Goal: Transaction & Acquisition: Purchase product/service

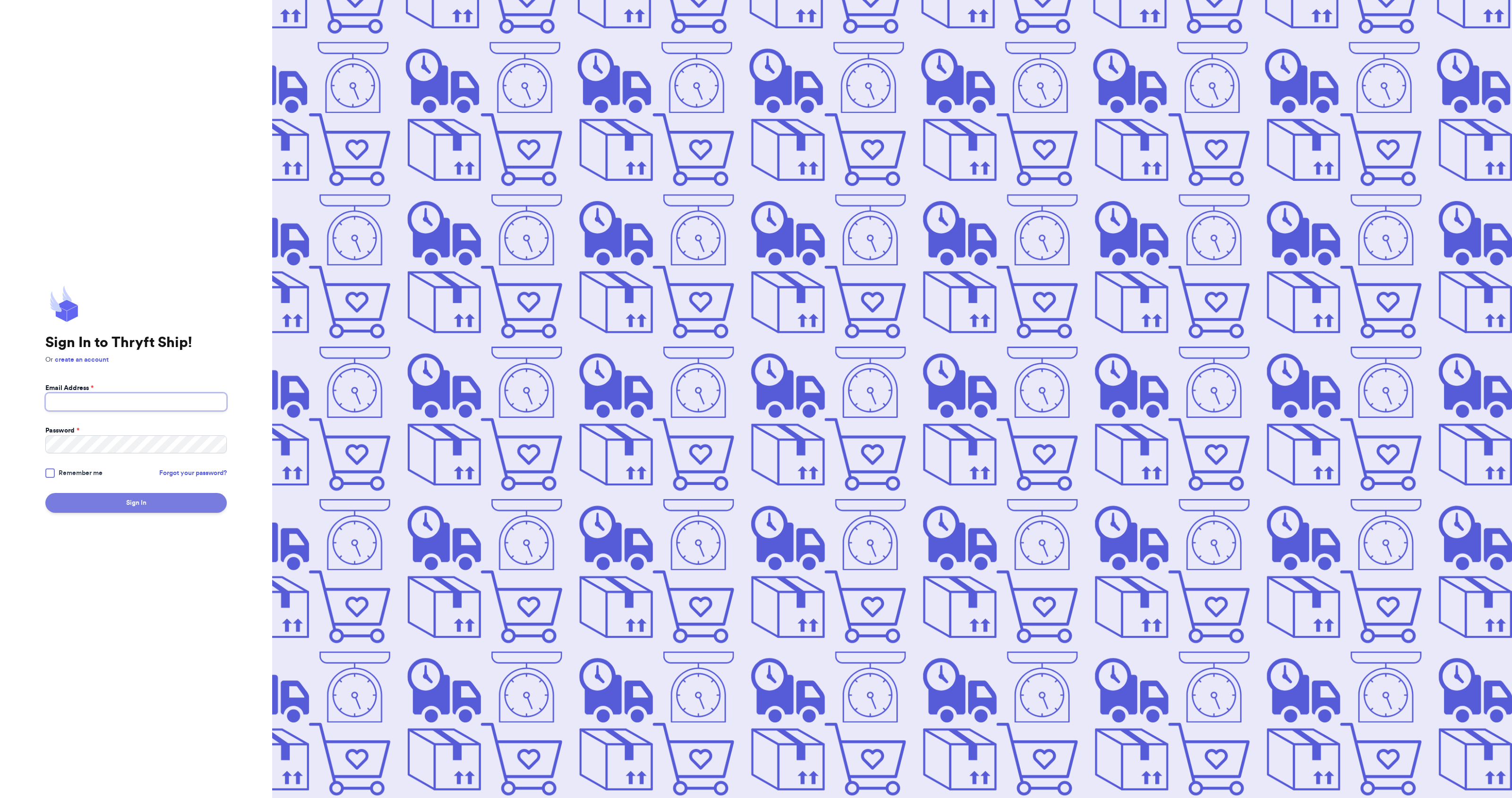
type input "ivytianaa@gmail.com"
click at [214, 508] on button "Sign In" at bounding box center [136, 503] width 181 height 20
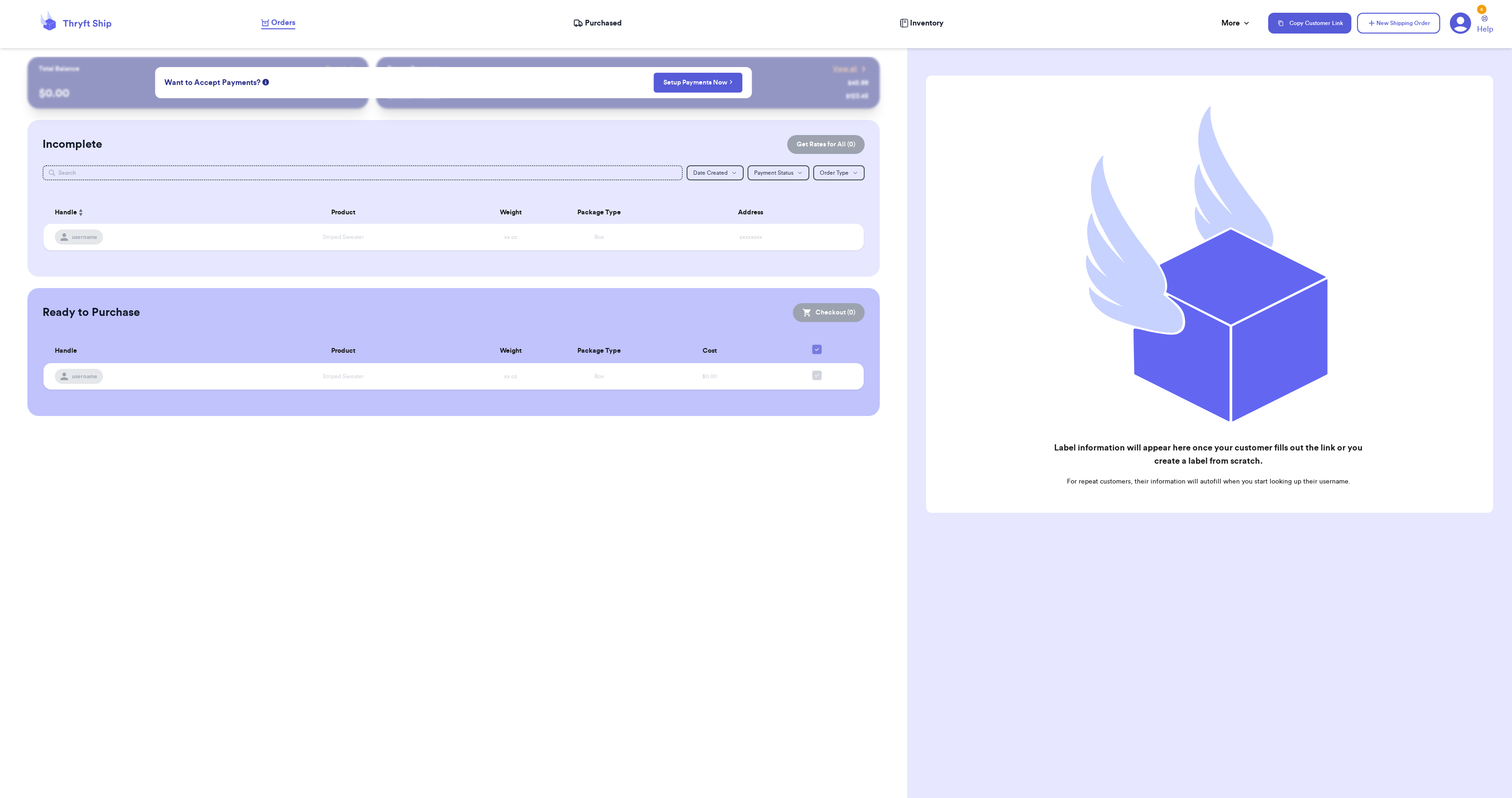
click at [635, 127] on div "Incomplete Get Rates for All ( 0 ) Get Rates for All ( 0 ) Date Created Date Cr…" at bounding box center [454, 198] width 853 height 157
click at [562, 143] on div "Incomplete Get Rates for All ( 0 )" at bounding box center [454, 144] width 823 height 19
drag, startPoint x: 609, startPoint y: 528, endPoint x: 657, endPoint y: 442, distance: 98.5
click at [610, 528] on div "Customer Link New Order Total Balance Payout $ 0.00 Recent Payments View all @ …" at bounding box center [454, 399] width 907 height 798
click at [599, 21] on span "Purchased" at bounding box center [603, 23] width 37 height 11
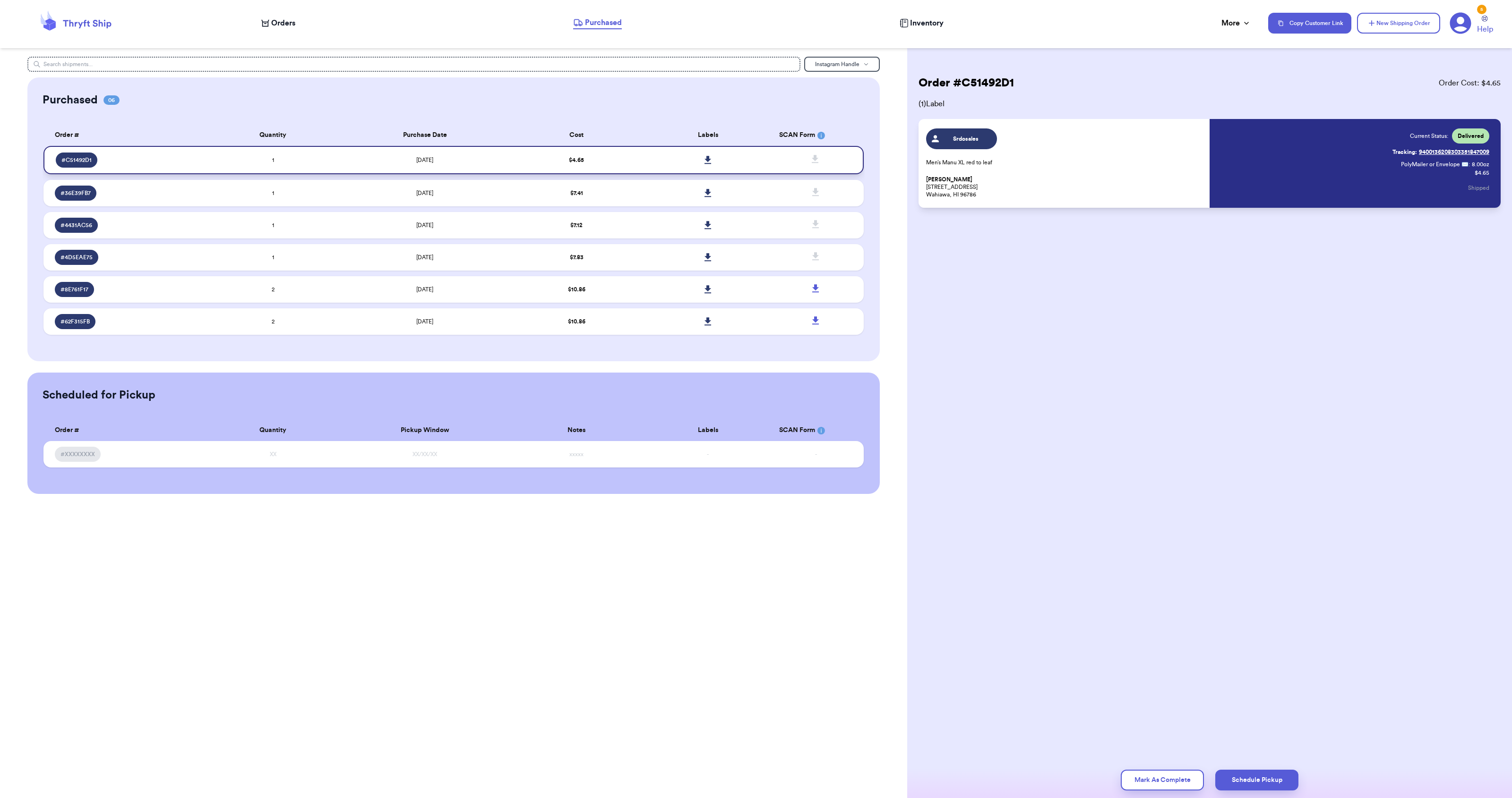
click at [62, 160] on span "# C51492D1" at bounding box center [77, 160] width 31 height 8
click at [1432, 153] on link "Tracking: 9400136208303351847009" at bounding box center [1440, 152] width 97 height 15
click at [705, 158] on icon at bounding box center [708, 160] width 7 height 8
click at [272, 26] on span "Orders" at bounding box center [283, 23] width 24 height 11
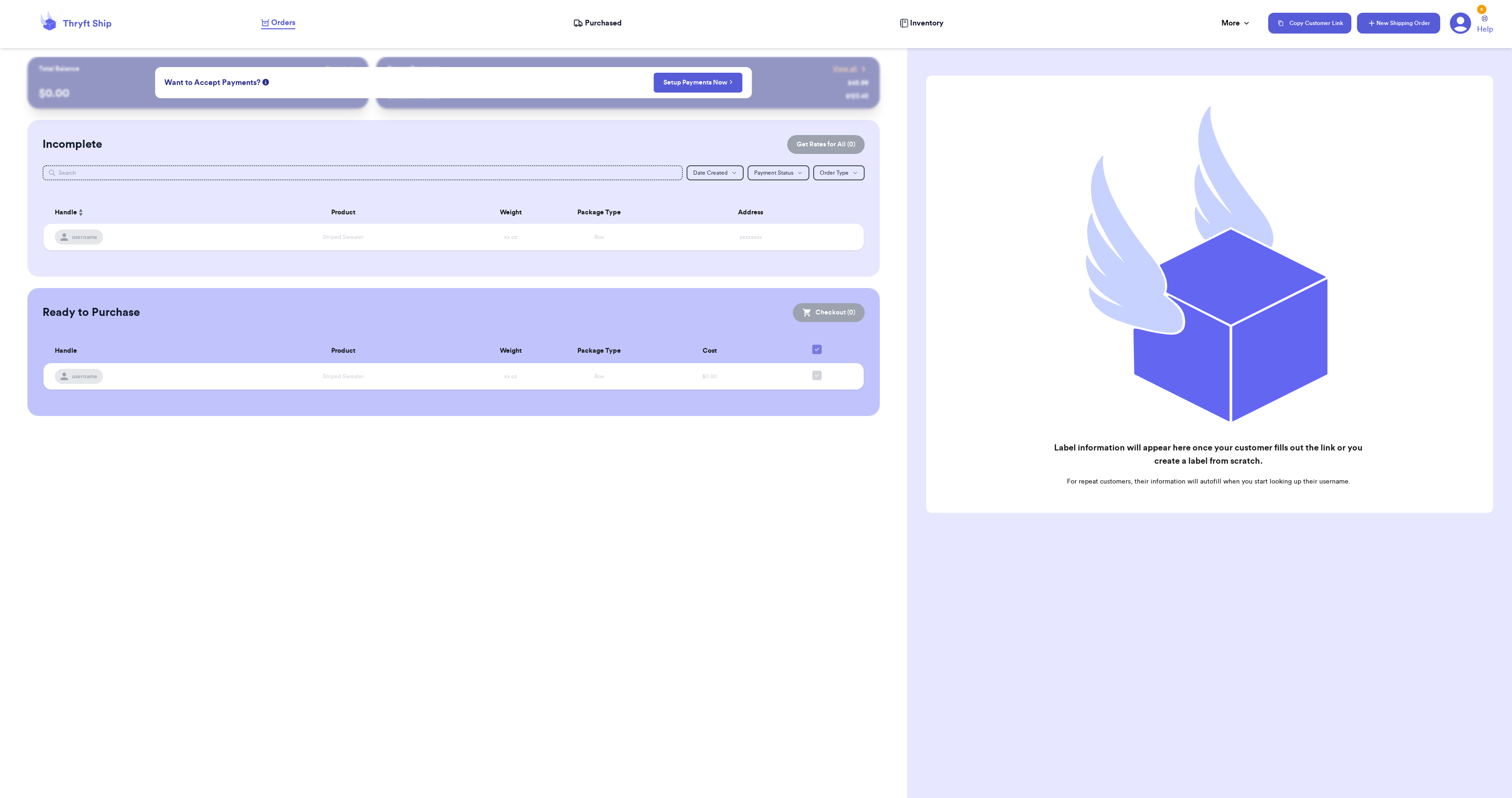
click at [1385, 21] on button "New Shipping Order" at bounding box center [1399, 23] width 83 height 21
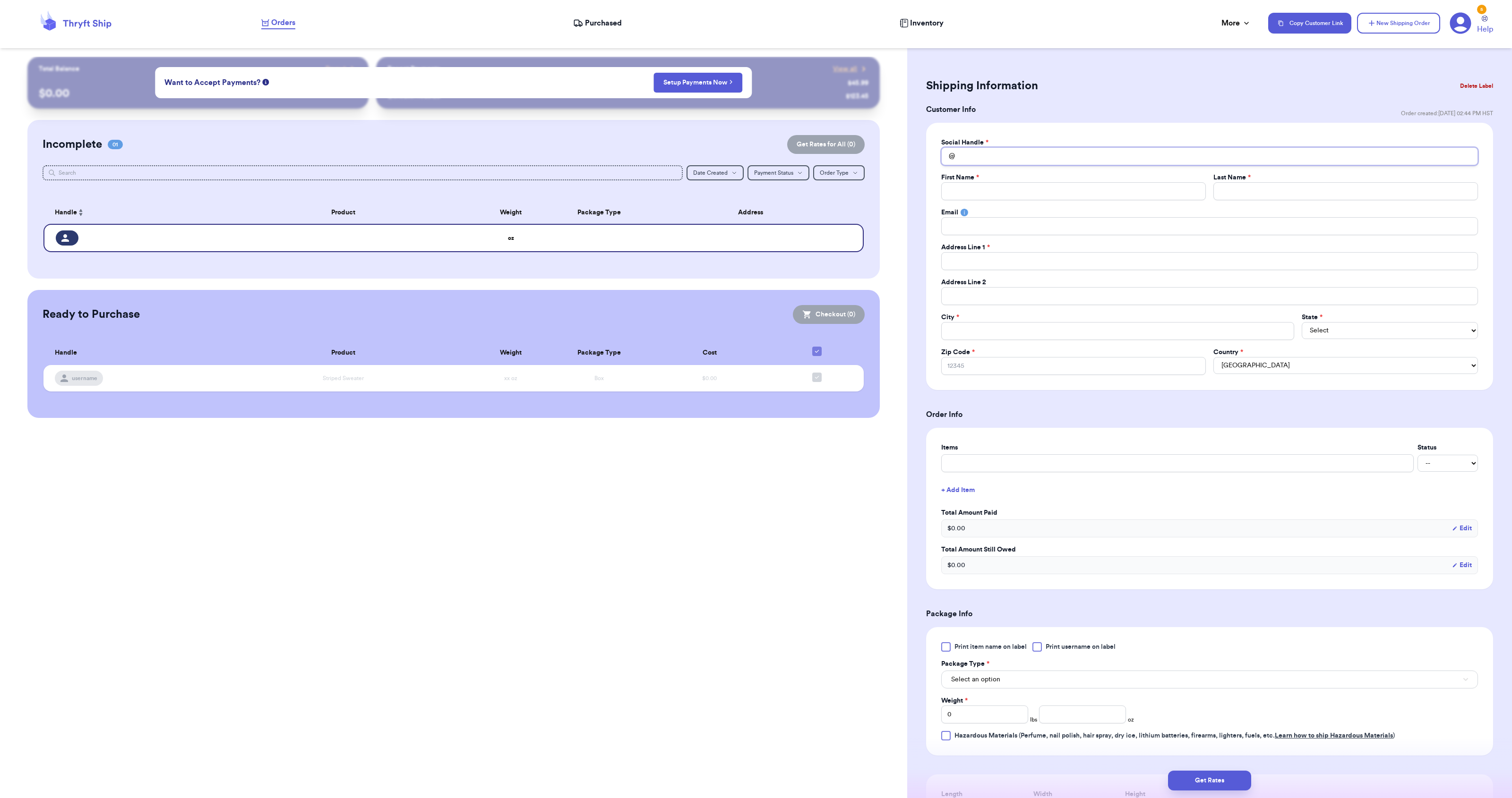
click at [1043, 164] on input "Total Amount Paid" at bounding box center [1210, 156] width 536 height 18
click at [1005, 194] on input "Total Amount Paid" at bounding box center [1074, 191] width 265 height 18
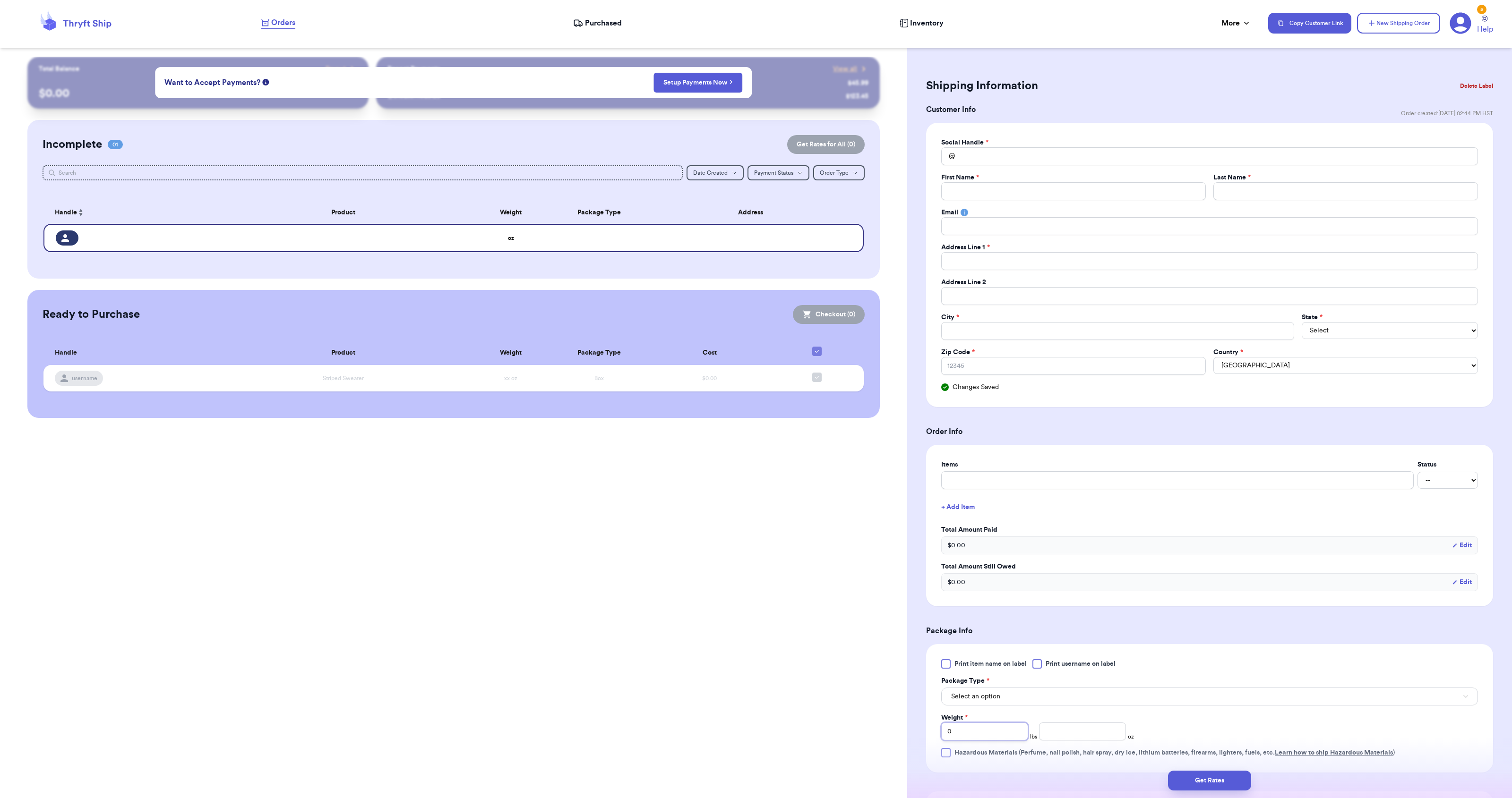
click at [973, 725] on input "0" at bounding box center [985, 732] width 87 height 18
type input "2"
type input "21"
type input "2"
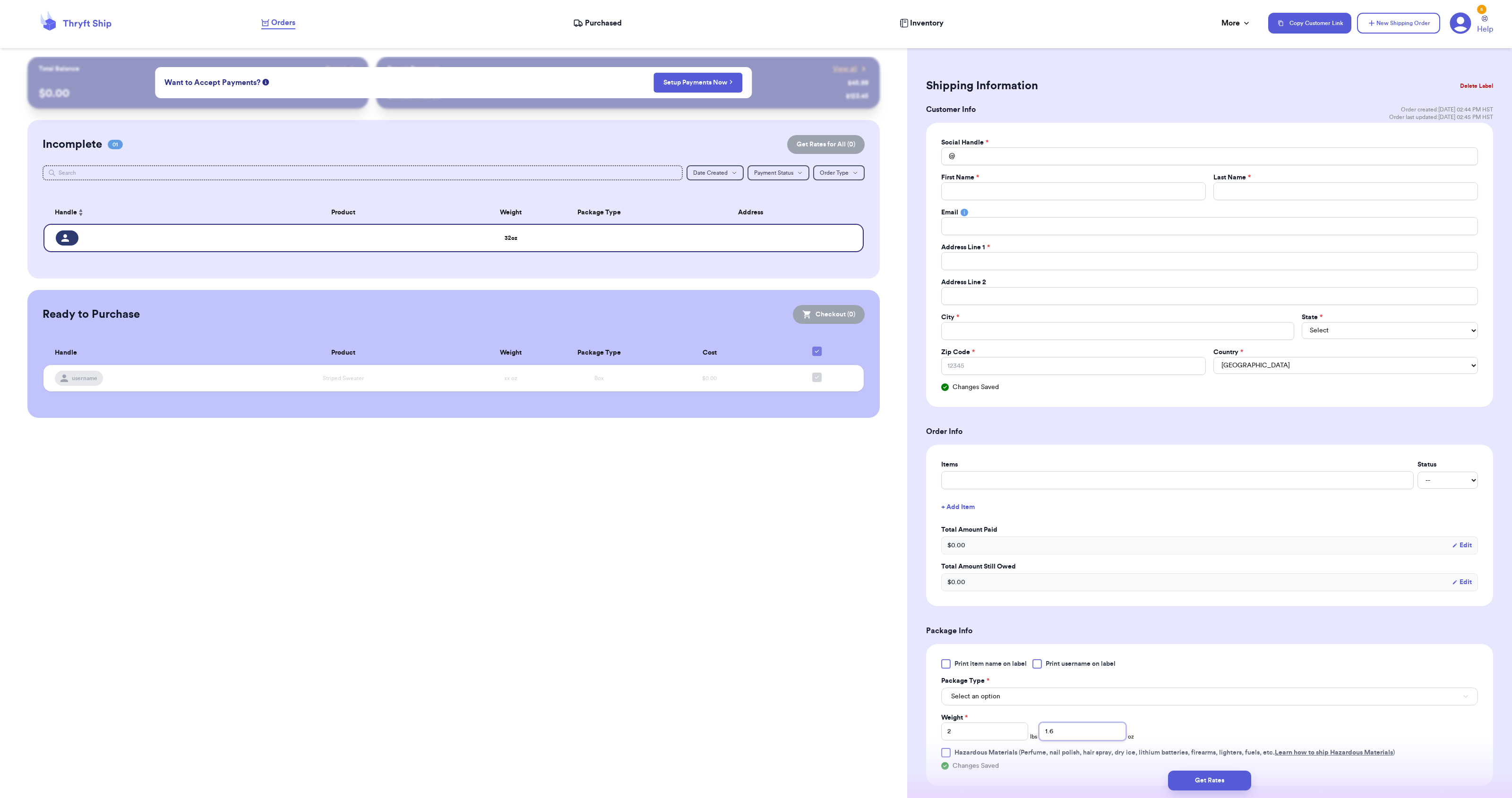
type input "1.6"
click at [1173, 714] on div "Weight * 2 lbs 1.6 oz" at bounding box center [1120, 727] width 357 height 28
click at [1031, 688] on button "Select an option" at bounding box center [1210, 696] width 536 height 18
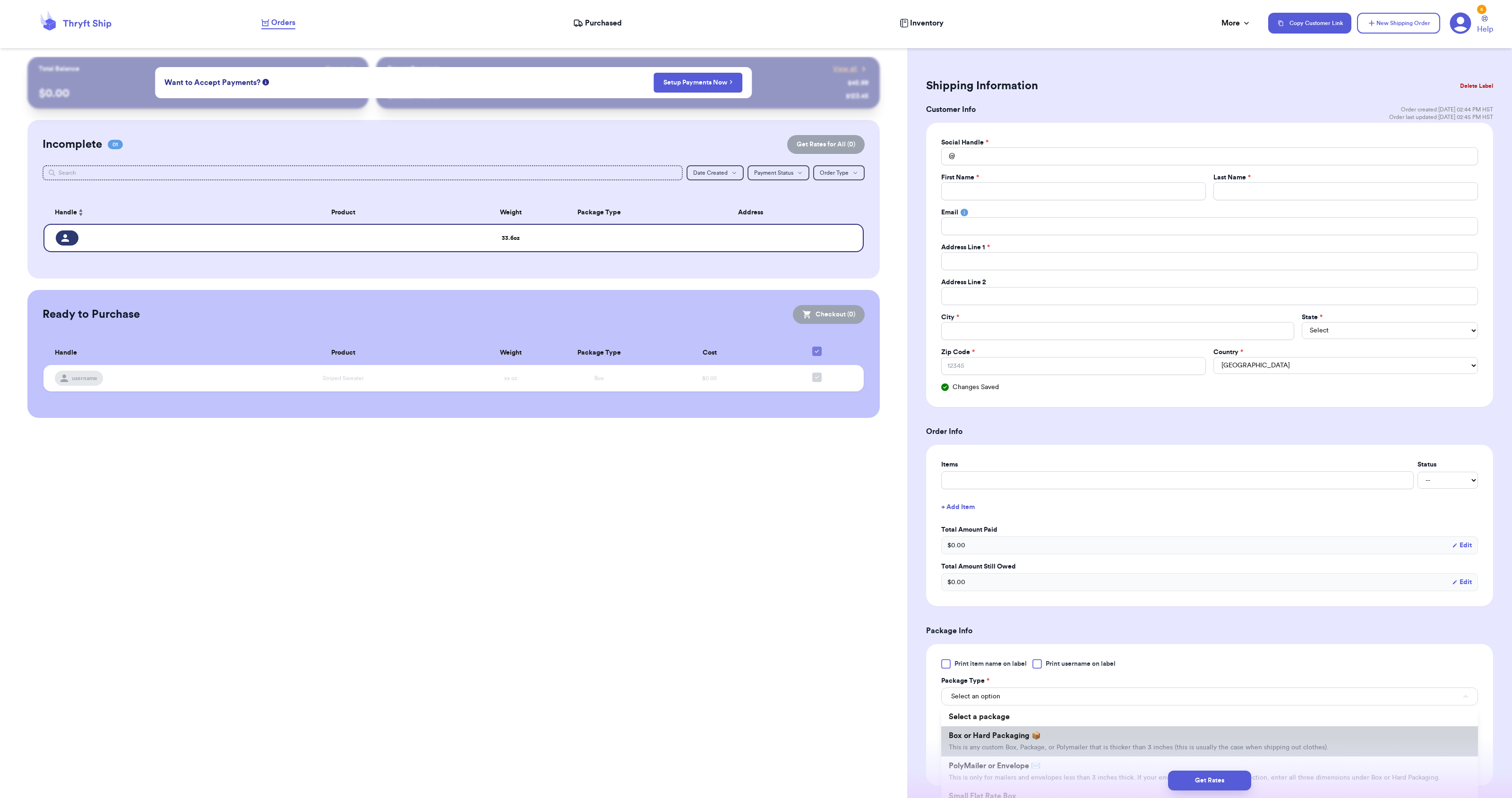
click at [1020, 732] on span "Box or Hard Packaging 📦" at bounding box center [994, 736] width 92 height 8
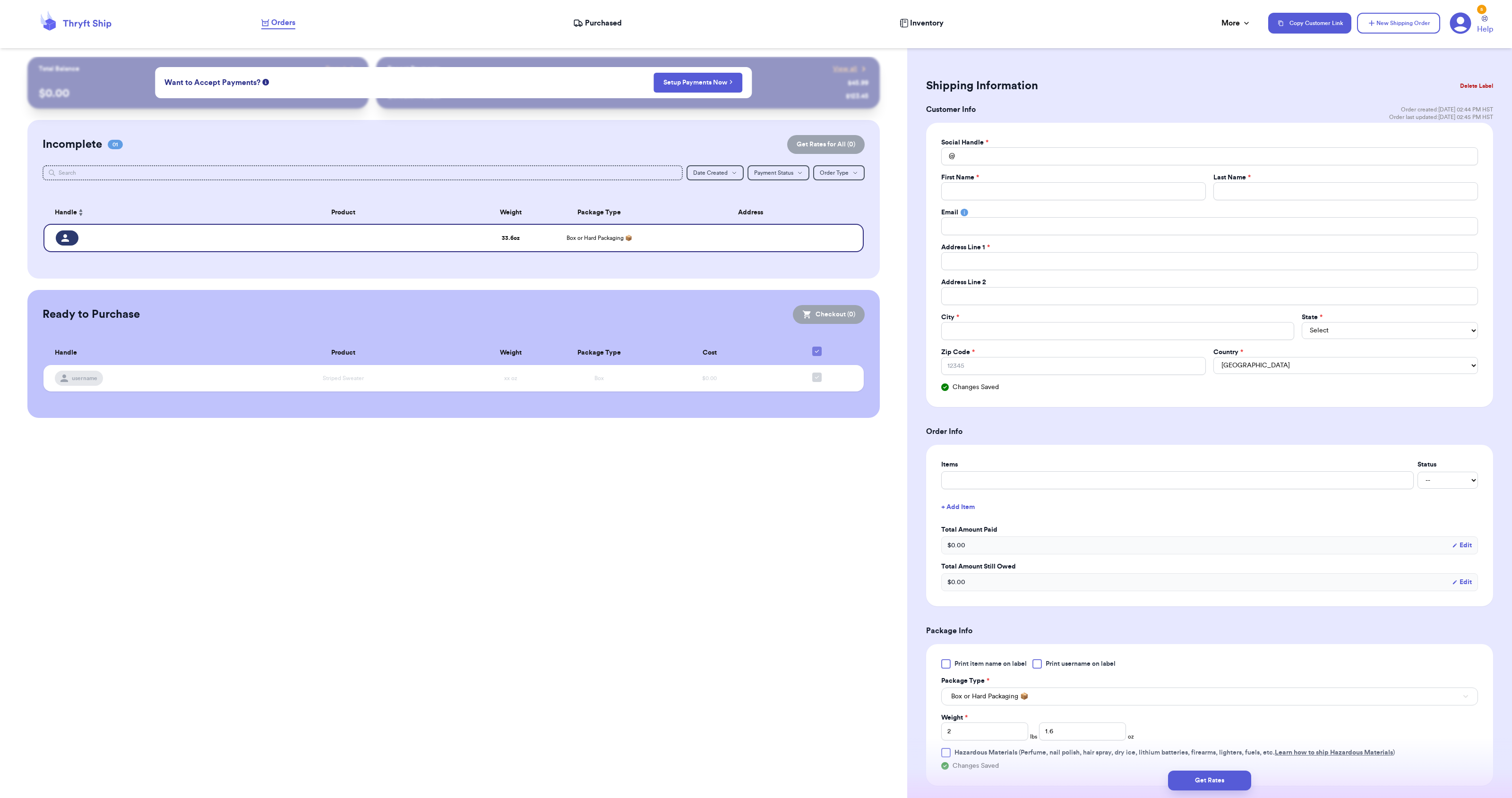
scroll to position [217, 0]
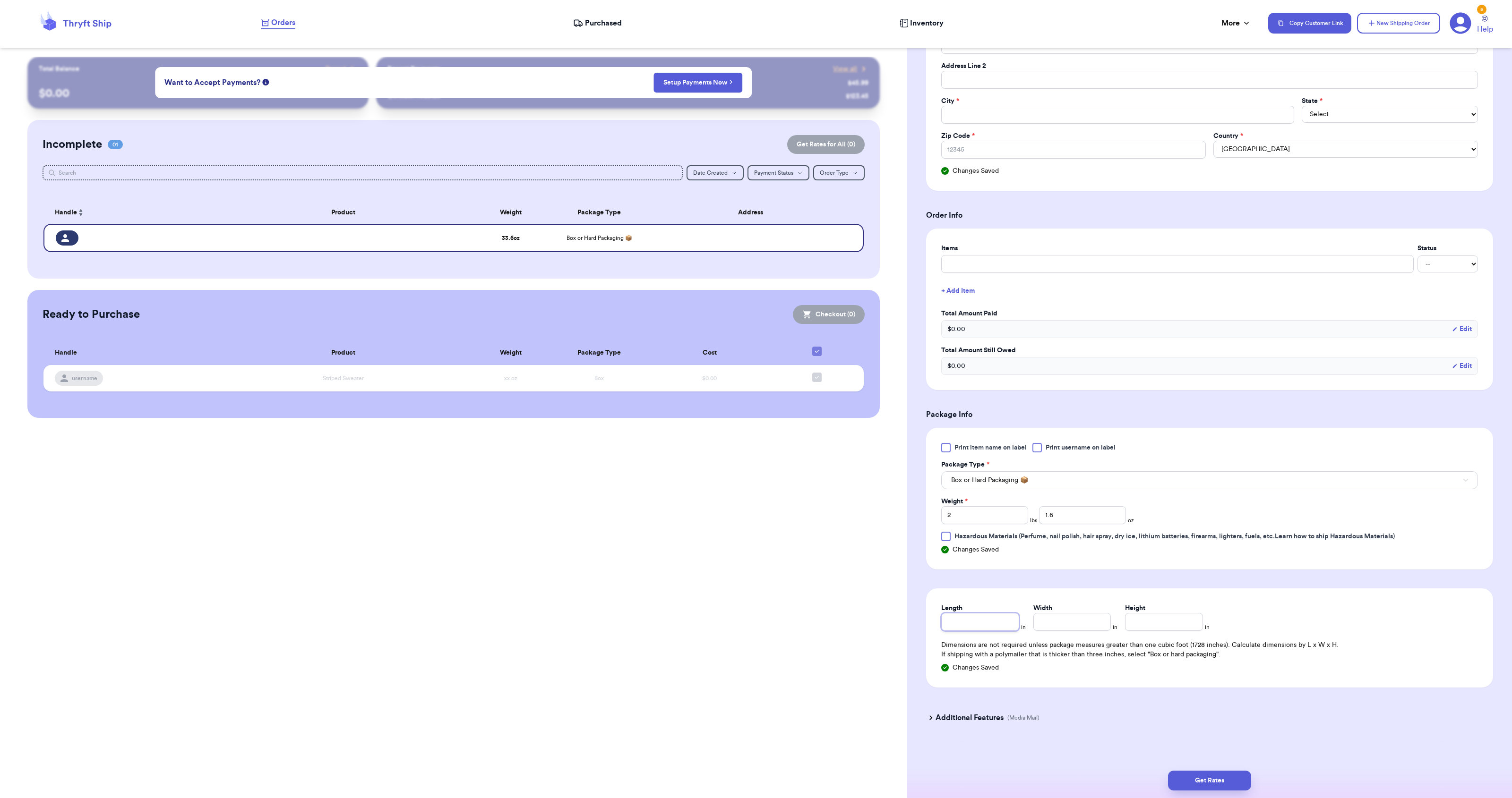
click at [1009, 621] on input "Length" at bounding box center [980, 622] width 78 height 18
type input "8"
click at [1088, 620] on input "Width *" at bounding box center [1072, 622] width 78 height 18
type input "8"
click at [1155, 621] on input "Height *" at bounding box center [1164, 622] width 78 height 18
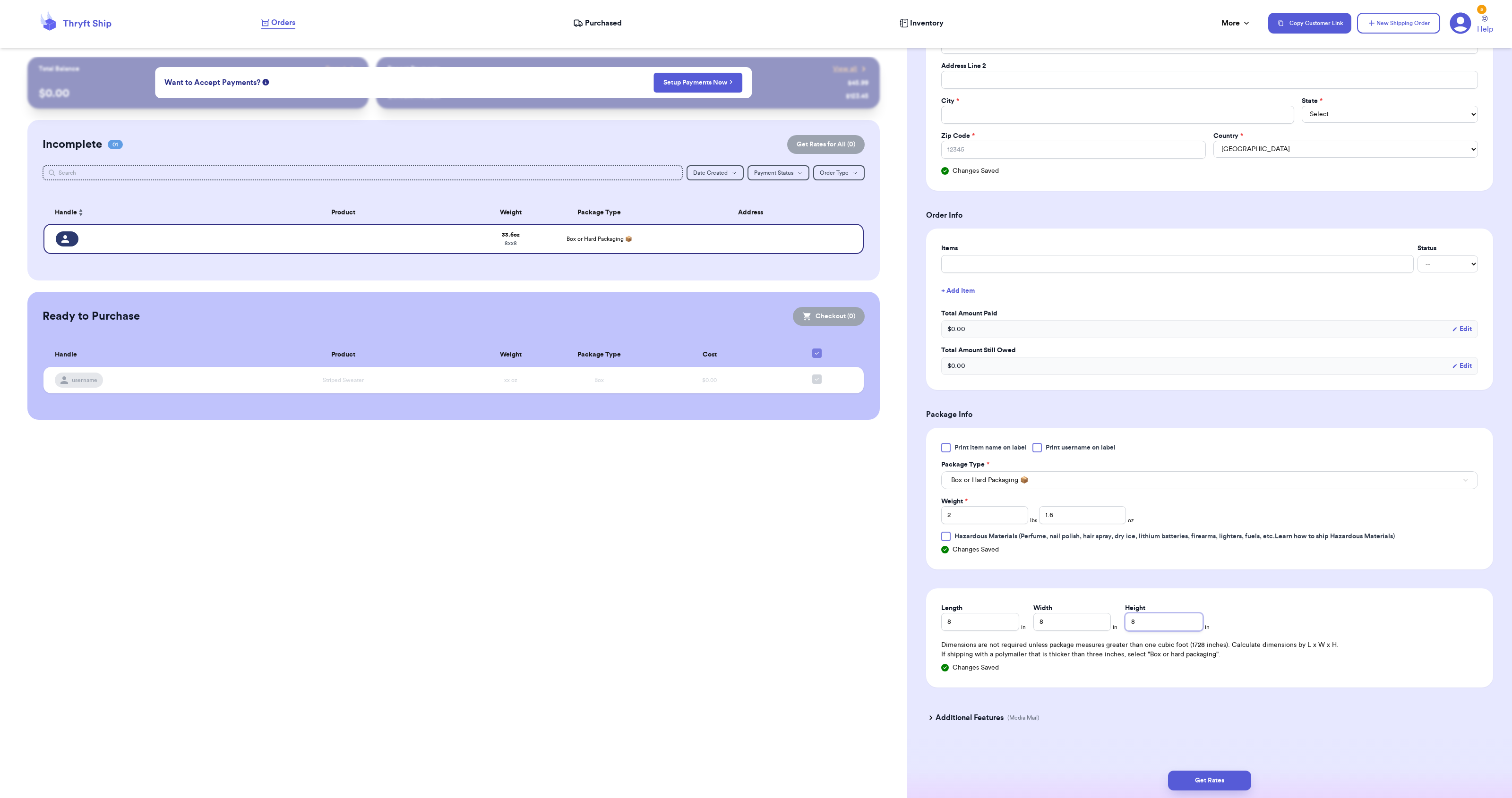
type input "8"
click at [1149, 706] on div "Additional Features (Media Mail)" at bounding box center [1204, 718] width 567 height 23
click at [976, 117] on input "Total Amount Paid" at bounding box center [1118, 114] width 353 height 18
type input "4"
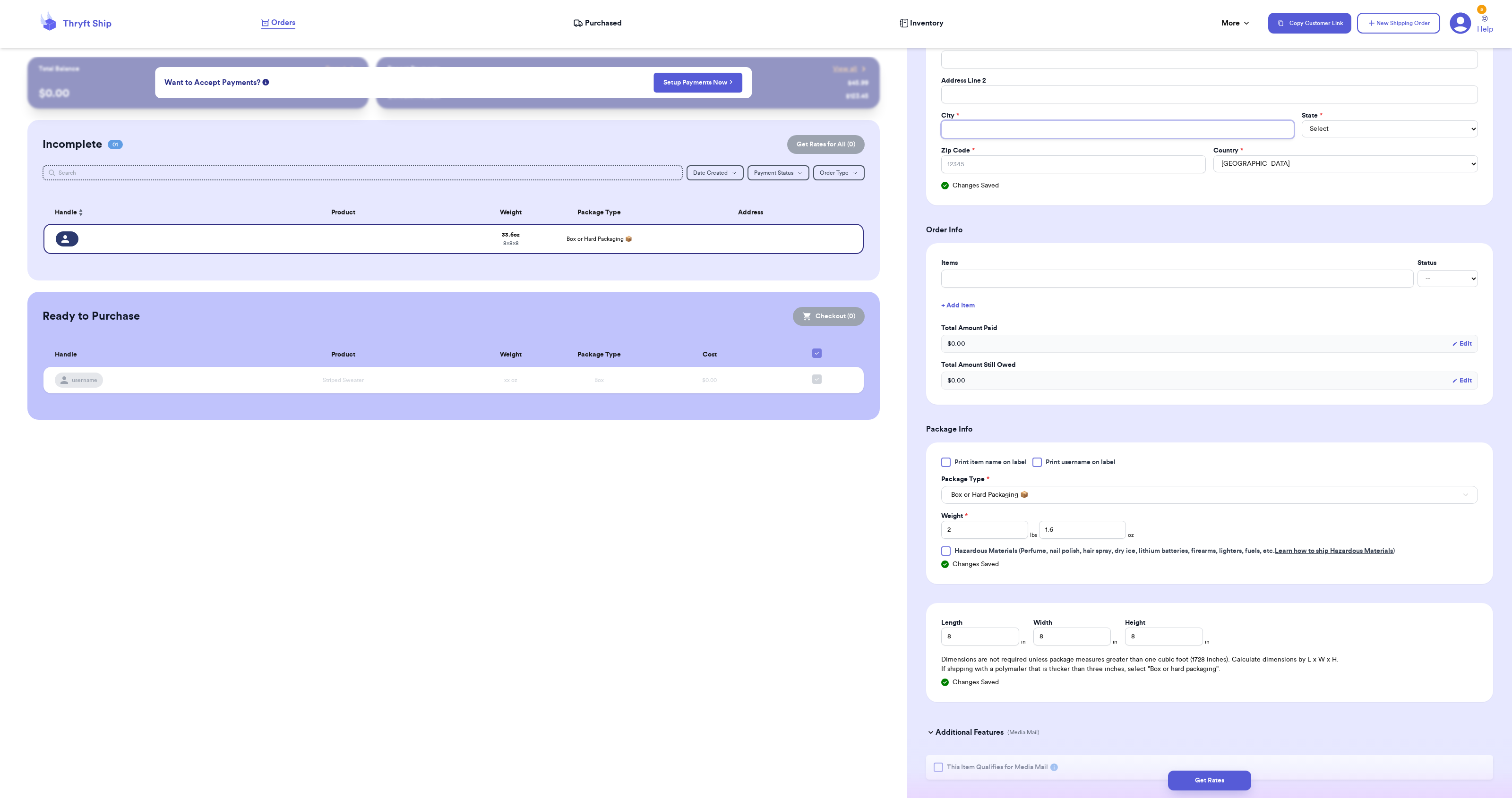
scroll to position [194, 0]
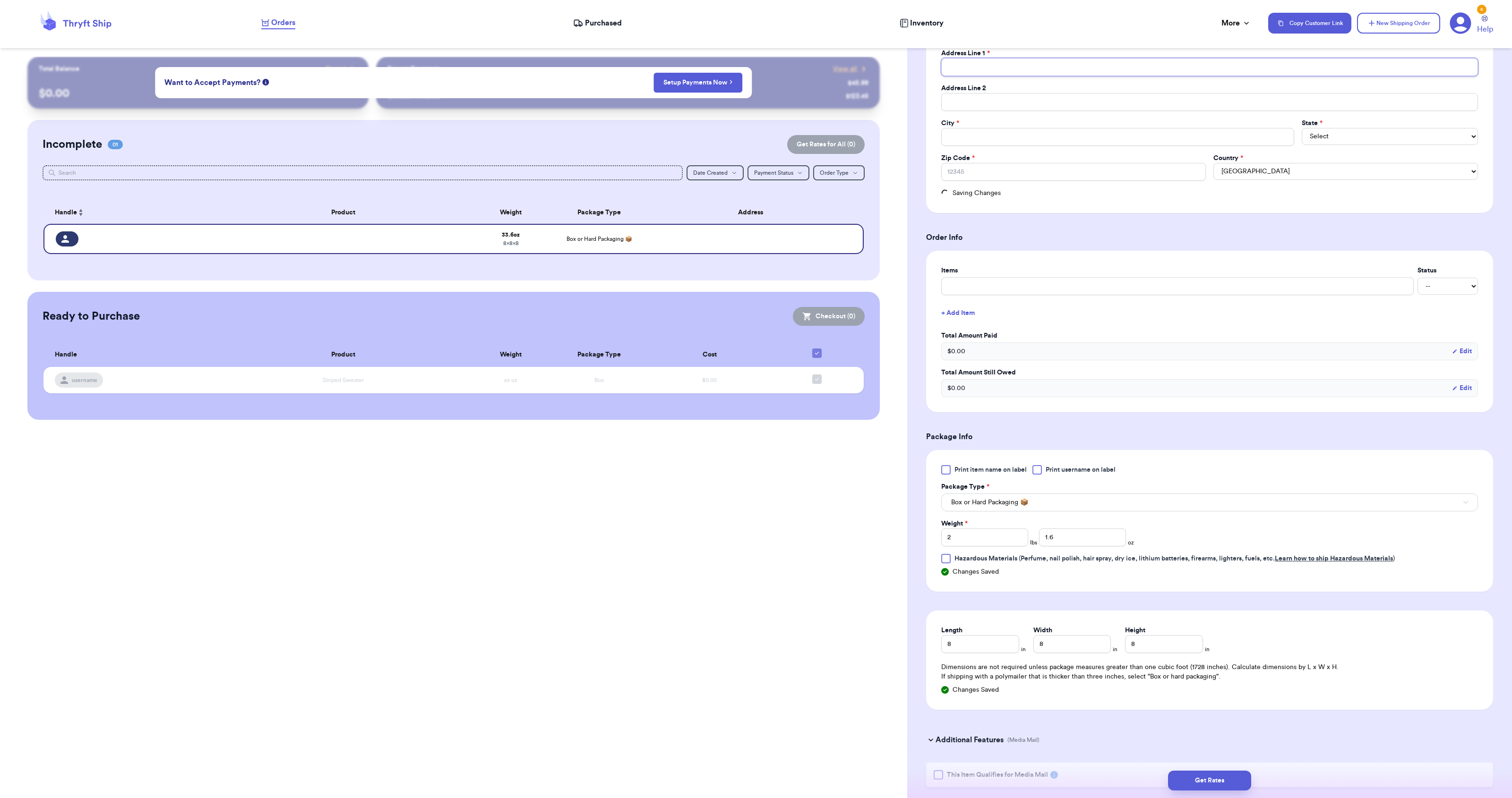
click at [1001, 70] on input "Total Amount Paid" at bounding box center [1210, 67] width 536 height 18
type input "41S MAIN STREET UNIT 157"
click at [1053, 96] on input "Total Amount Paid" at bounding box center [1210, 102] width 536 height 18
click at [971, 139] on input "Total Amount Paid" at bounding box center [1118, 137] width 353 height 18
type input "M"
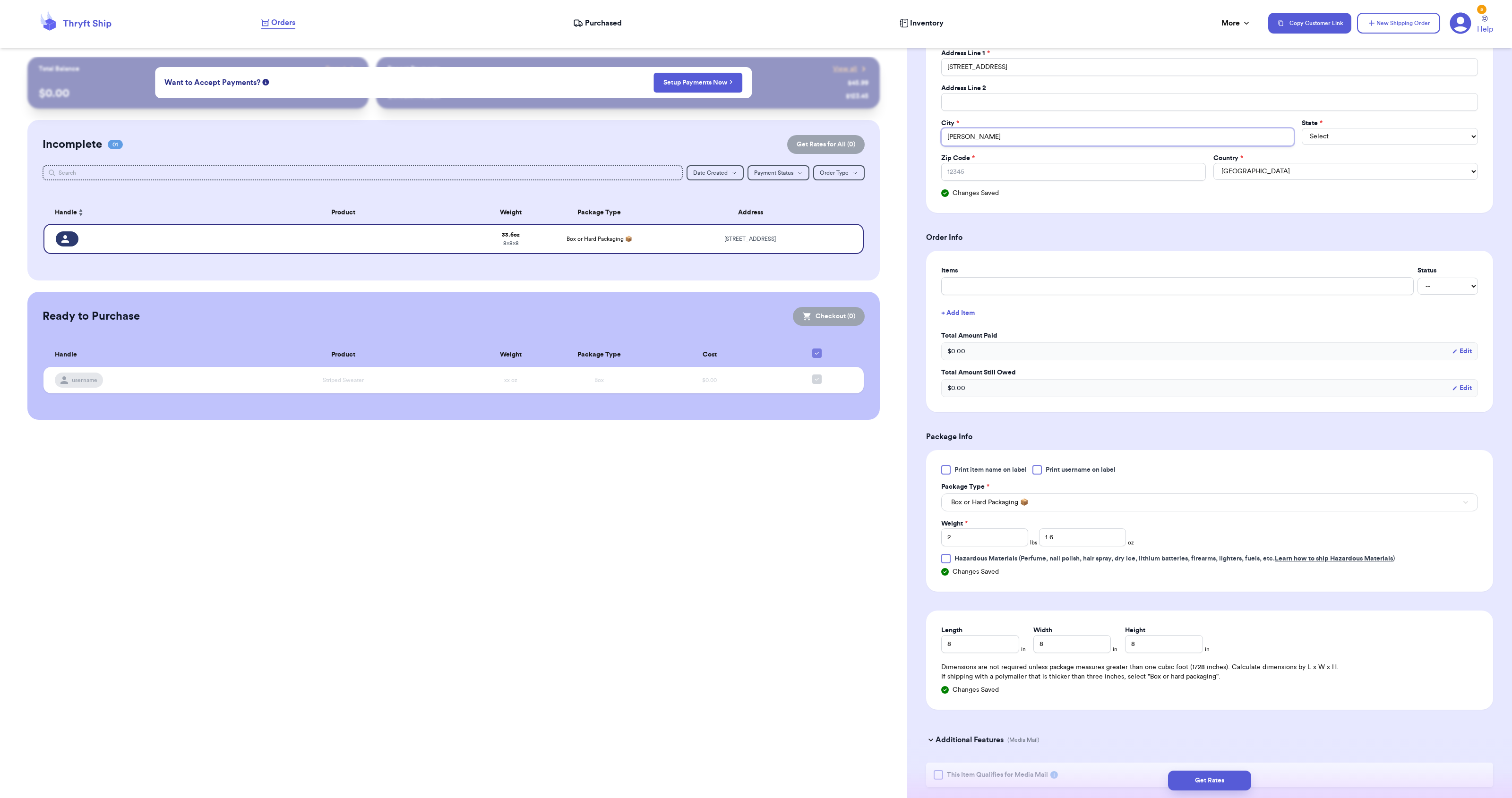
type input "Middleton"
select select "MA"
click at [1123, 164] on input "Zip Code *" at bounding box center [1074, 172] width 265 height 18
type input "01949-0064"
click at [1293, 202] on div "Social Handle * @ First Name * Last Name * Email Address Line 1 * 41S MAIN STRE…" at bounding box center [1210, 70] width 567 height 285
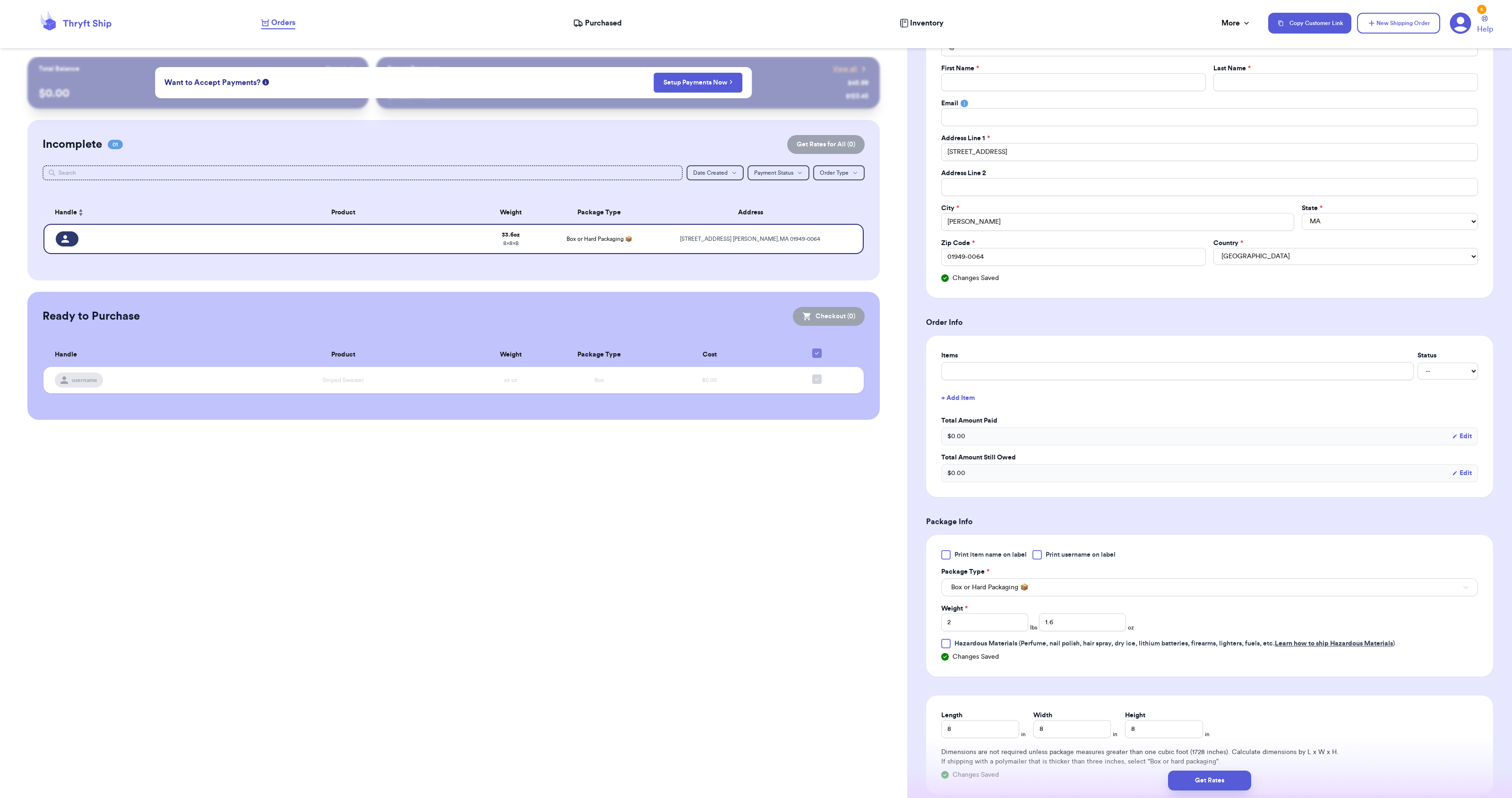
scroll to position [0, 0]
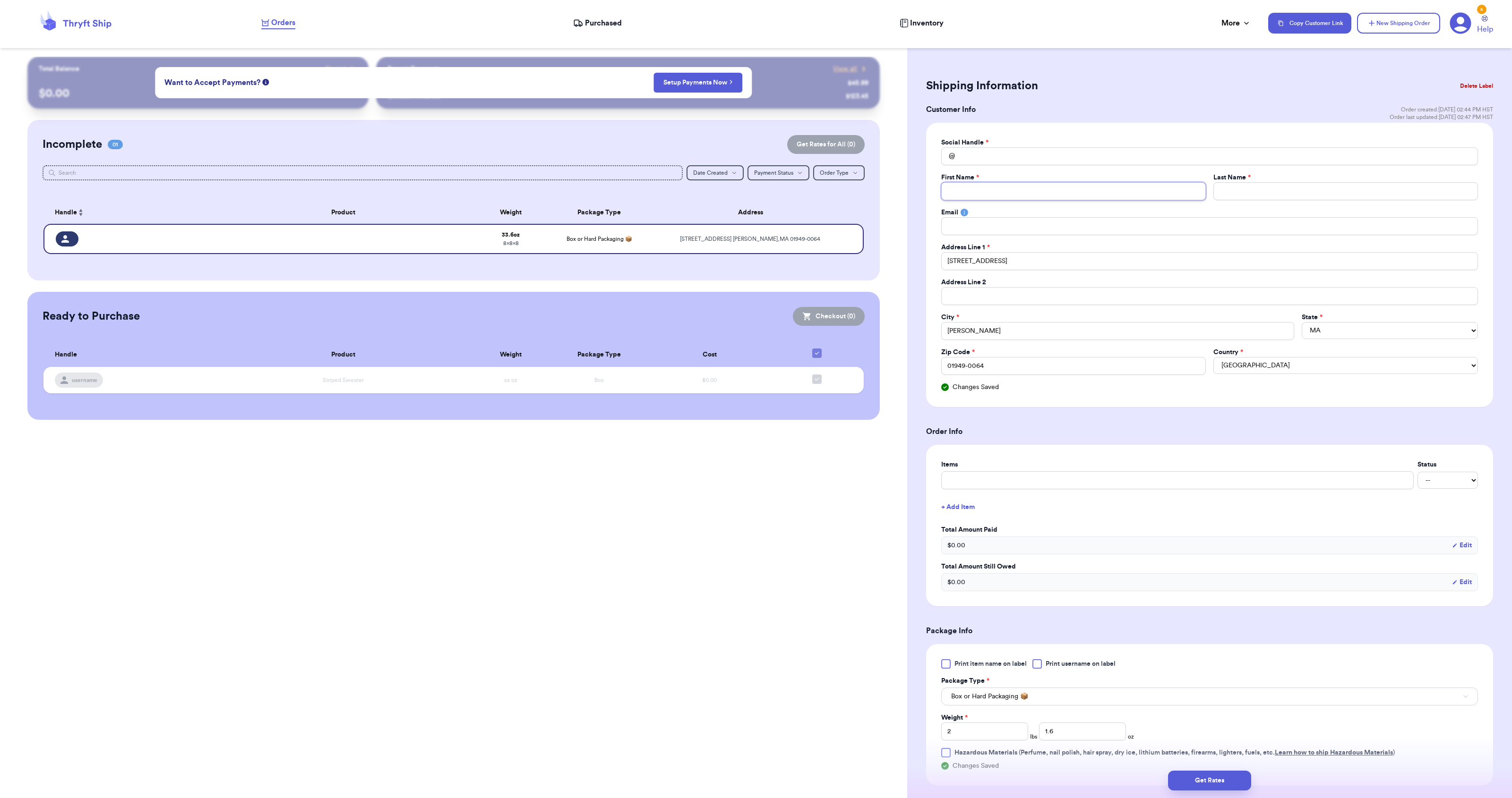
click at [978, 185] on input "Total Amount Paid" at bounding box center [1074, 191] width 265 height 18
type input "Mark"
type input "Rubina"
click at [1032, 160] on input "Total Amount Paid" at bounding box center [1210, 156] width 536 height 18
type input "Markrubina"
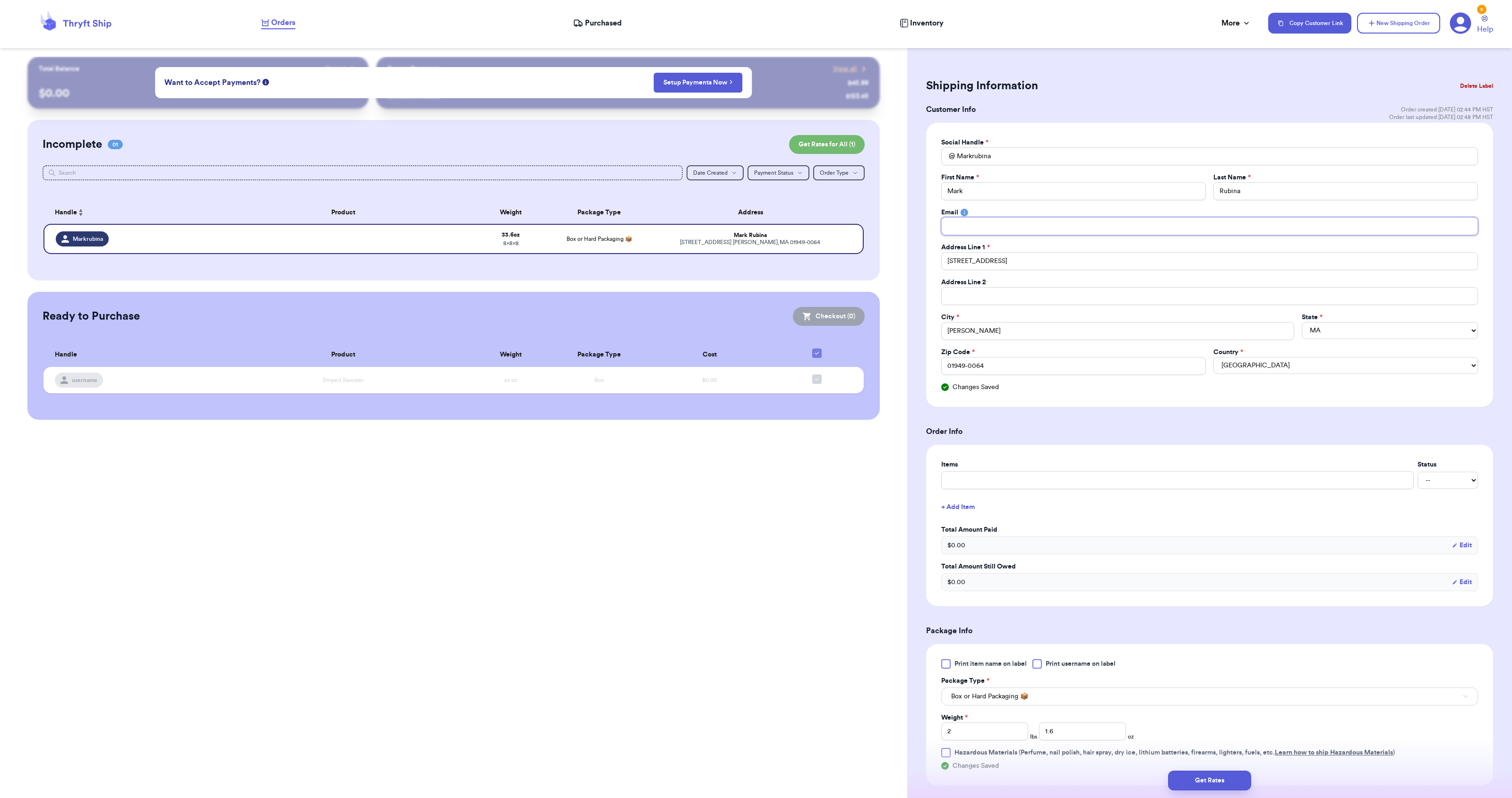
click at [976, 232] on input "Total Amount Paid" at bounding box center [1210, 226] width 536 height 18
type input "ivytianaa@gmail.com"
type input "P.o. Box 953 Kekaha, HI 96752"
click at [1182, 411] on form "Shipping Information Delete Label Customer Info Order created: 09/26, 02:44 PM …" at bounding box center [1210, 529] width 567 height 906
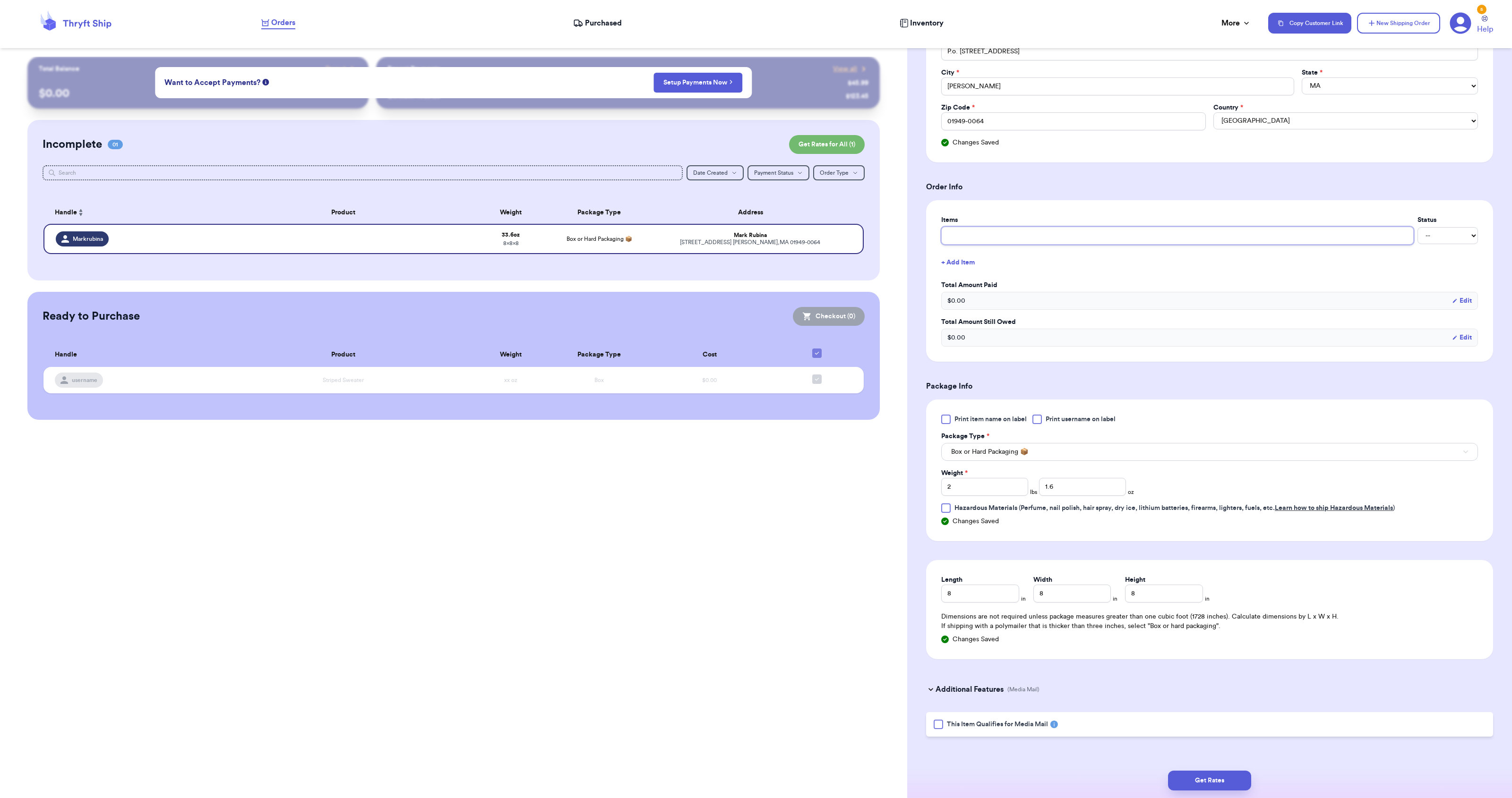
click at [1028, 233] on input "text" at bounding box center [1177, 235] width 473 height 18
click at [1201, 772] on button "Get Rates" at bounding box center [1210, 781] width 83 height 20
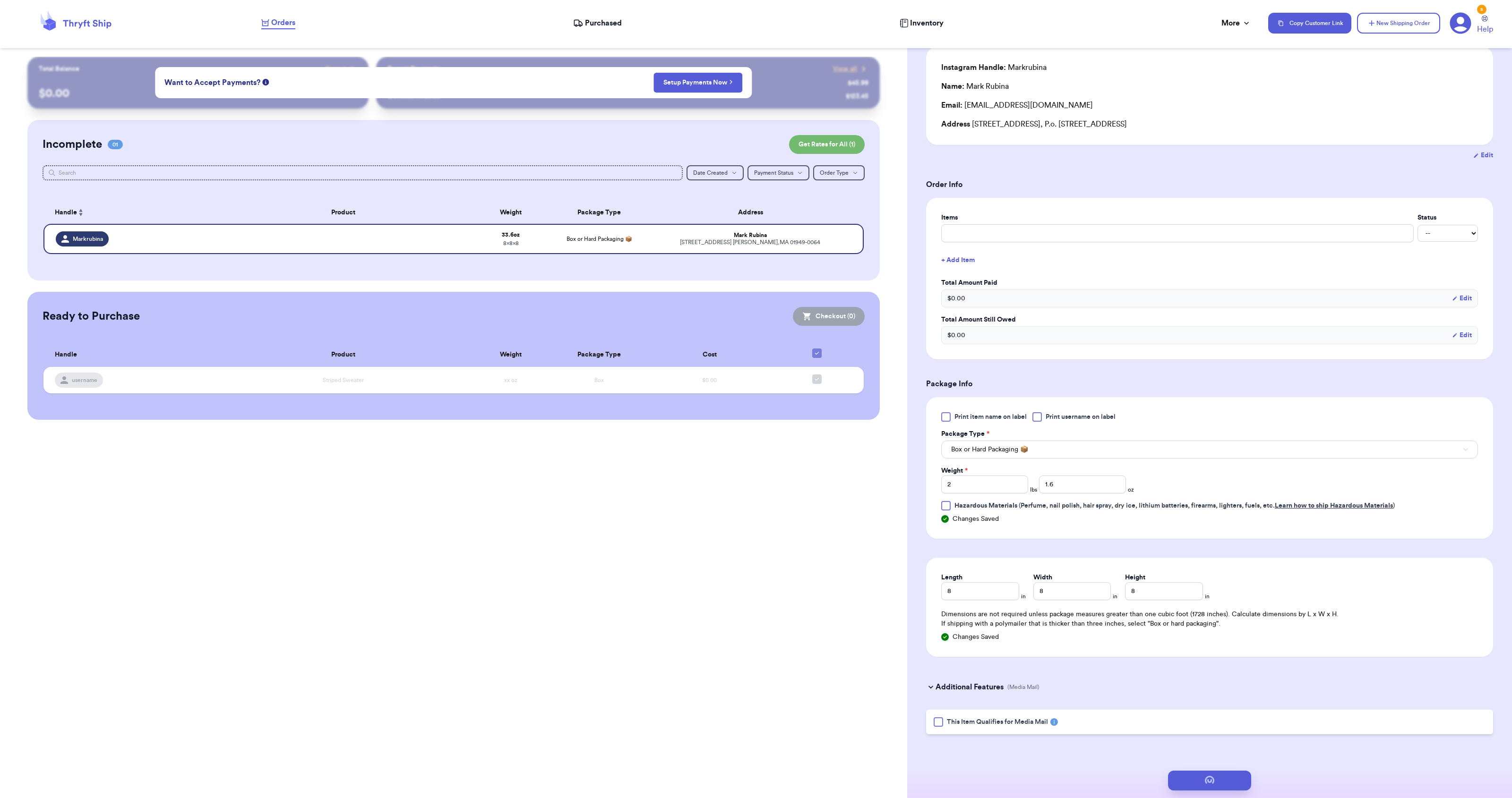
scroll to position [0, 0]
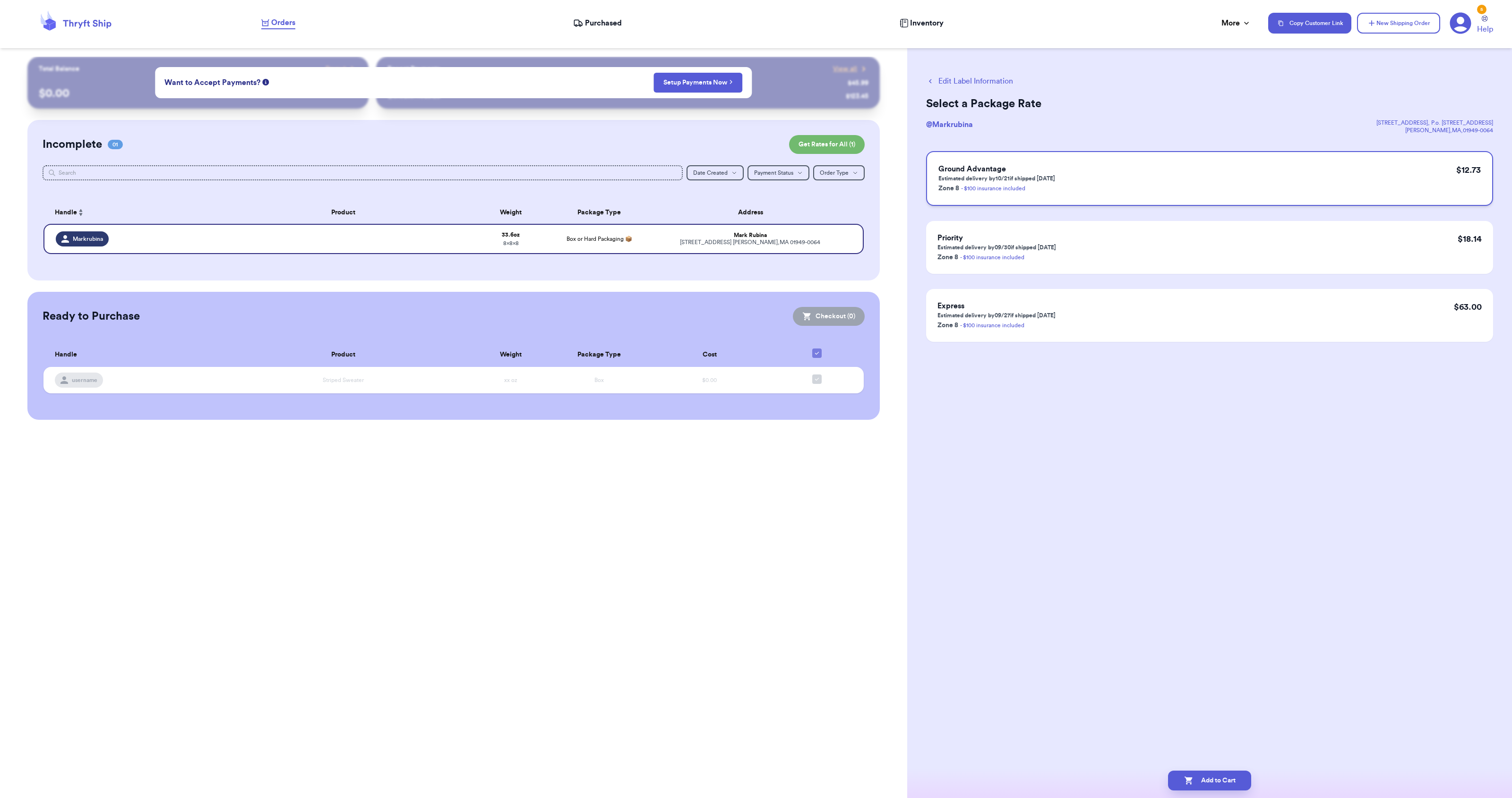
click at [1092, 168] on div "Ground Advantage Estimated delivery by 10/21 if shipped today Zone 8 - $100 ins…" at bounding box center [1210, 178] width 567 height 55
click at [1190, 777] on icon "button" at bounding box center [1189, 781] width 9 height 9
checkbox input "true"
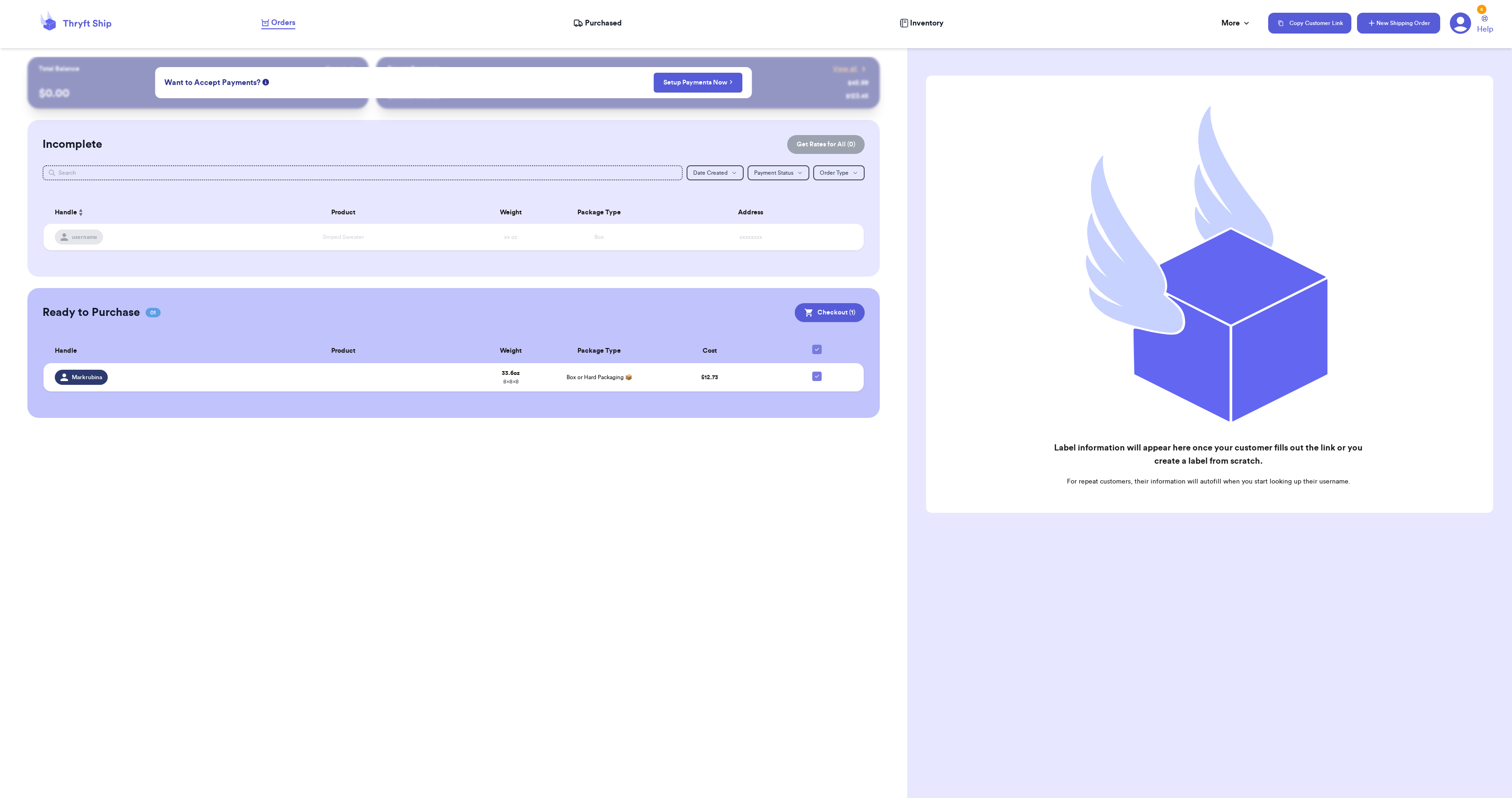
click at [1391, 25] on button "New Shipping Order" at bounding box center [1399, 23] width 83 height 21
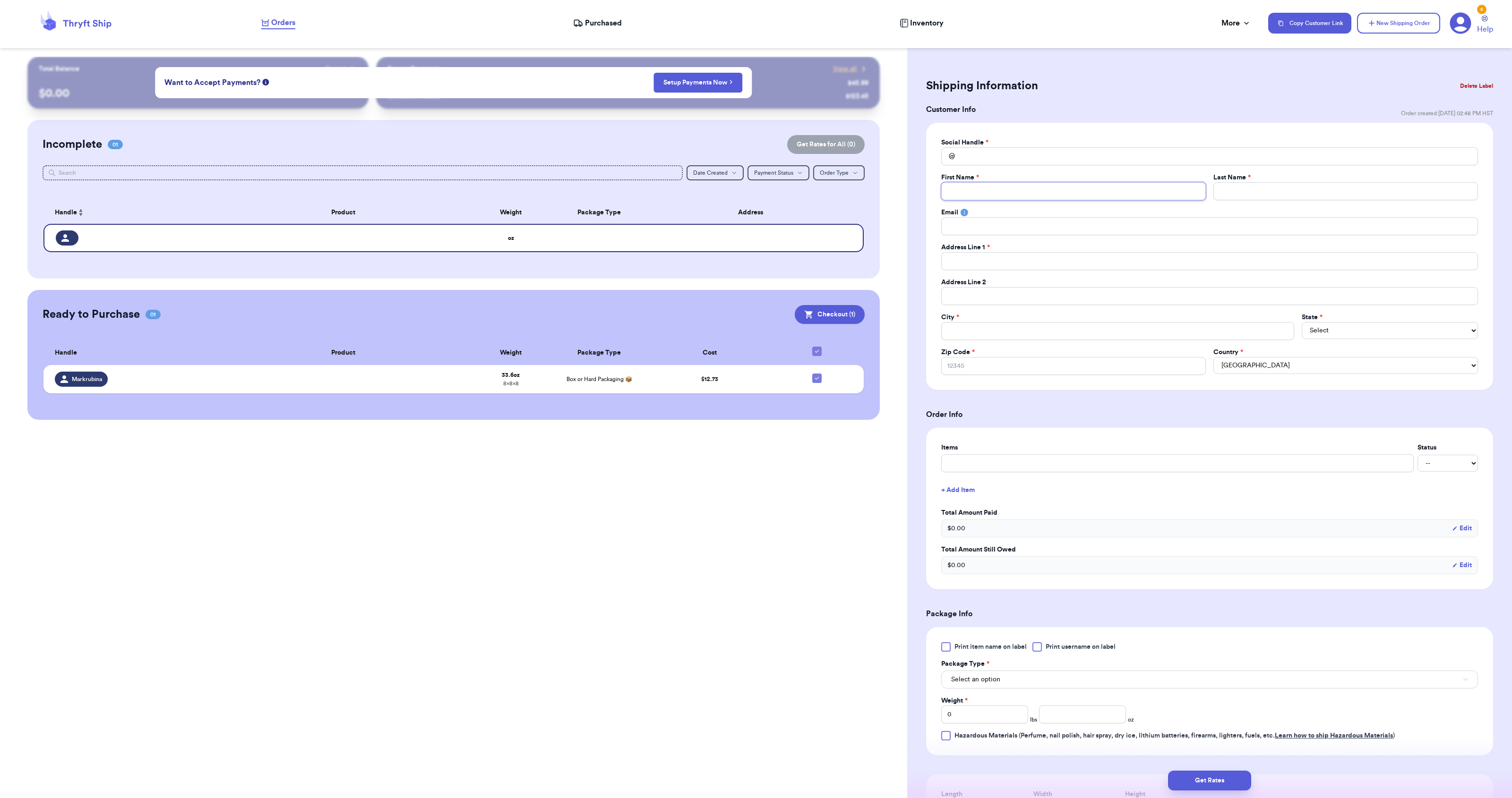
click at [1038, 187] on input "Total Amount Paid" at bounding box center [1074, 191] width 265 height 18
type input "C"
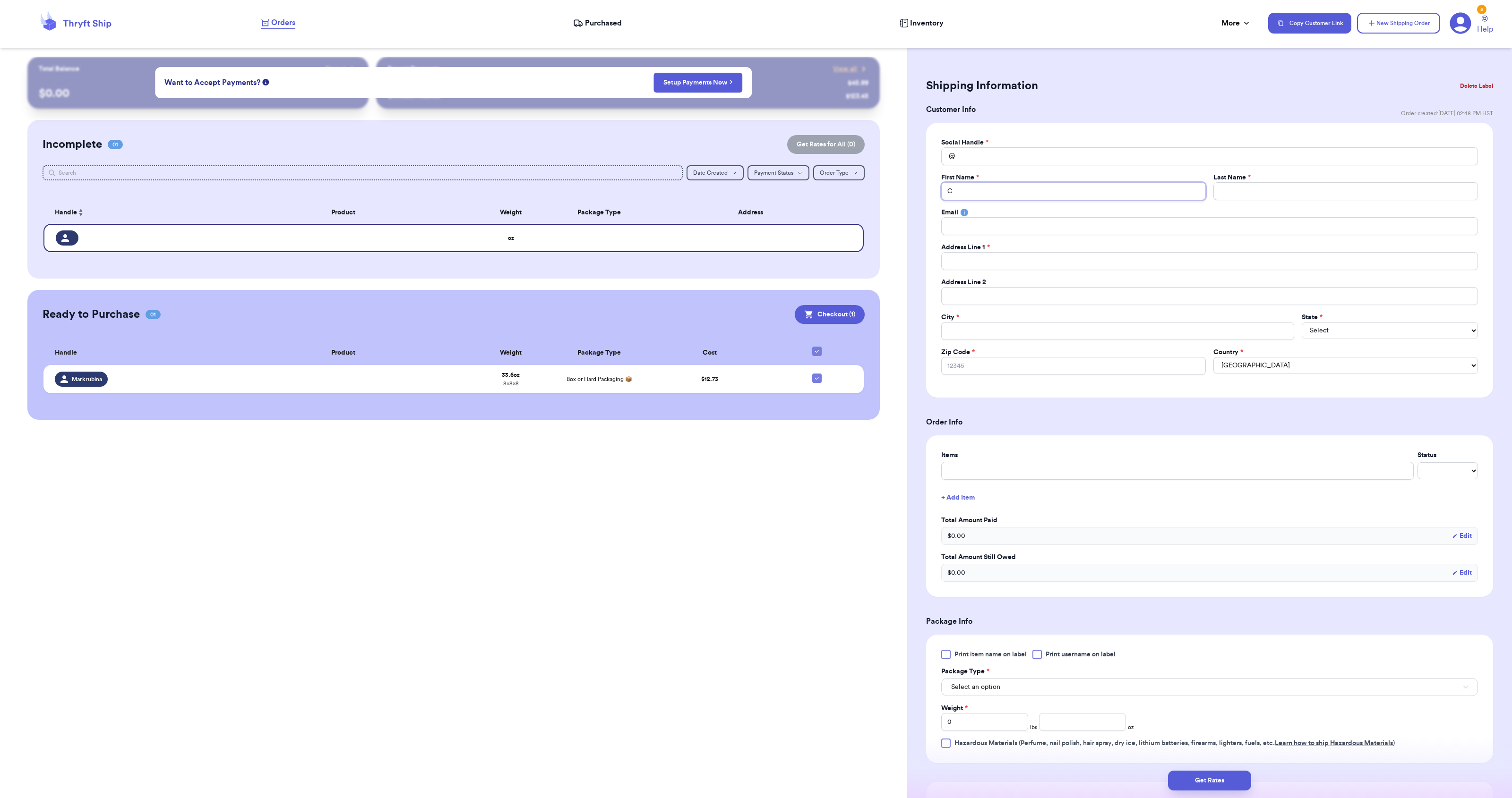
type input "Co"
type input "Com"
type input "Comp"
type input "Compz"
type input "Compzo"
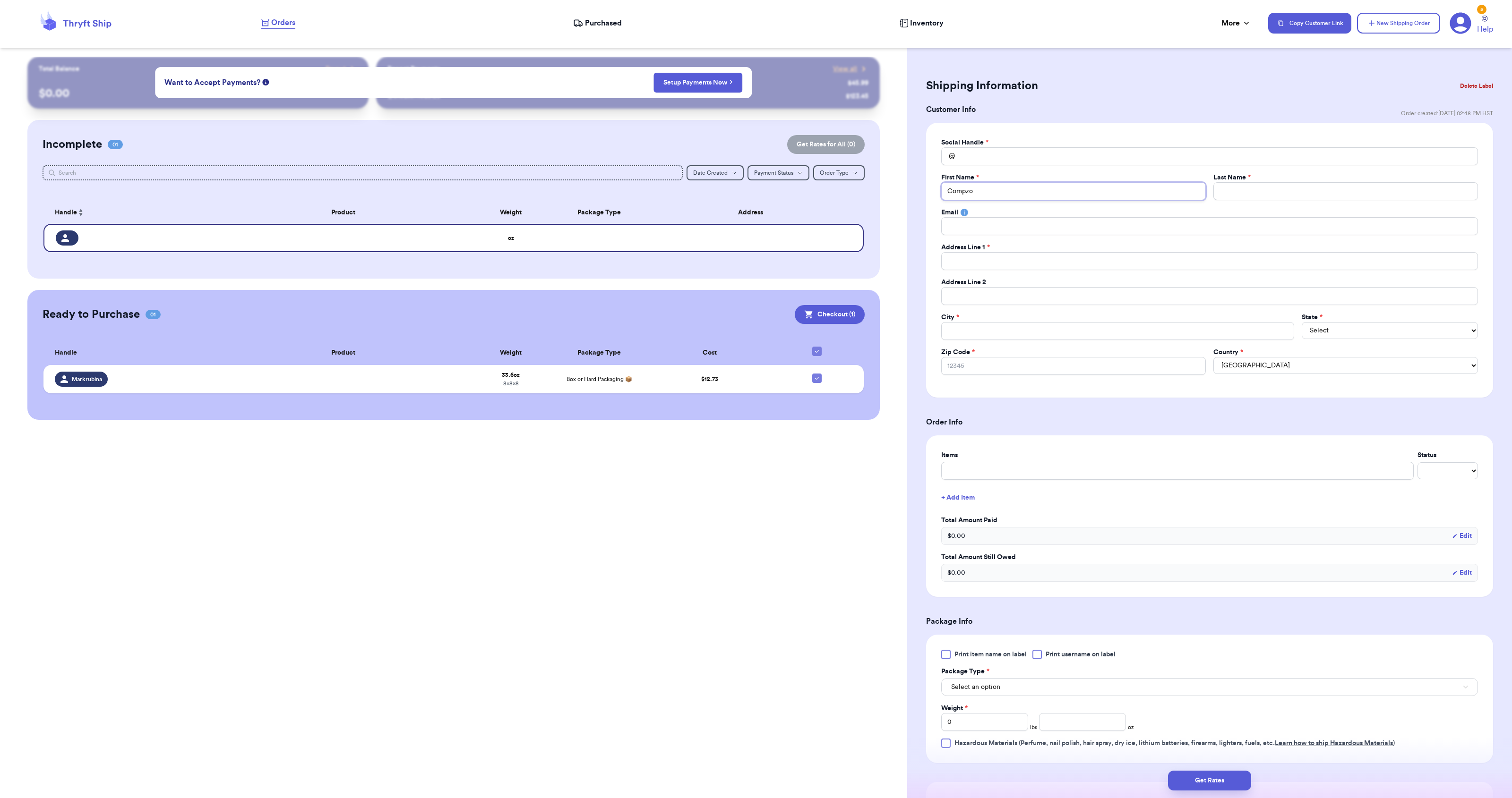
type input "Compzo"
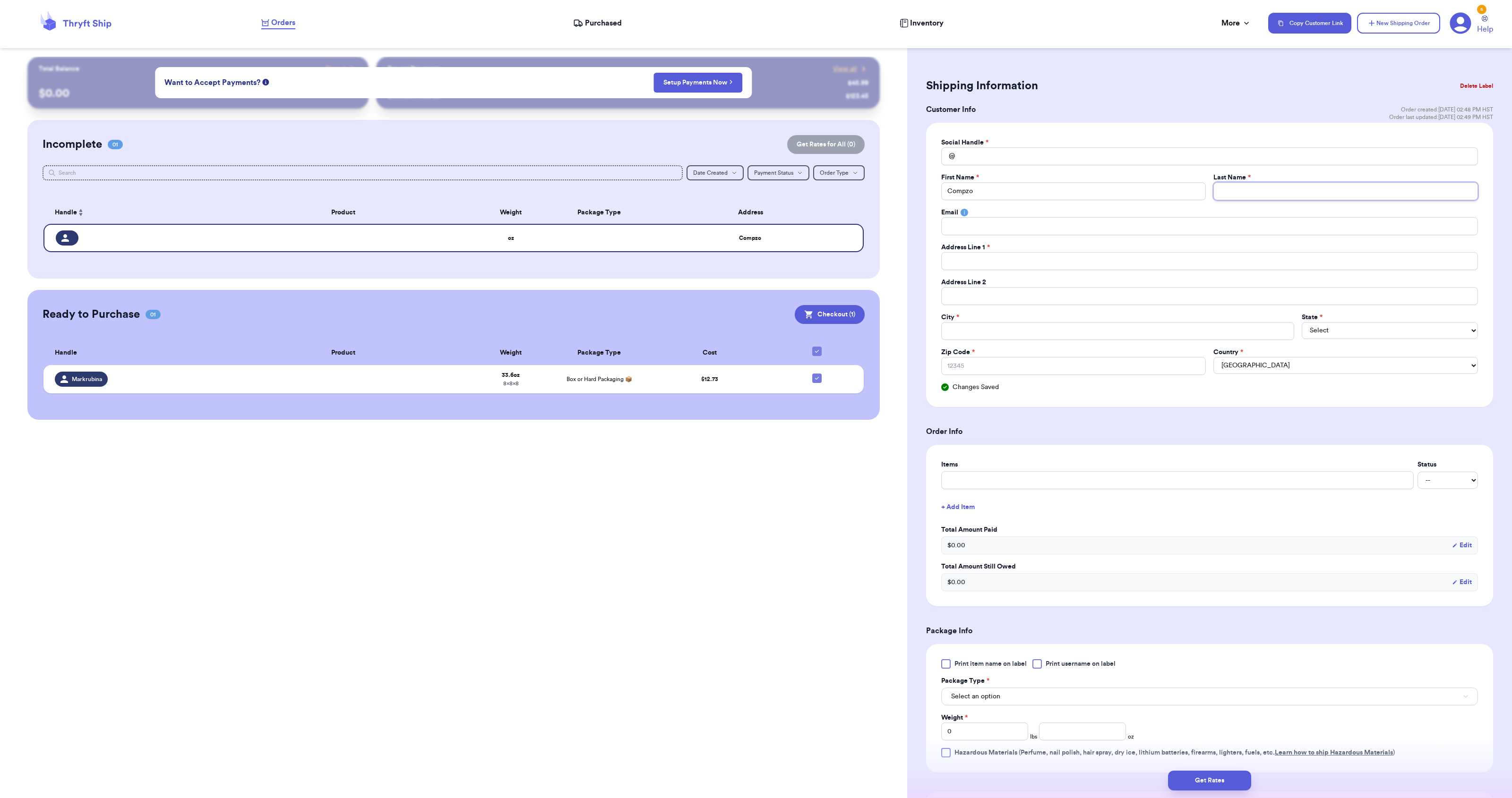
type input "C"
type input "Ch"
type input "Che"
type input "Chen"
type input "Cheni"
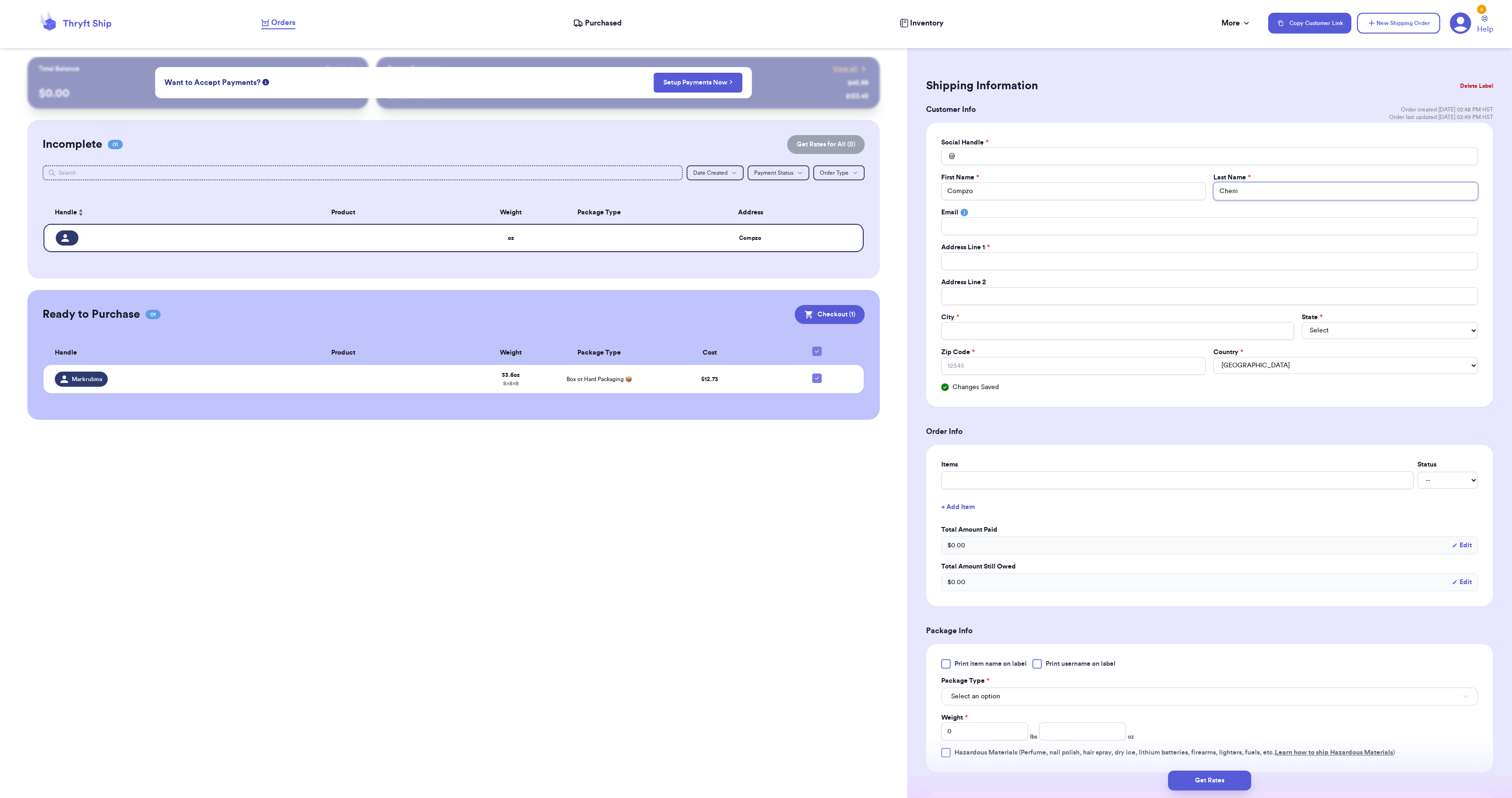
type input "Cheniz"
type input "Chenizo"
type input "Cheniz"
type input "Cheni"
type input "Chen"
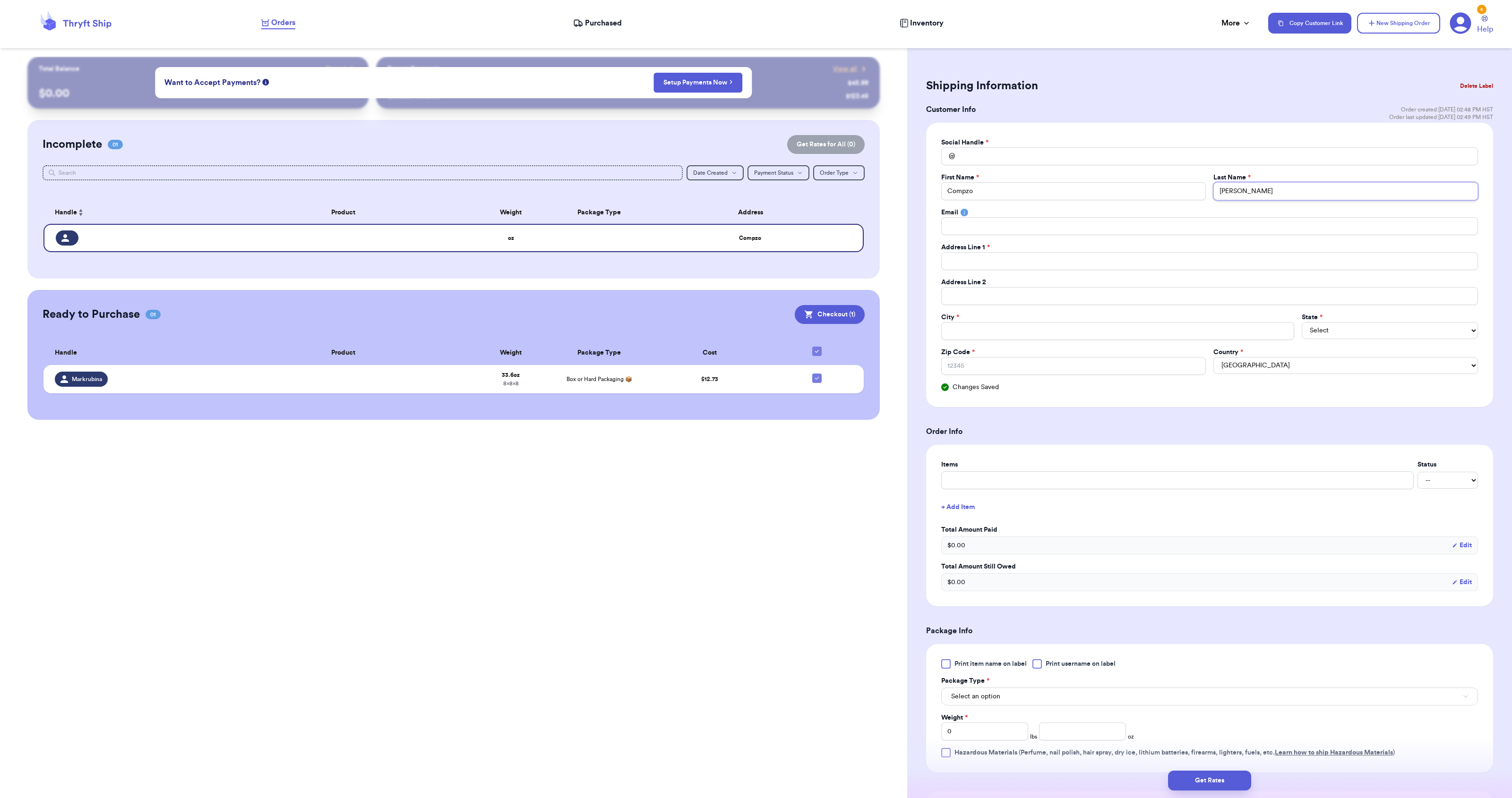
type input "Chenz"
type input "Chenzo"
click at [1007, 161] on input "Total Amount Paid" at bounding box center [1210, 156] width 536 height 18
type input "C"
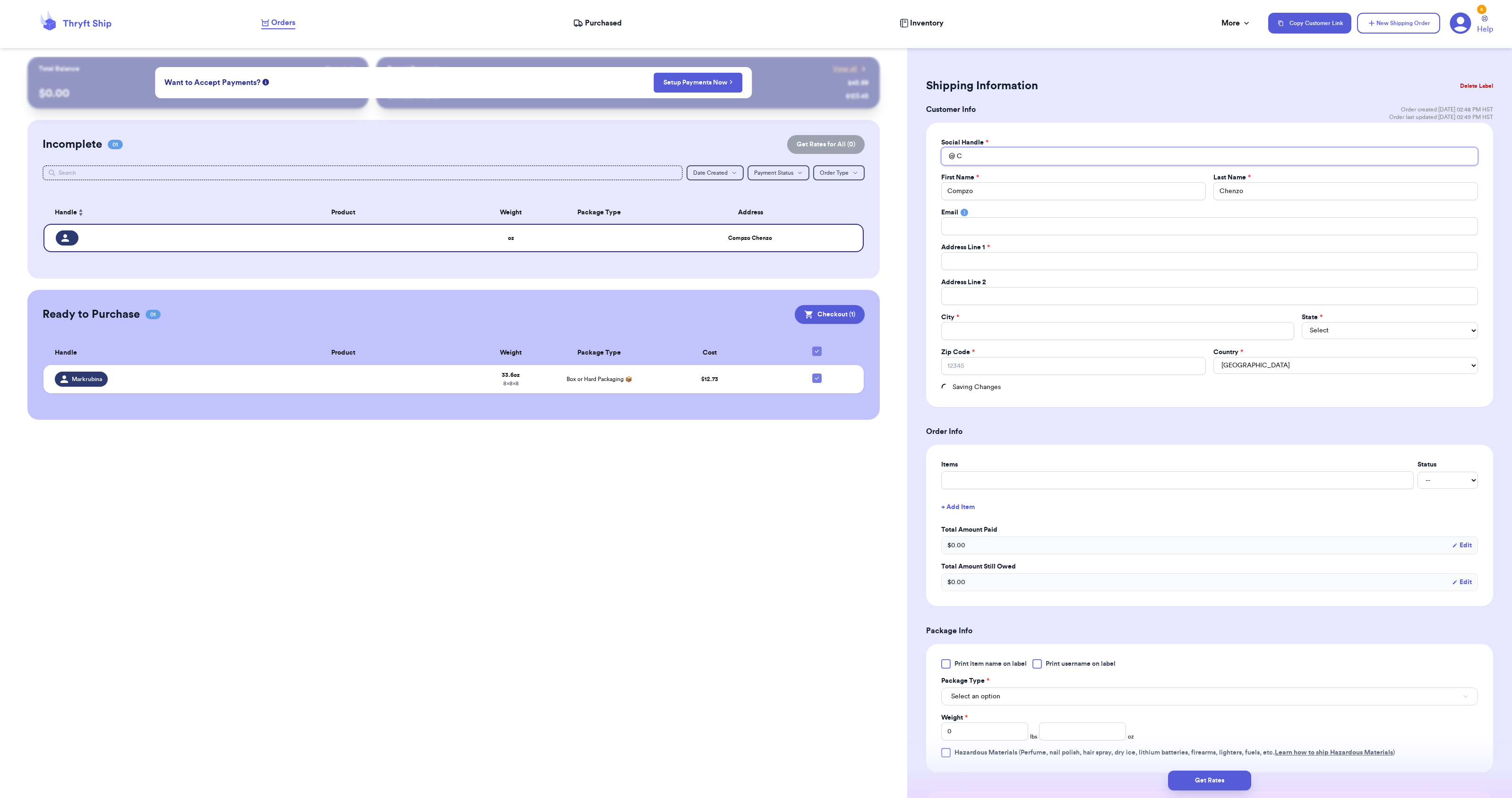
type input "Co"
type input "Com"
type input "Comp"
type input "Compz"
type input "Compzo"
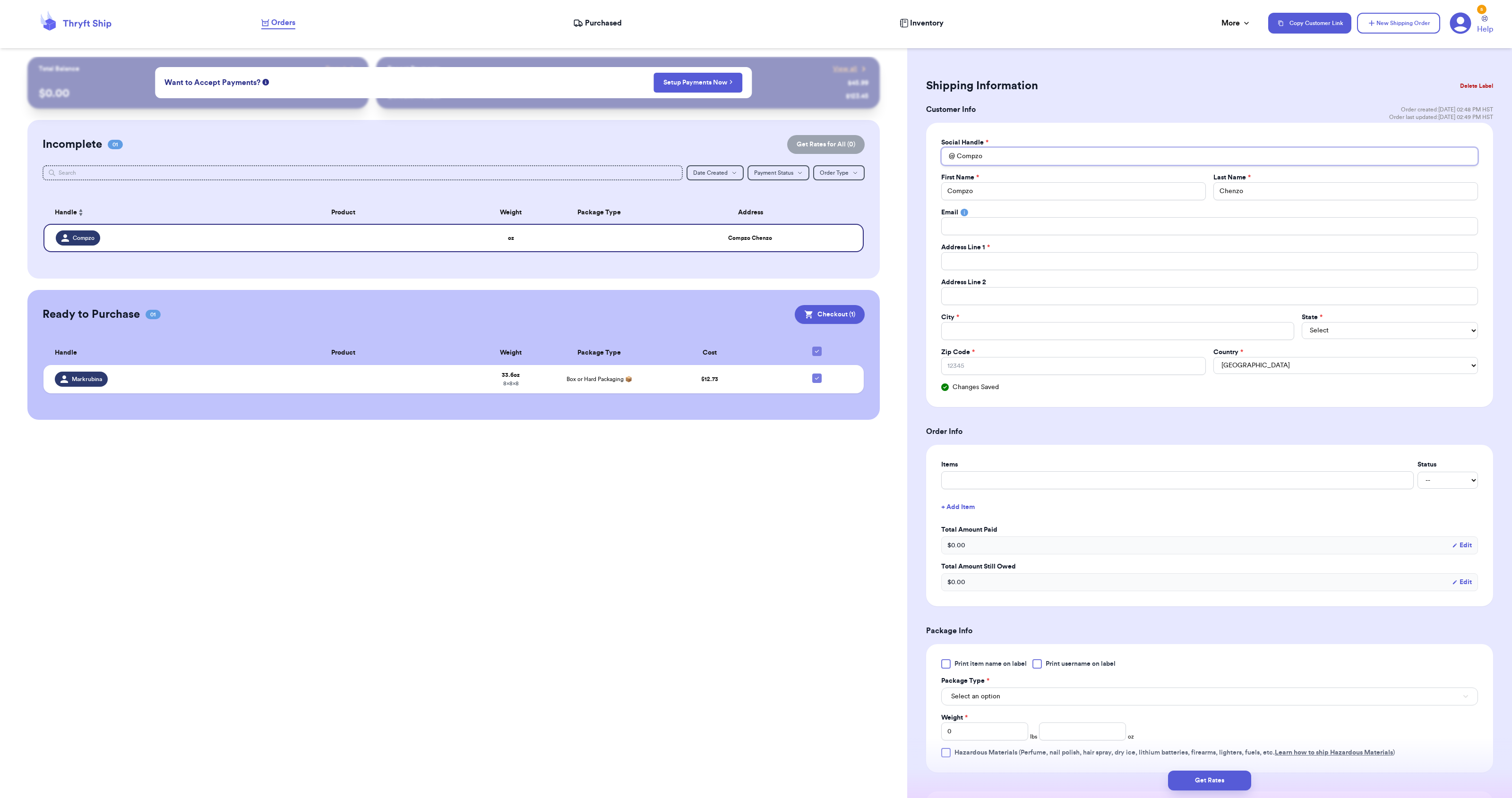
type input "CompzoC"
type input "CompzoCh"
type input "CompzoChe"
type input "CompzoChen"
type input "CompzoChenz"
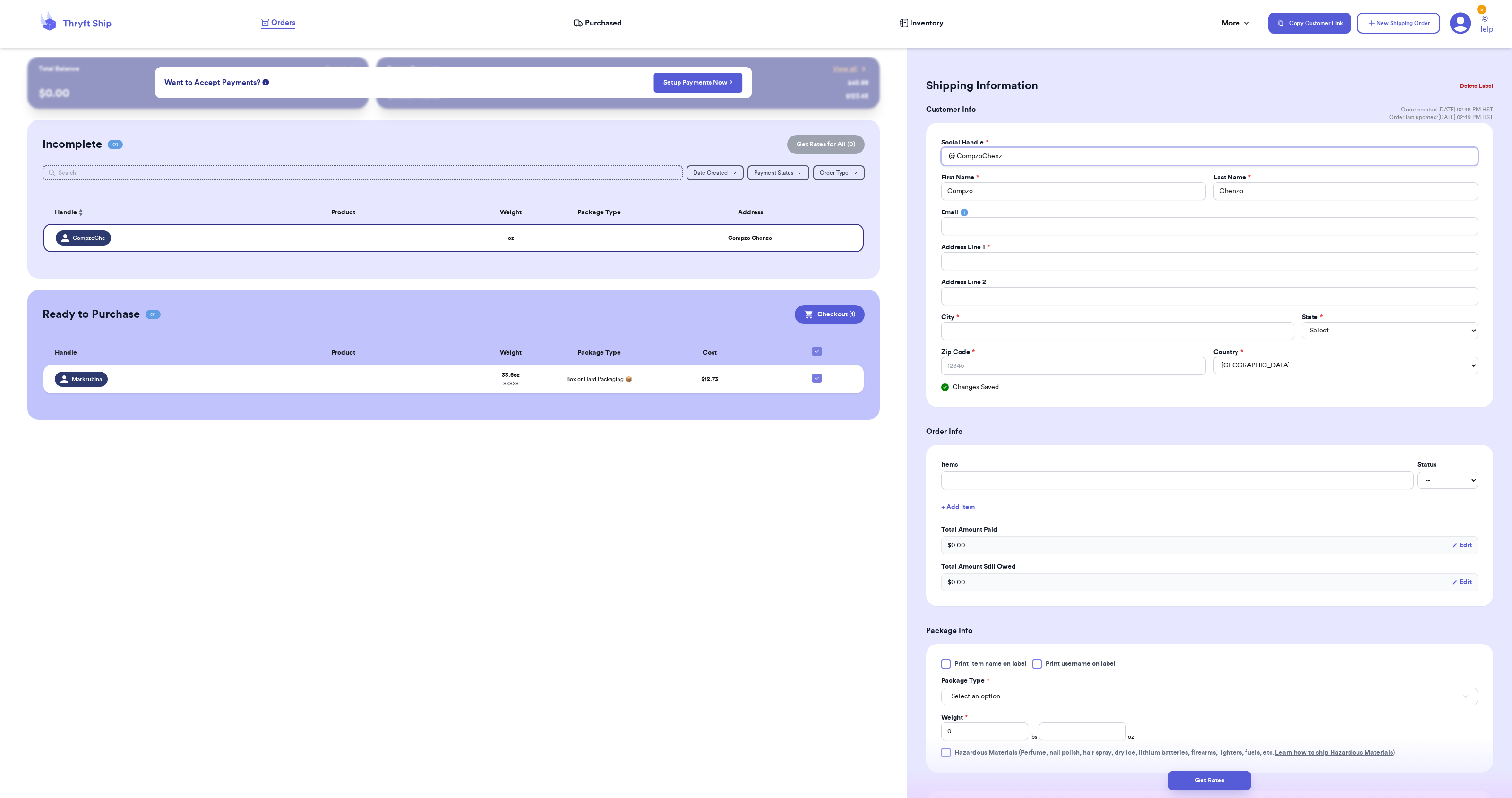
type input "CompzoChenzo"
click at [1039, 226] on input "Total Amount Paid" at bounding box center [1210, 226] width 536 height 18
type input "ivytianaa@gmail.com"
type input "4646 Kolea Rd."
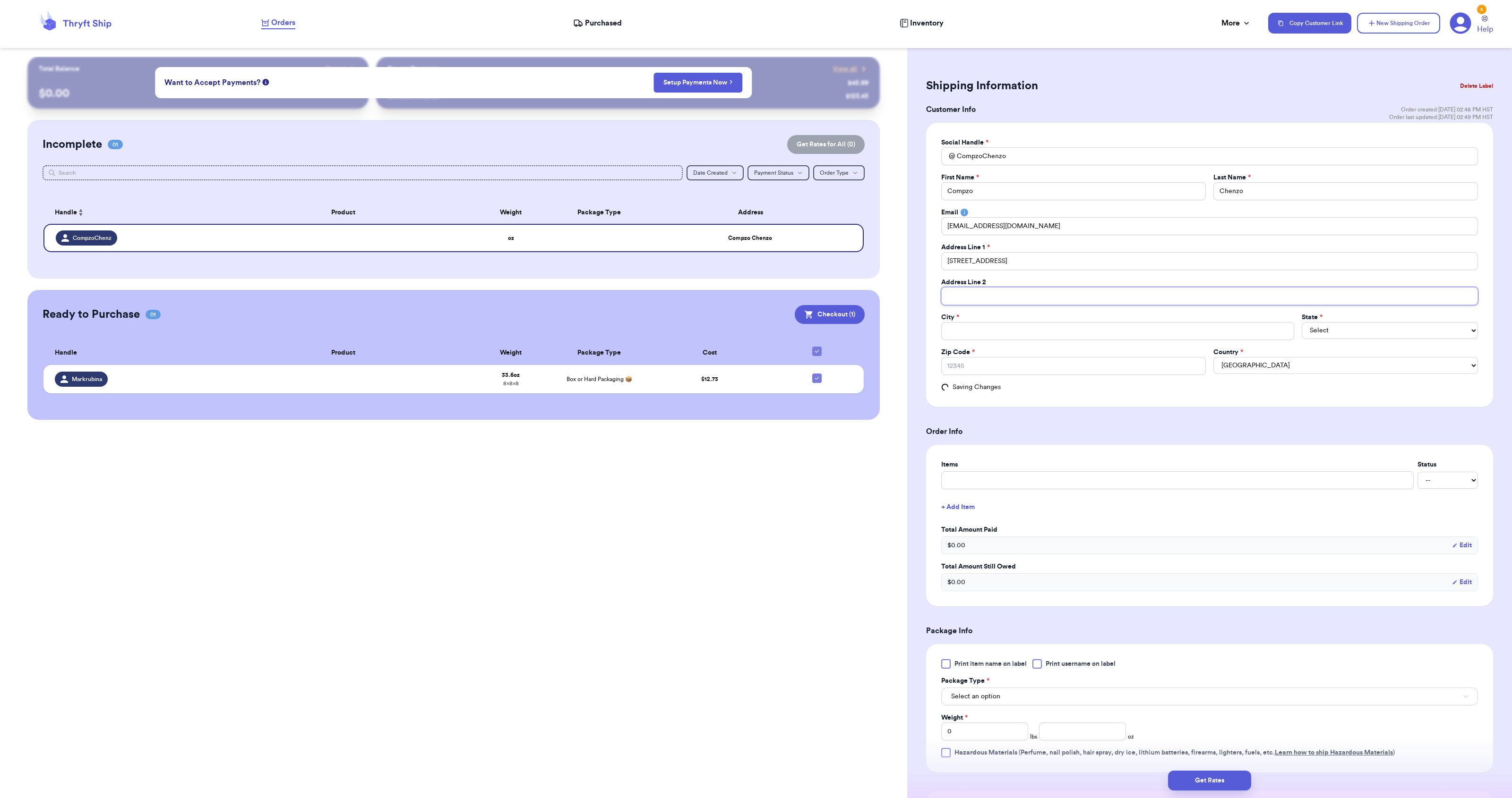
type input "P.o. Box 953 Kekaha, HI 96752"
type input "kekaha"
select select "HI"
type input "96752"
click at [991, 158] on input "CompzoChenzo" at bounding box center [1210, 156] width 536 height 18
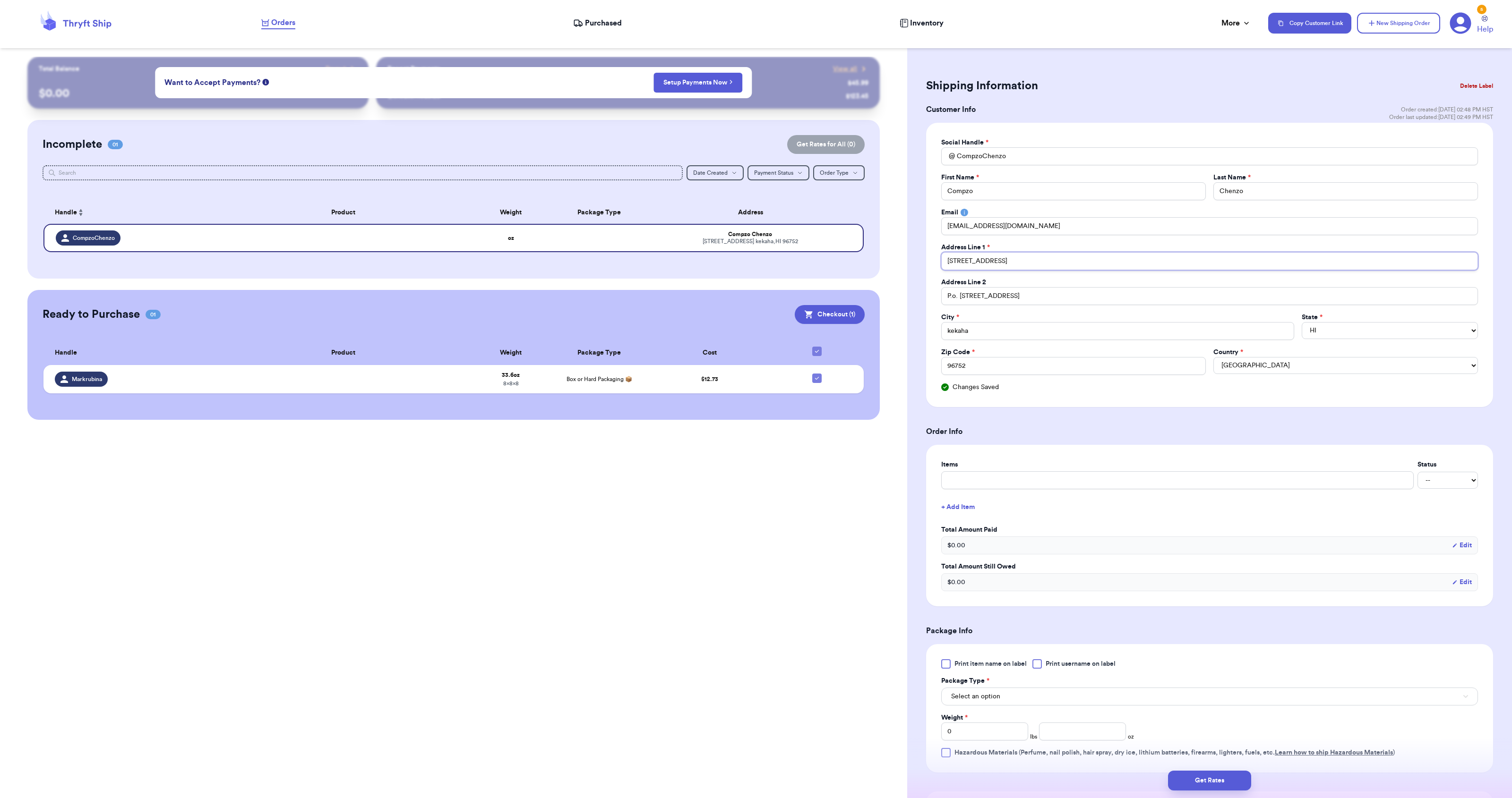
drag, startPoint x: 1047, startPoint y: 263, endPoint x: 1036, endPoint y: 258, distance: 12.1
click at [1047, 263] on input "4646 Kolea Rd." at bounding box center [1210, 261] width 536 height 18
drag, startPoint x: 1029, startPoint y: 259, endPoint x: 873, endPoint y: 266, distance: 156.2
click at [874, 266] on div "Customer Link New Order Total Balance Payout $ 0.00 Recent Payments View all @ …" at bounding box center [756, 399] width 1512 height 798
drag, startPoint x: 988, startPoint y: 258, endPoint x: 926, endPoint y: 257, distance: 62.0
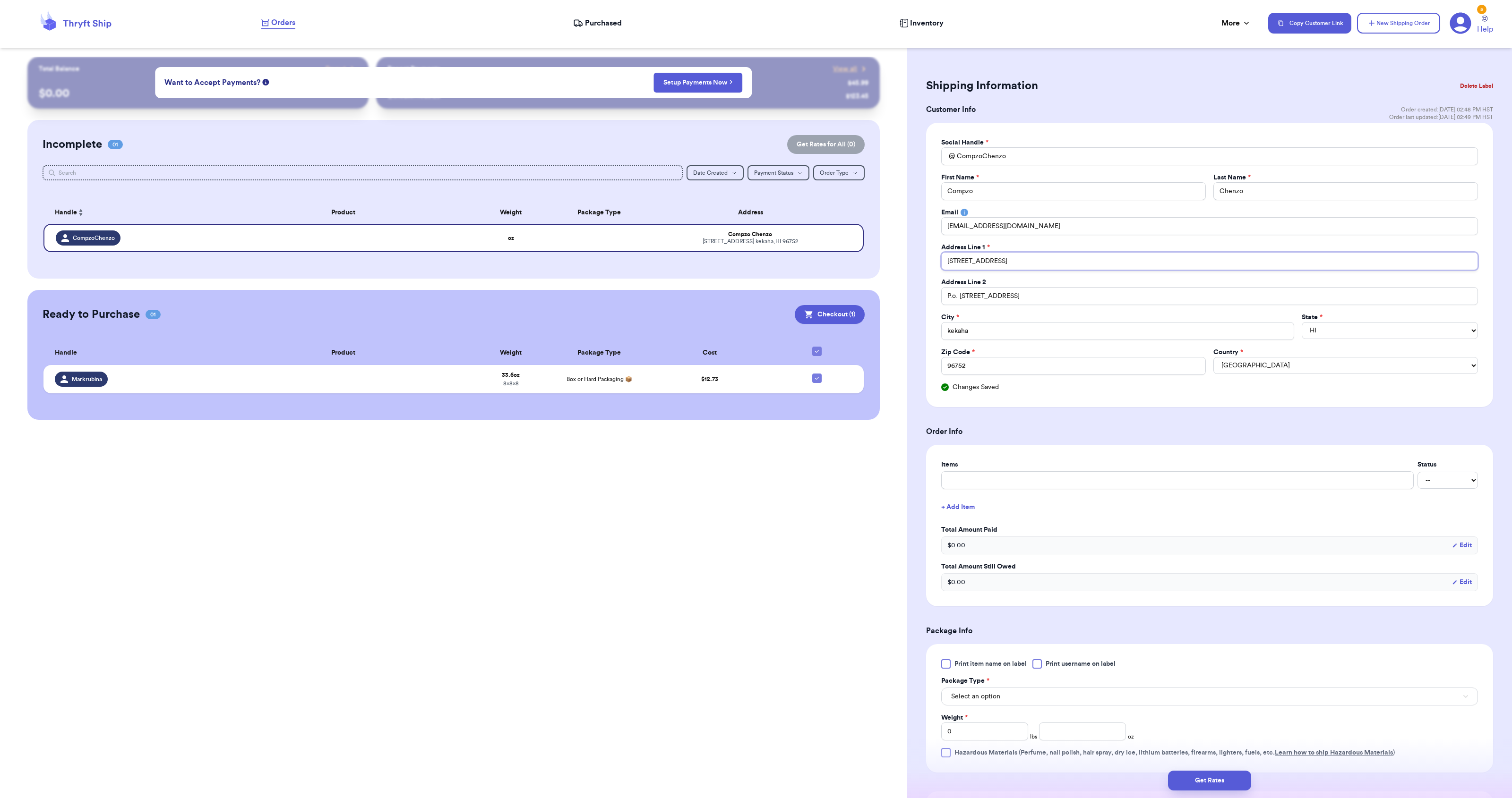
click at [926, 257] on div "Social Handle * @ CompzoChenzo First Name * Compzo Last Name * Chenzo Email ivy…" at bounding box center [1210, 265] width 567 height 285
type input "6"
type input "60"
type input "601"
type input "601N"
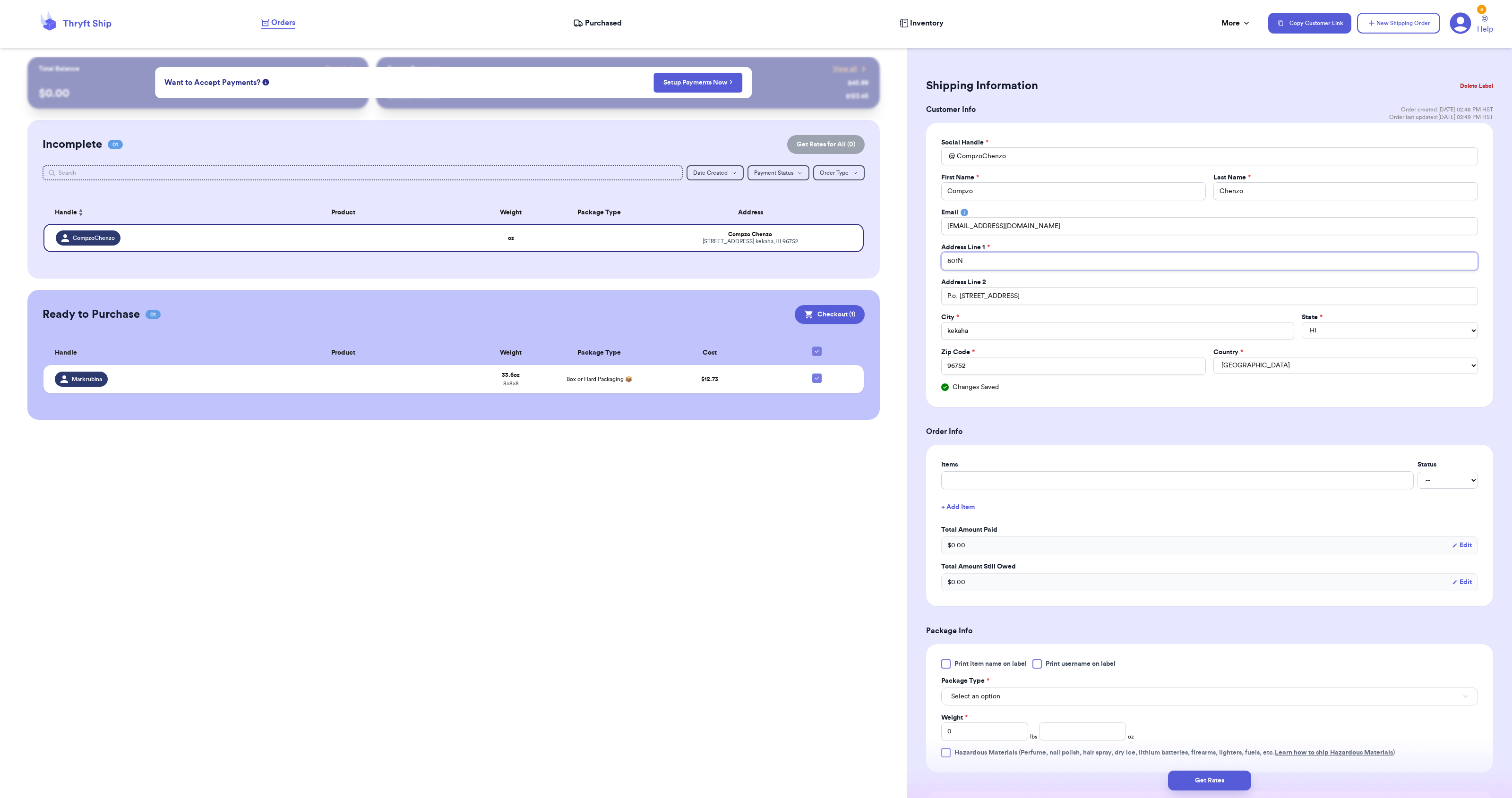
type input "601N"
type input "601N F"
type input "601N Fe"
type input "601N Fed"
type input "601N Fede"
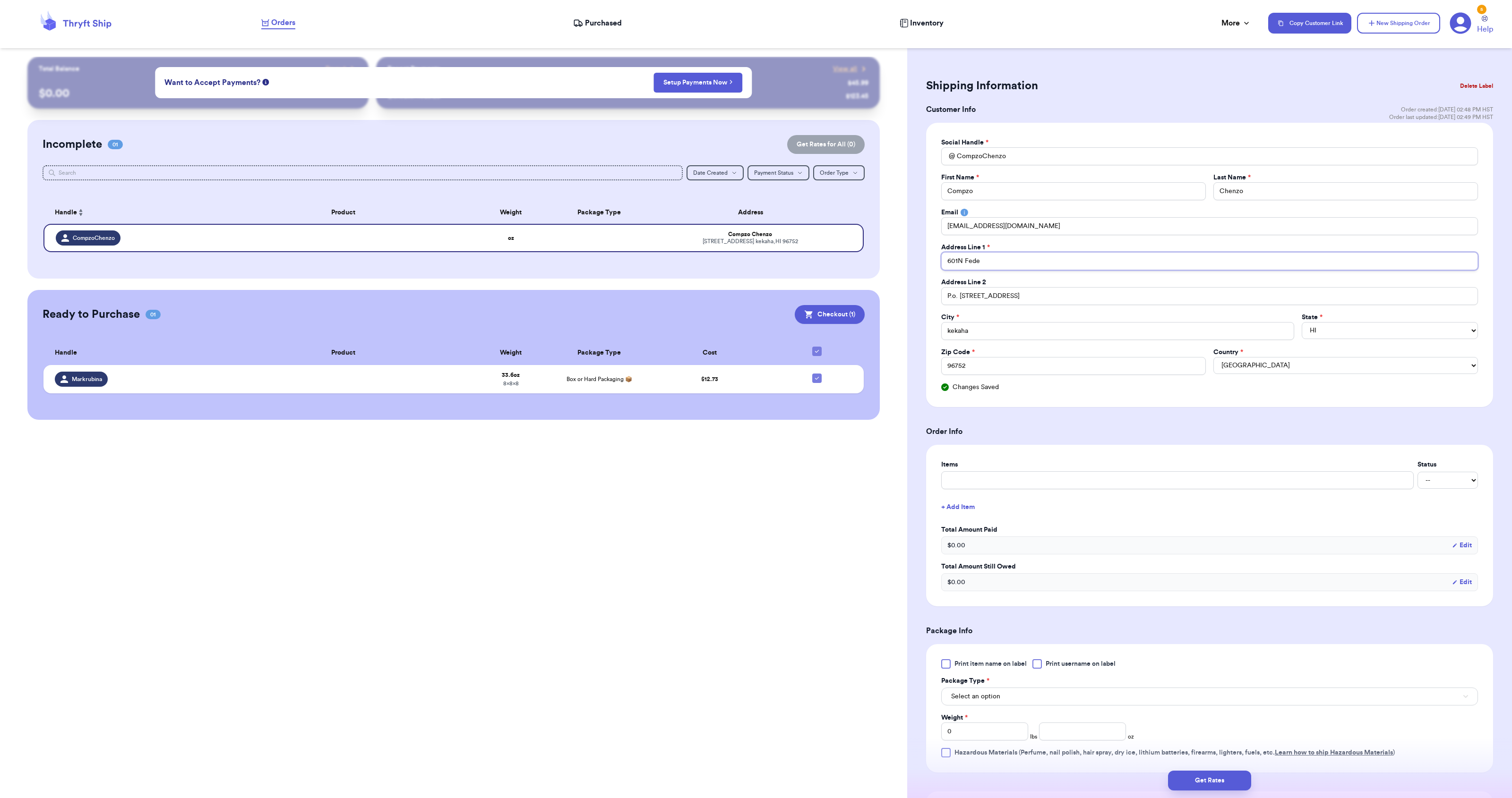
type input "601N Feder"
type input "601N Federa"
type input "601N Federal"
type input "601N Federal H"
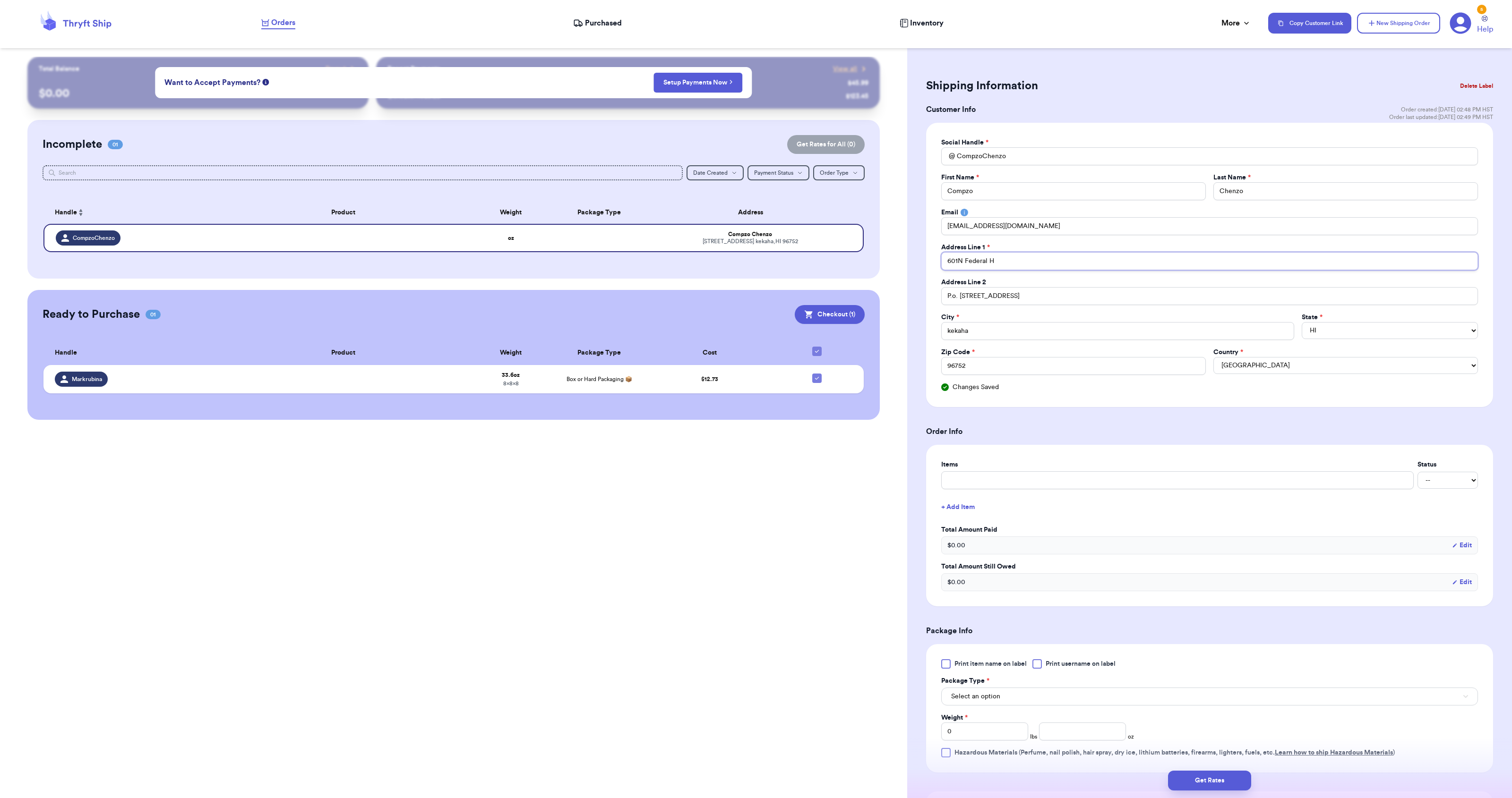
type input "601N Federal Hg"
type input "601N Federal Hgh"
type input "601N Federal Hghw"
type input "601N Federal Hghwa"
type input "601N Federal Hghway"
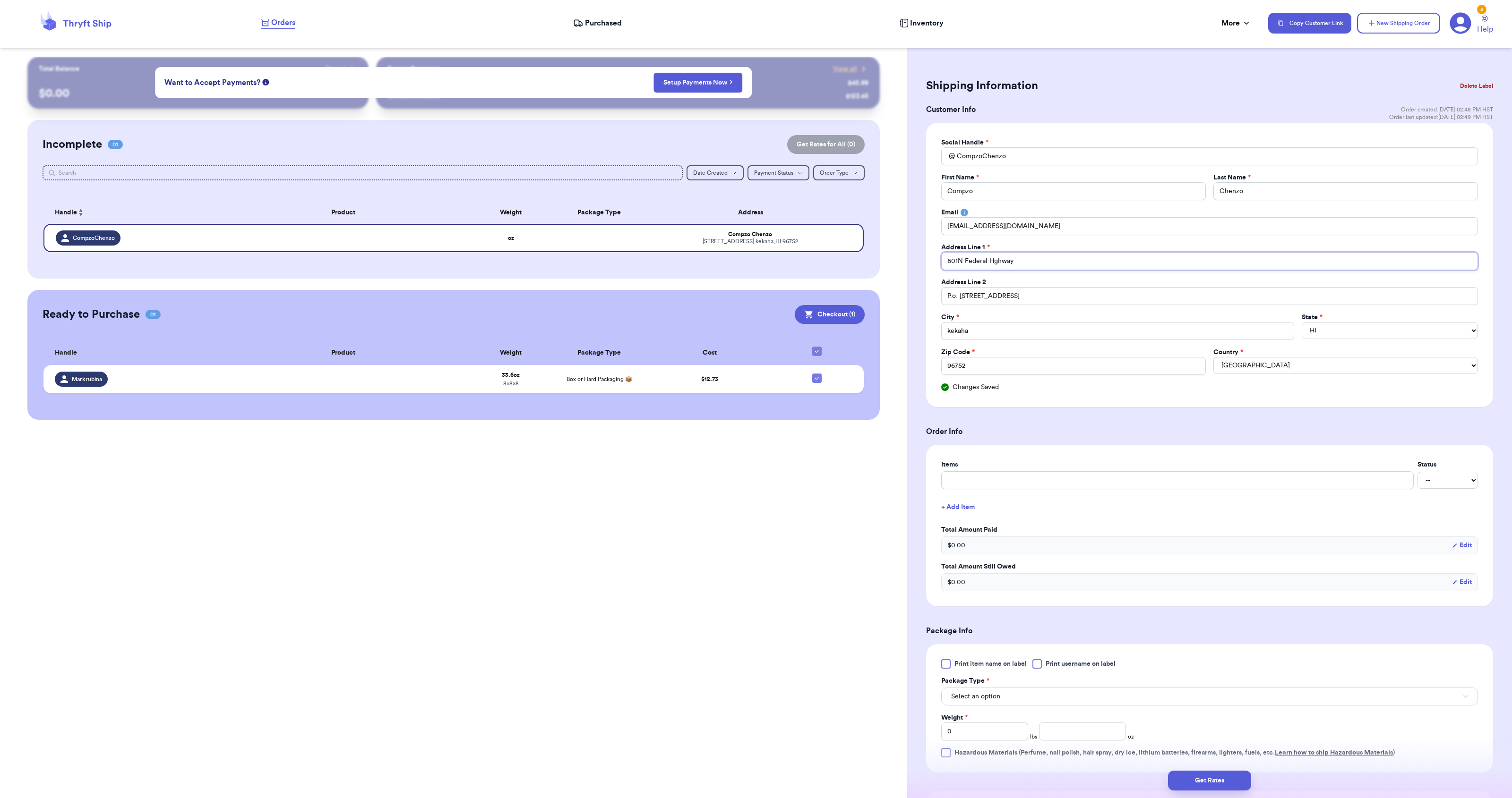
type input "601N Federal Highway"
drag, startPoint x: 1025, startPoint y: 255, endPoint x: 993, endPoint y: 261, distance: 32.6
click at [993, 261] on input "601N Federal Highway" at bounding box center [1210, 261] width 536 height 18
type input "601N Federal HW"
type input "601N Federal H"
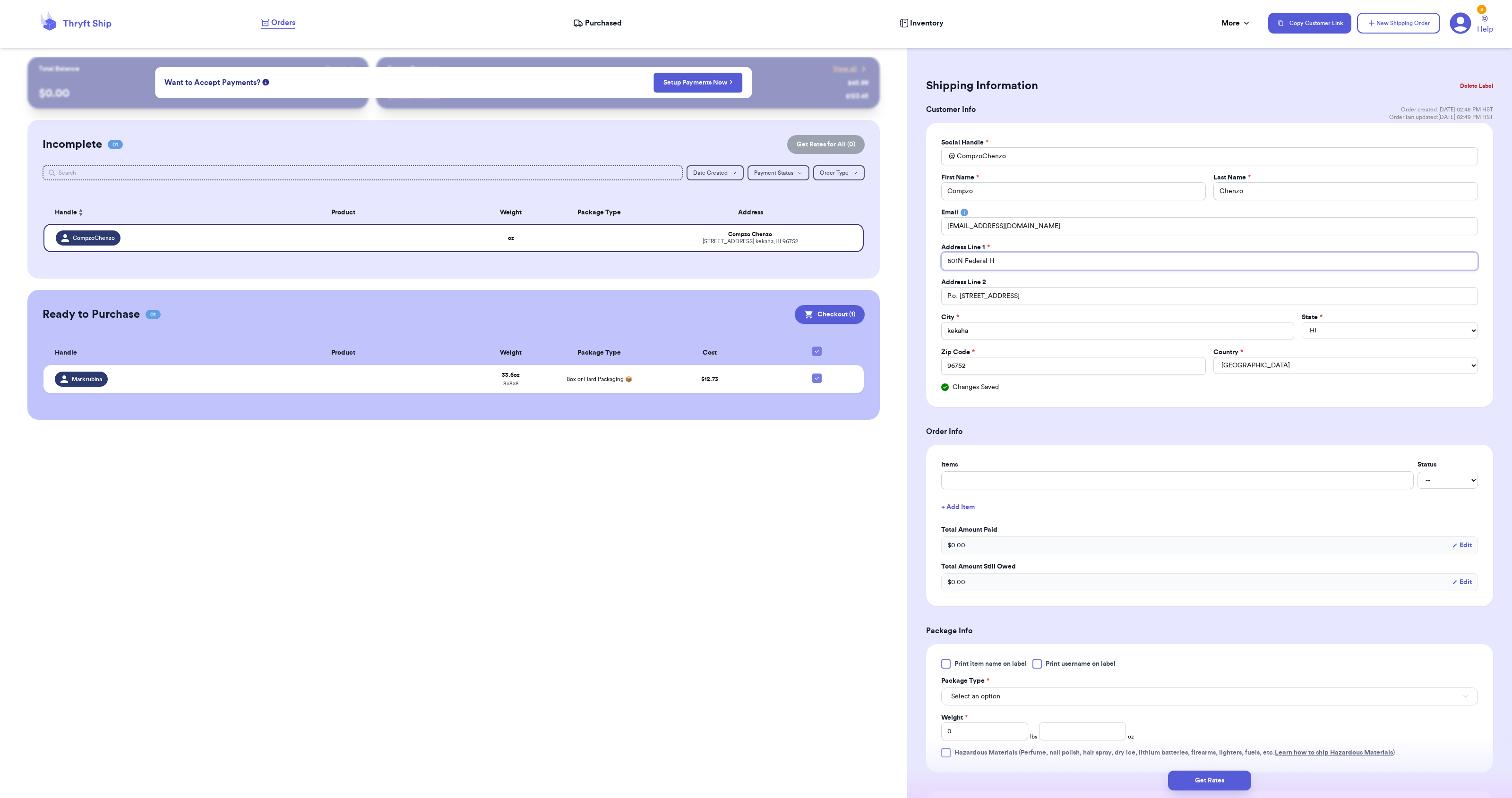
type input "601N Federal Hw"
type input "601N Federal Hwy"
type input "601N Federal Hwy."
drag, startPoint x: 1055, startPoint y: 295, endPoint x: 905, endPoint y: 295, distance: 150.0
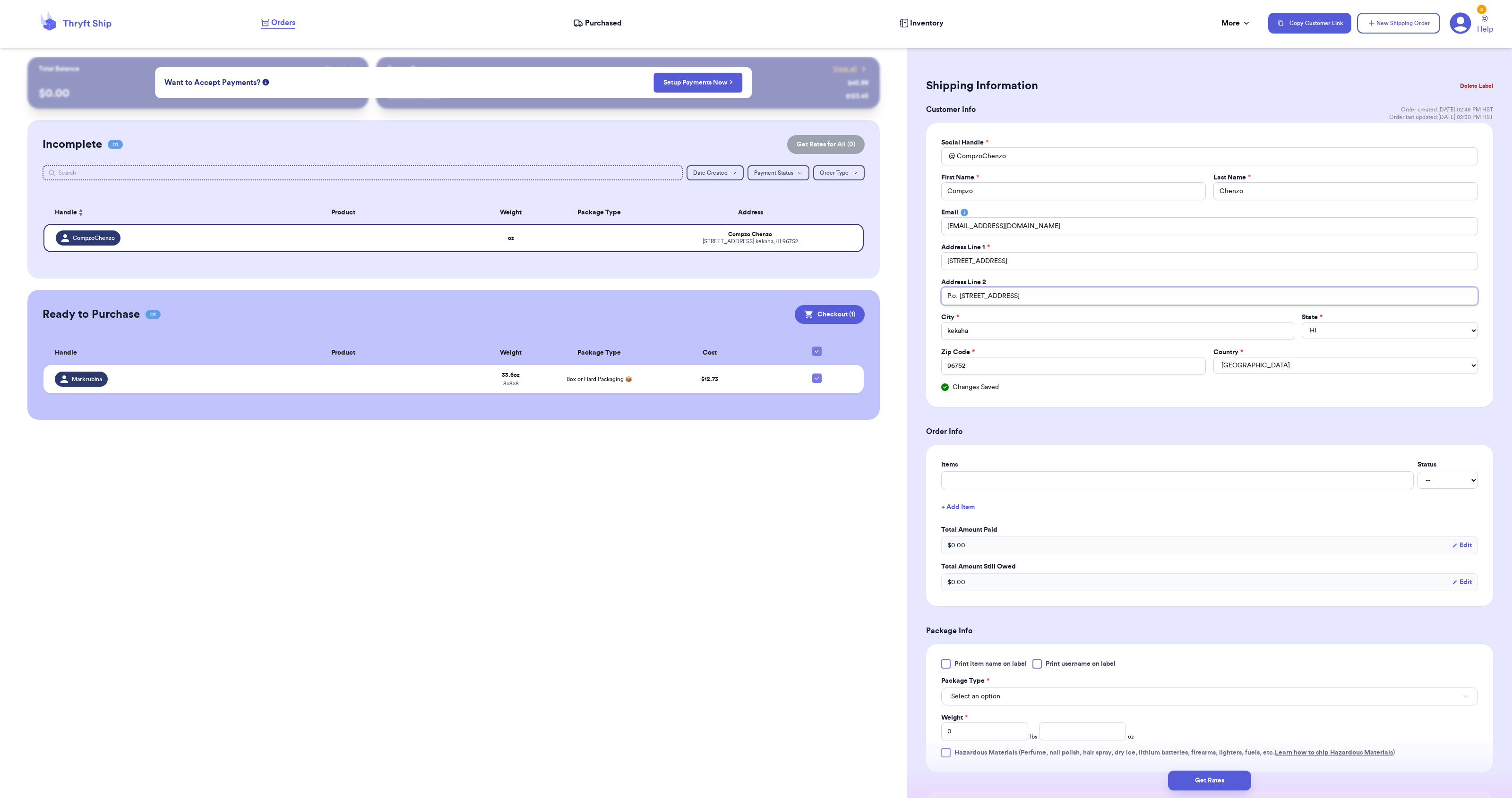
click at [905, 295] on div "Customer Link New Order Total Balance Payout $ 0.00 Recent Payments View all @ …" at bounding box center [756, 399] width 1512 height 798
drag, startPoint x: 982, startPoint y: 330, endPoint x: 913, endPoint y: 330, distance: 69.0
click at [913, 330] on div "Shipping Information Delete Label Customer Info Order created: 09/26, 02:48 PM …" at bounding box center [1210, 525] width 605 height 936
type input "P"
type input "Po"
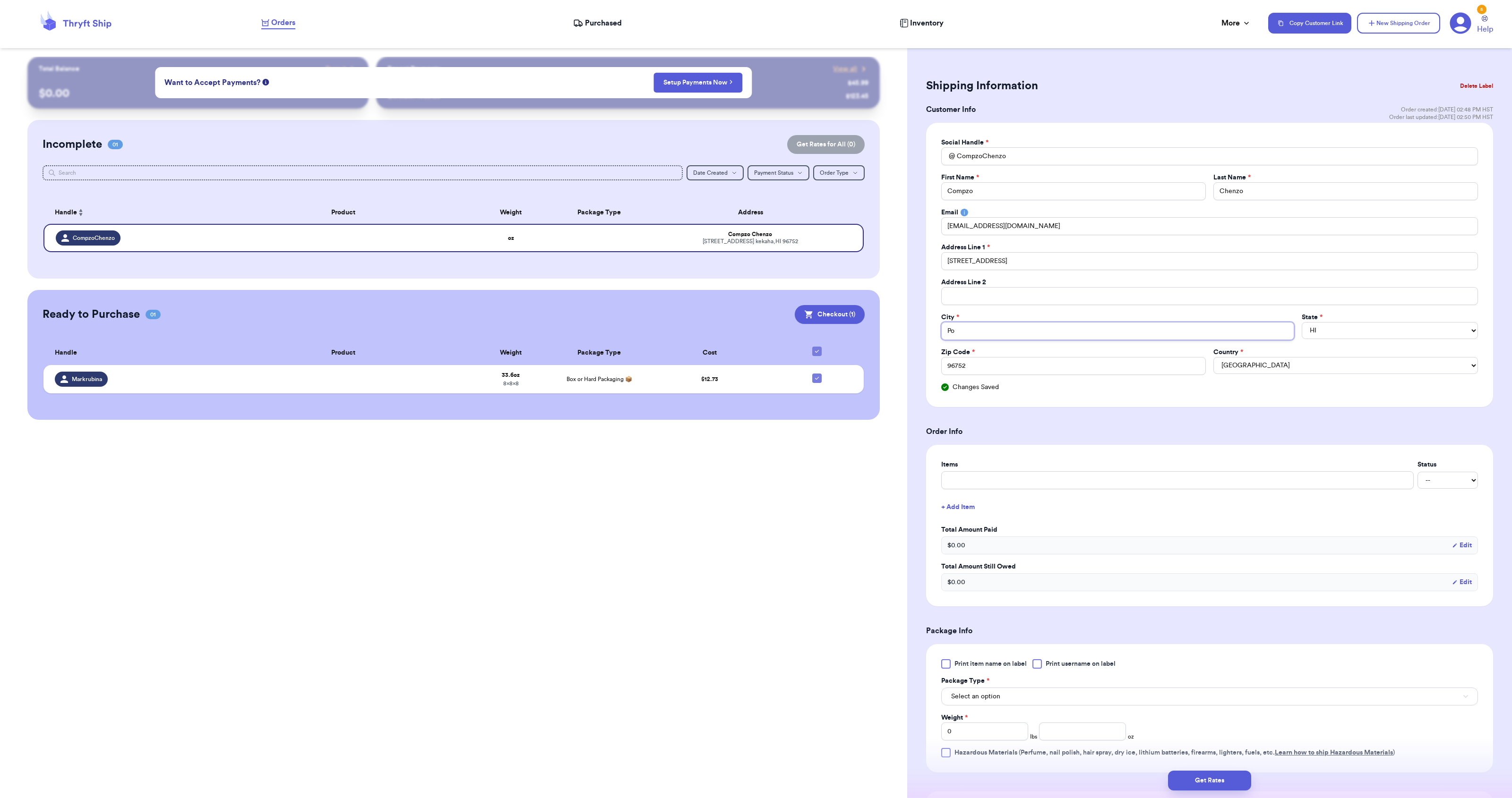
type input "Pom"
type input "Po"
type input "P"
type input "Po"
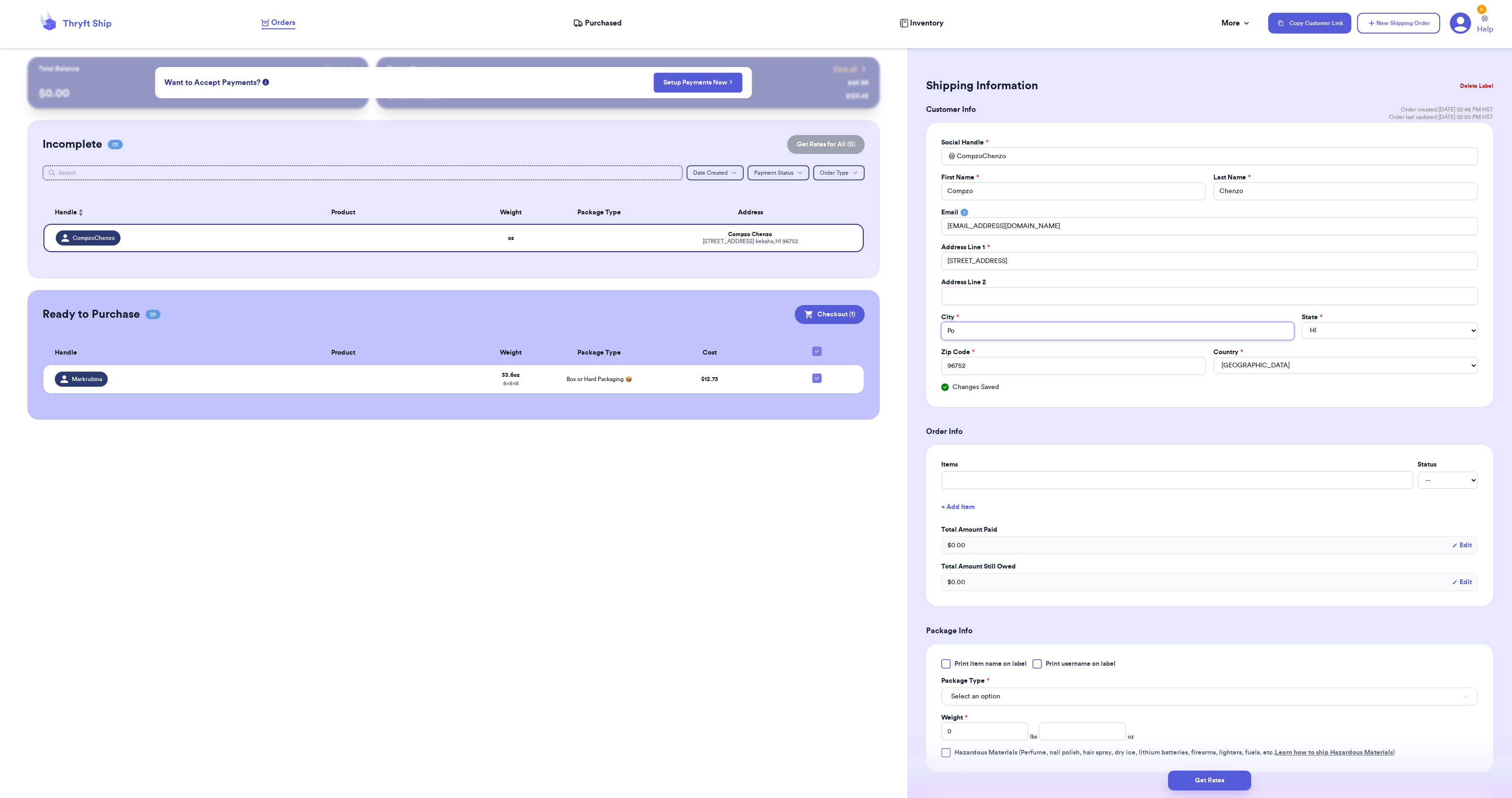
type input "Pom"
type input "Pomp"
type input "Pompa"
type input "Pompan"
type input "Pompano"
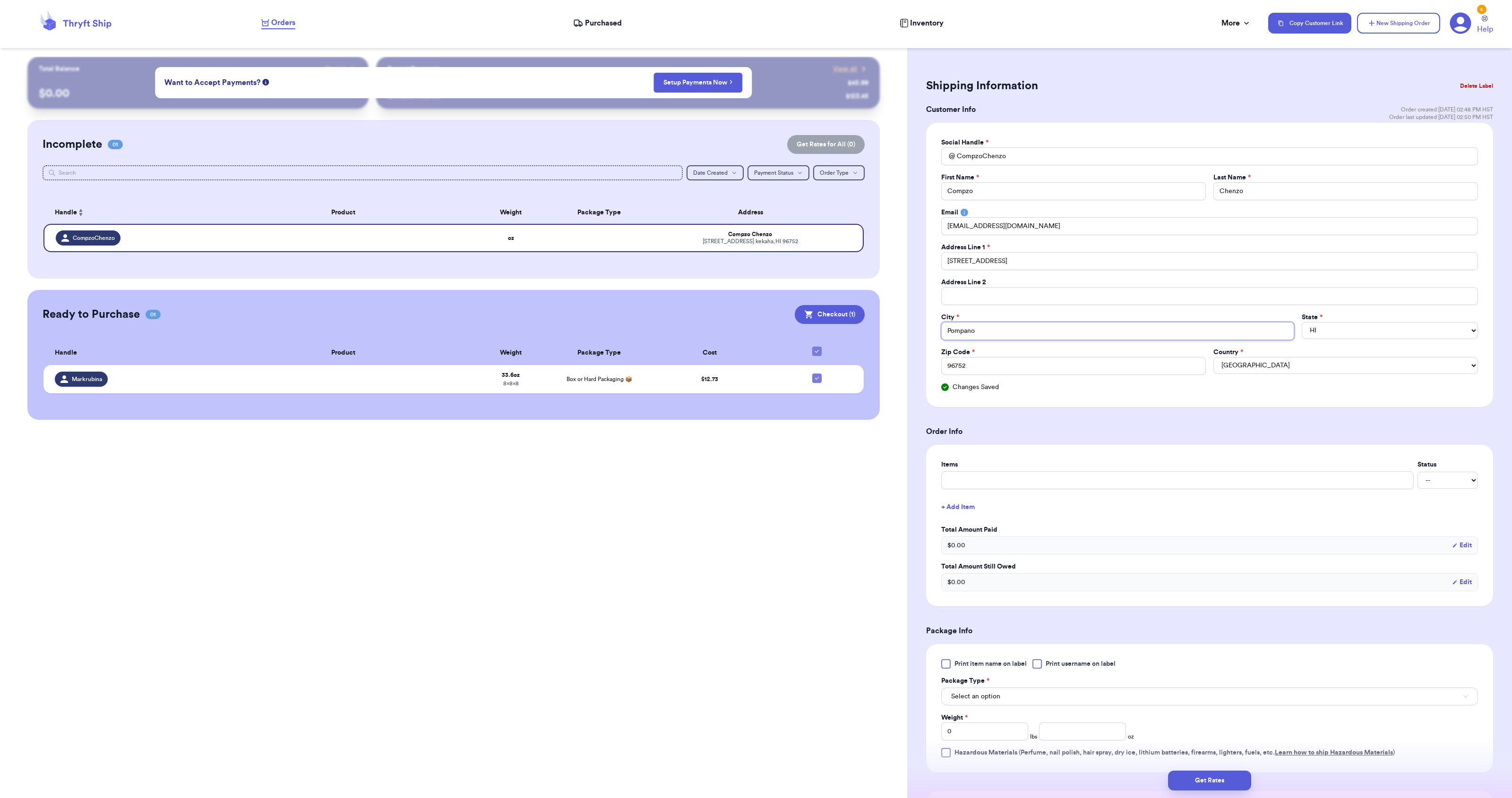
type input "Pompano"
type input "Pompano B"
type input "Pompano Be"
type input "Pompano Bea"
type input "Pompano Beac"
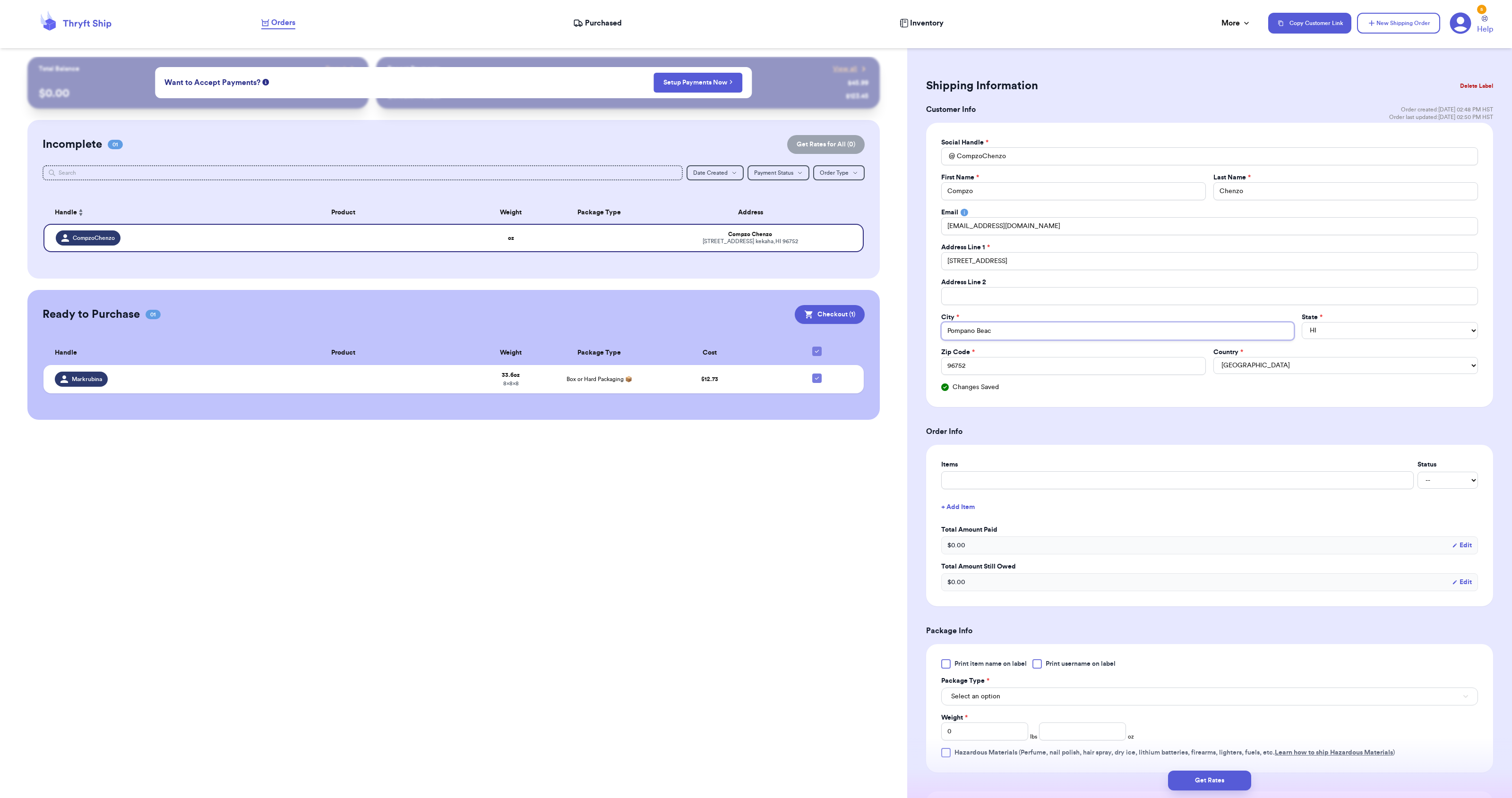
type input "Pompano Beach"
type input "Pompano Beach f"
click at [1016, 265] on input "601N Federal Hwy." at bounding box center [1210, 261] width 536 height 18
click at [1308, 431] on h3 "Order Info" at bounding box center [1210, 431] width 567 height 11
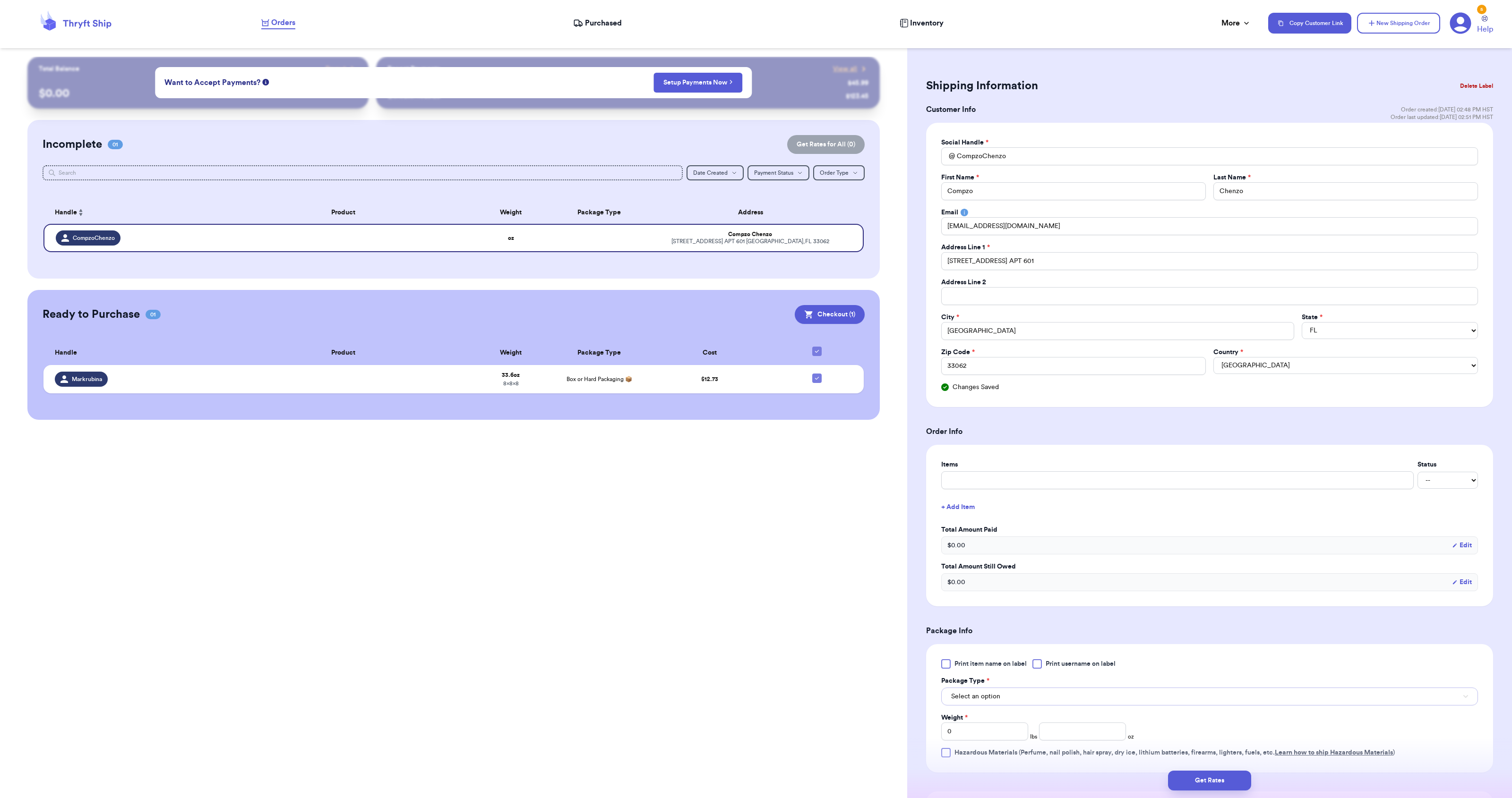
click at [1007, 693] on button "Select an option" at bounding box center [1210, 696] width 536 height 18
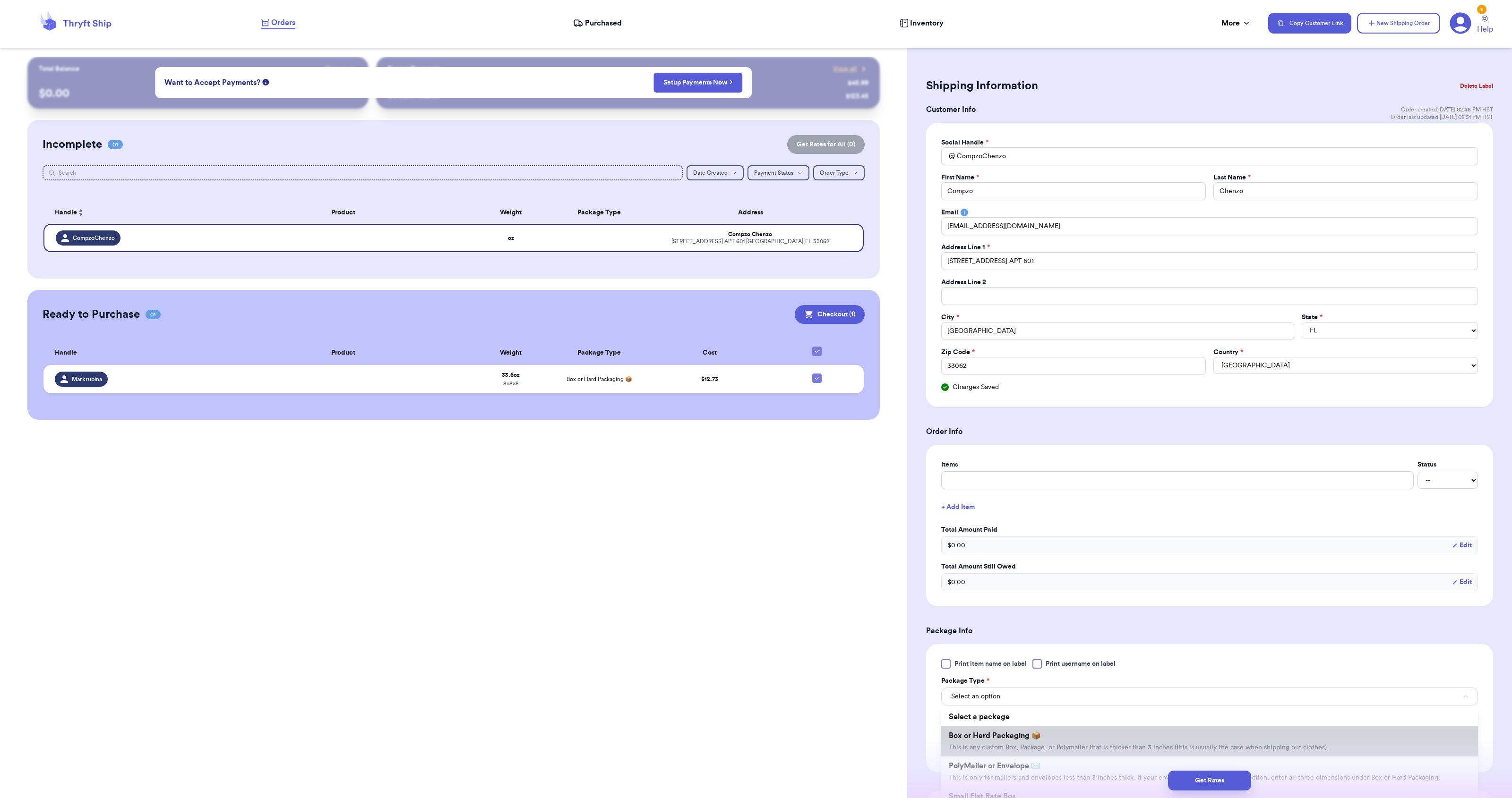
click at [1011, 726] on li "Box or Hard Packaging 📦 This is any custom Box, Package, or Polymailer that is …" at bounding box center [1210, 742] width 536 height 31
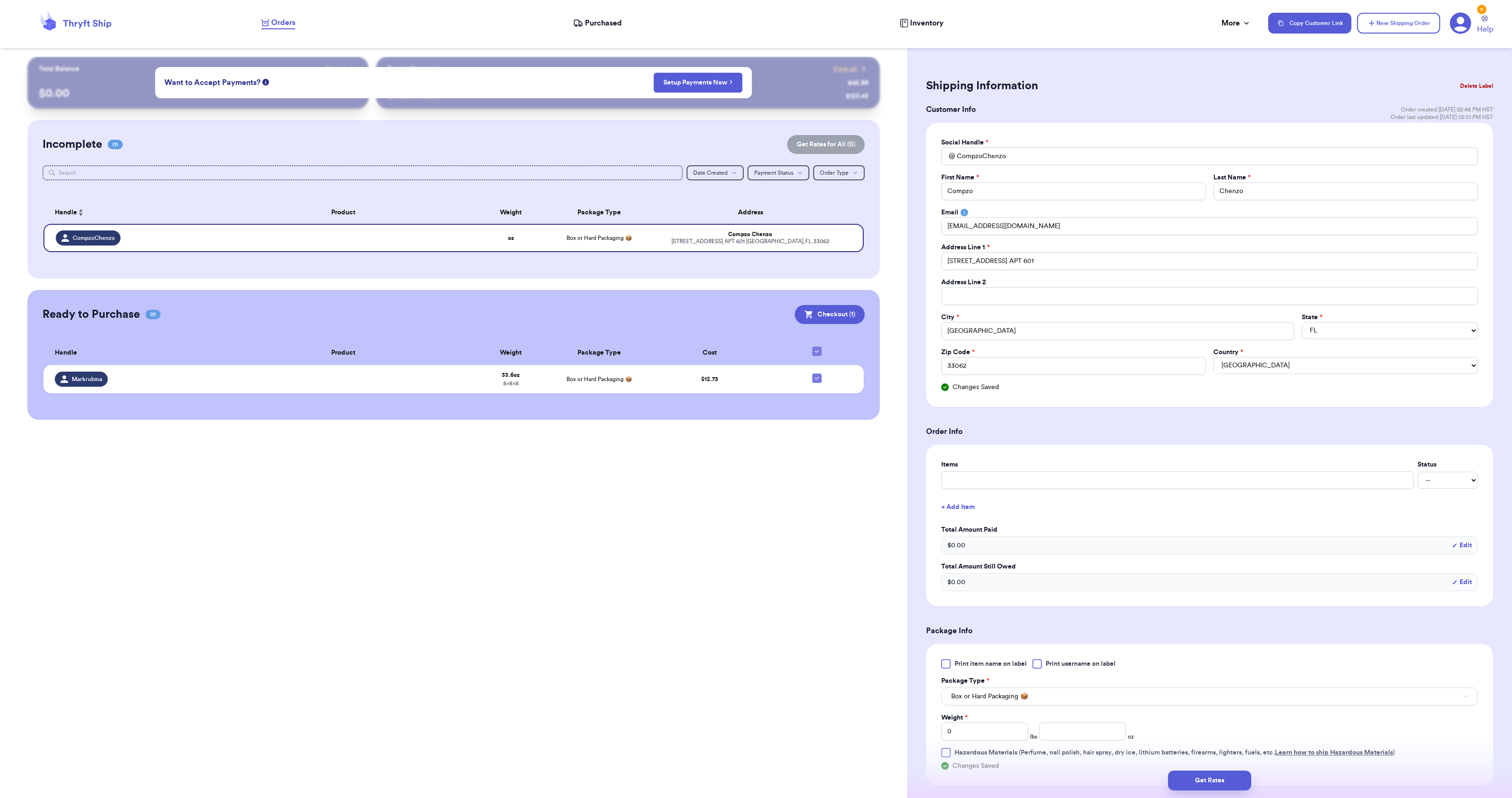
click at [1237, 715] on div "Weight * 0 lbs oz" at bounding box center [1120, 727] width 357 height 28
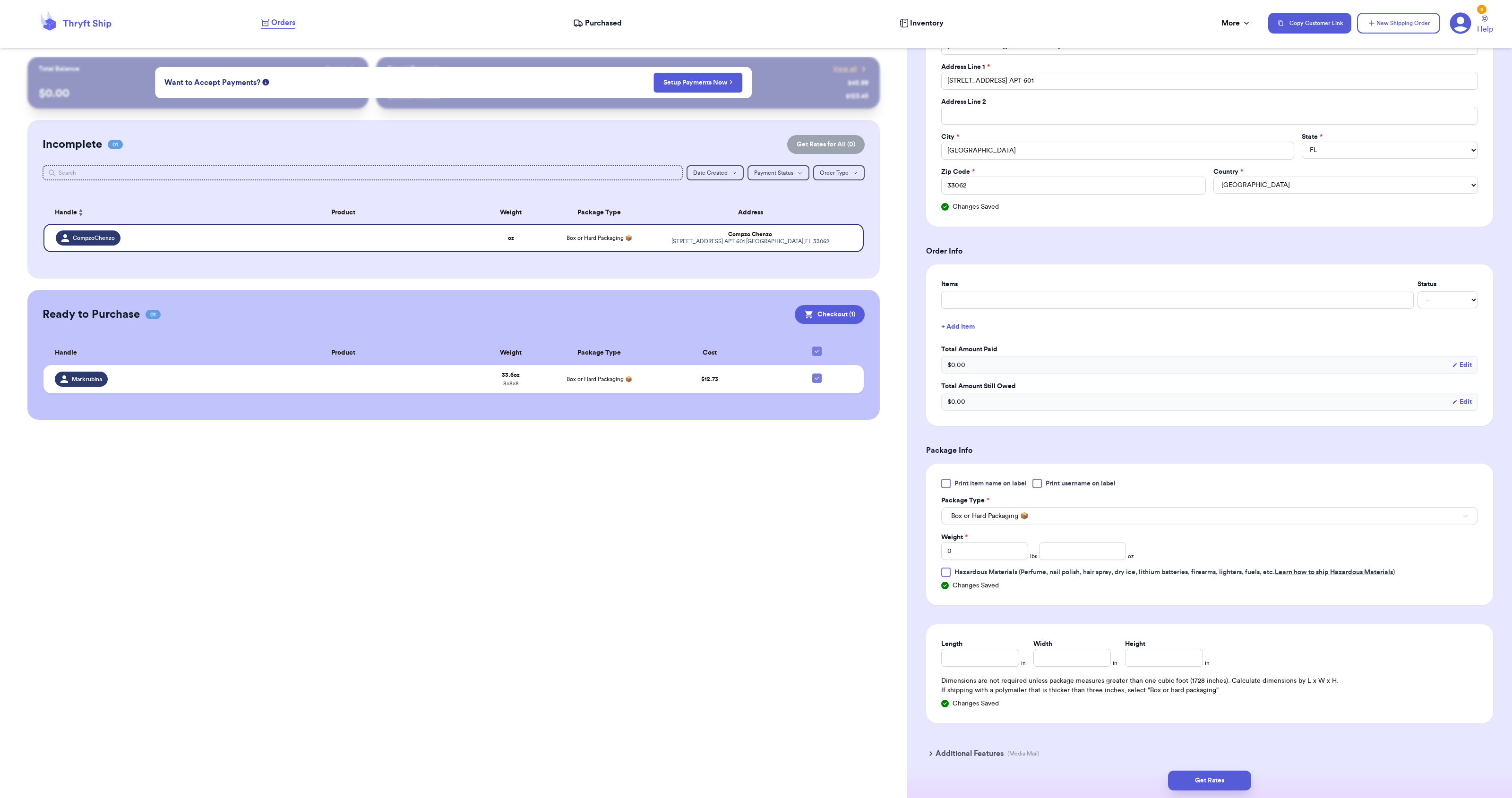
scroll to position [217, 0]
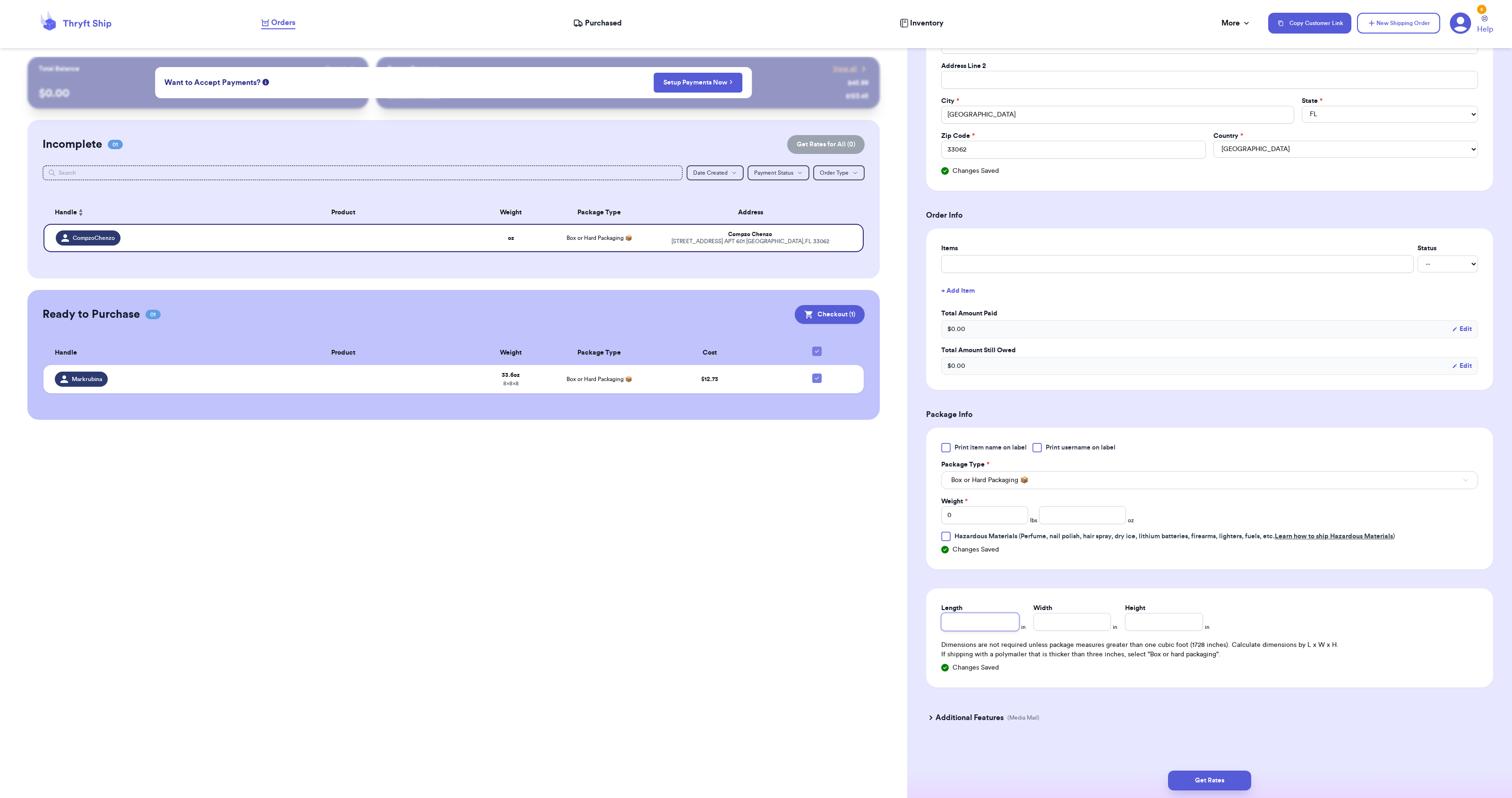
click at [979, 617] on input "Length" at bounding box center [980, 622] width 78 height 18
click at [1070, 624] on input "Width *" at bounding box center [1072, 622] width 78 height 18
click at [1158, 620] on input "Height *" at bounding box center [1164, 622] width 78 height 18
click at [978, 513] on input "0" at bounding box center [985, 515] width 87 height 18
click at [973, 713] on h3 "Additional Features" at bounding box center [970, 718] width 68 height 11
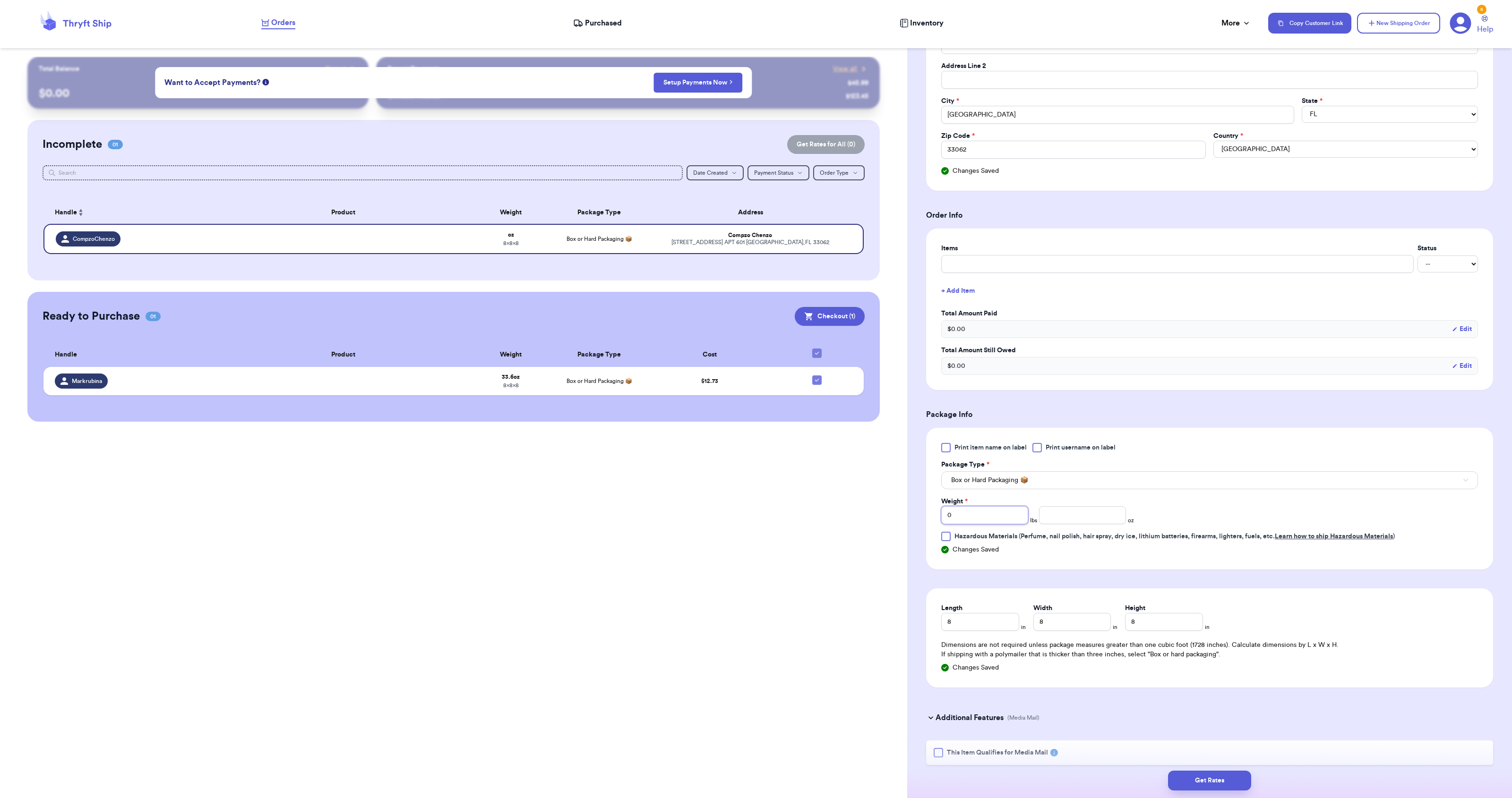
drag, startPoint x: 976, startPoint y: 512, endPoint x: 885, endPoint y: 501, distance: 91.7
click at [885, 501] on div "Customer Link New Order Total Balance Payout $ 0.00 Recent Payments View all @ …" at bounding box center [756, 399] width 1512 height 798
click at [1076, 506] on input "number" at bounding box center [1082, 515] width 87 height 18
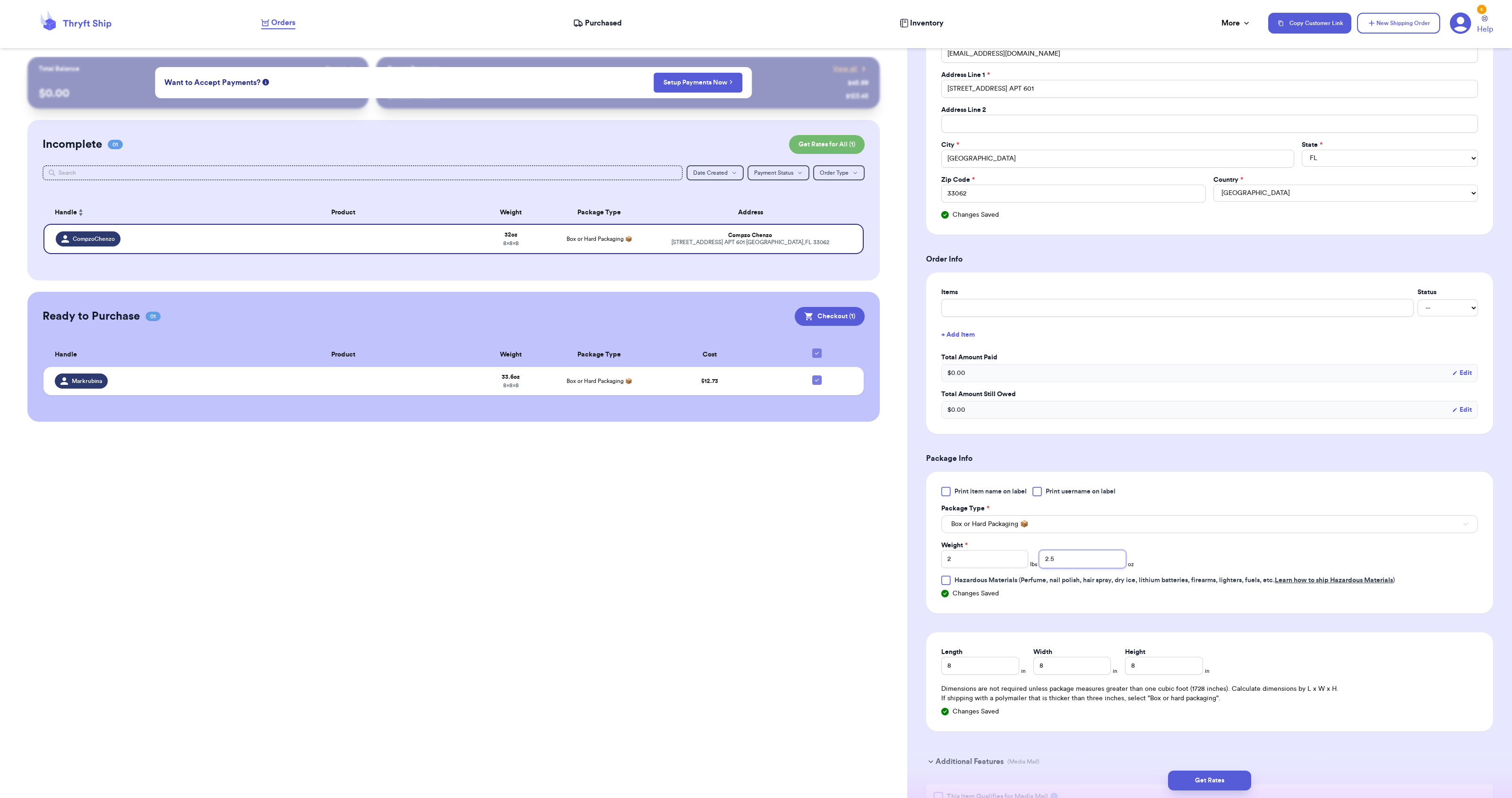
scroll to position [245, 0]
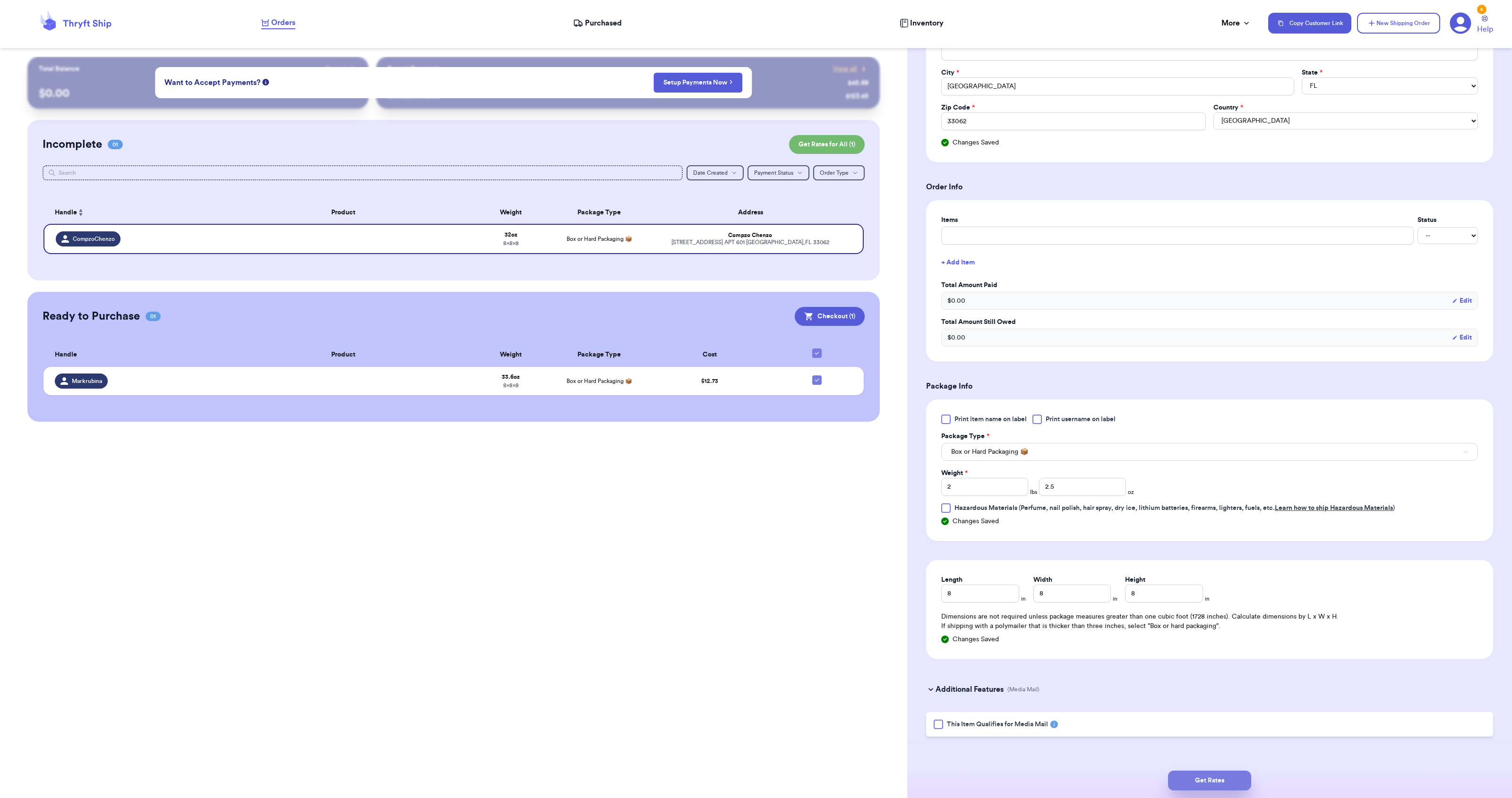
click at [1214, 786] on button "Get Rates" at bounding box center [1210, 781] width 83 height 20
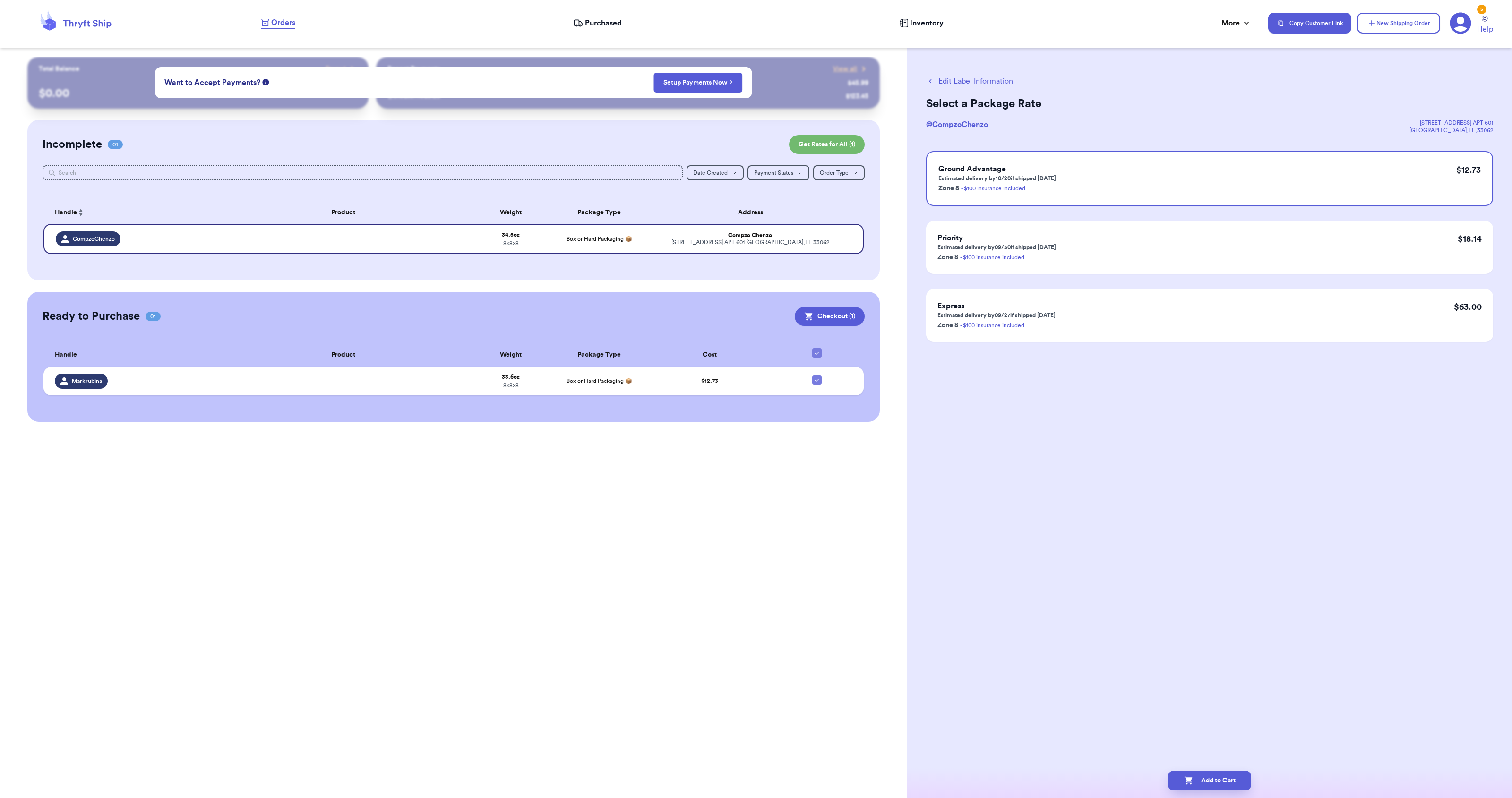
scroll to position [0, 0]
click at [1217, 781] on button "Add to Cart" at bounding box center [1210, 781] width 83 height 20
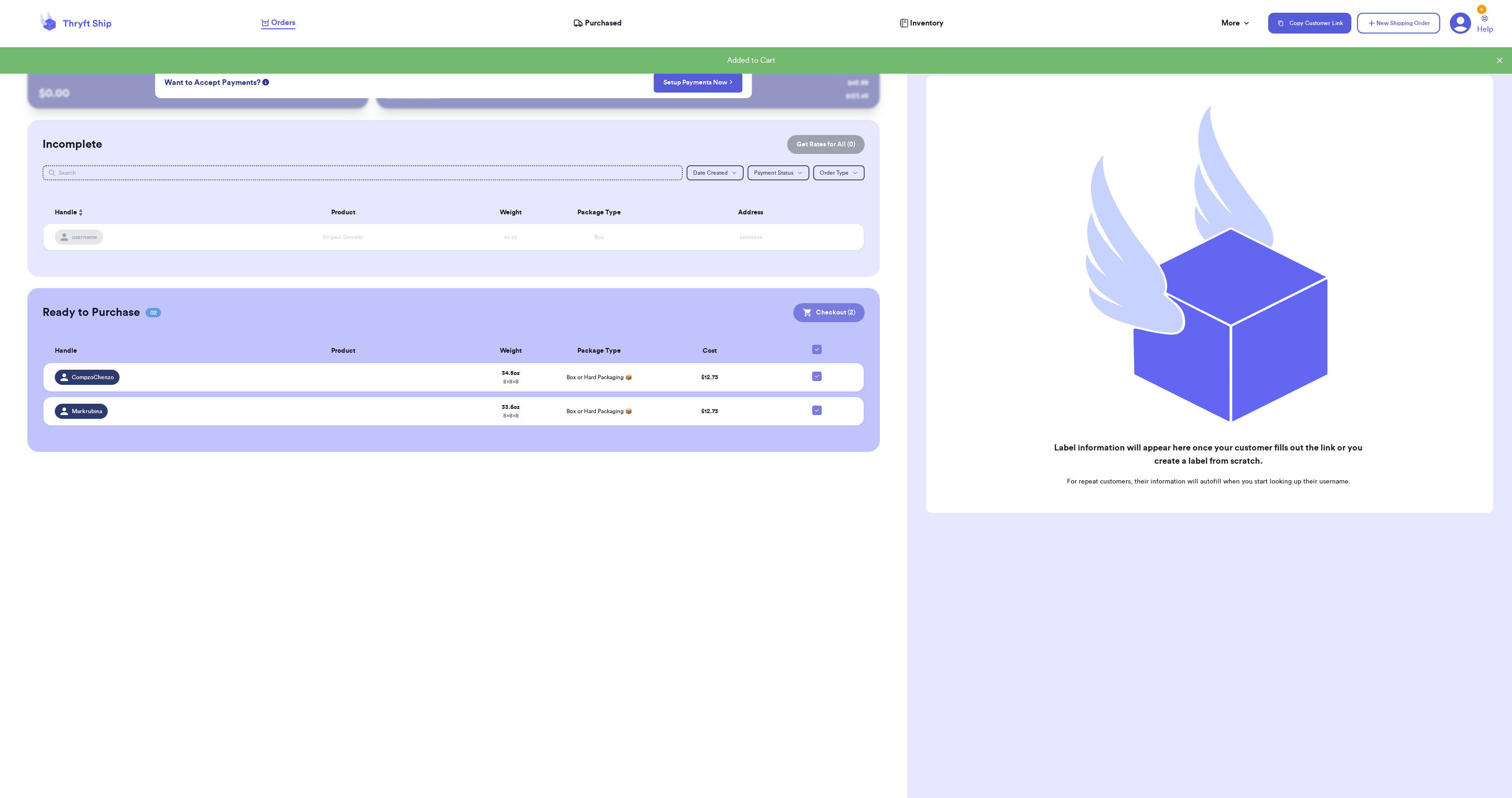
click at [828, 314] on button "Checkout ( 2 )" at bounding box center [829, 313] width 72 height 19
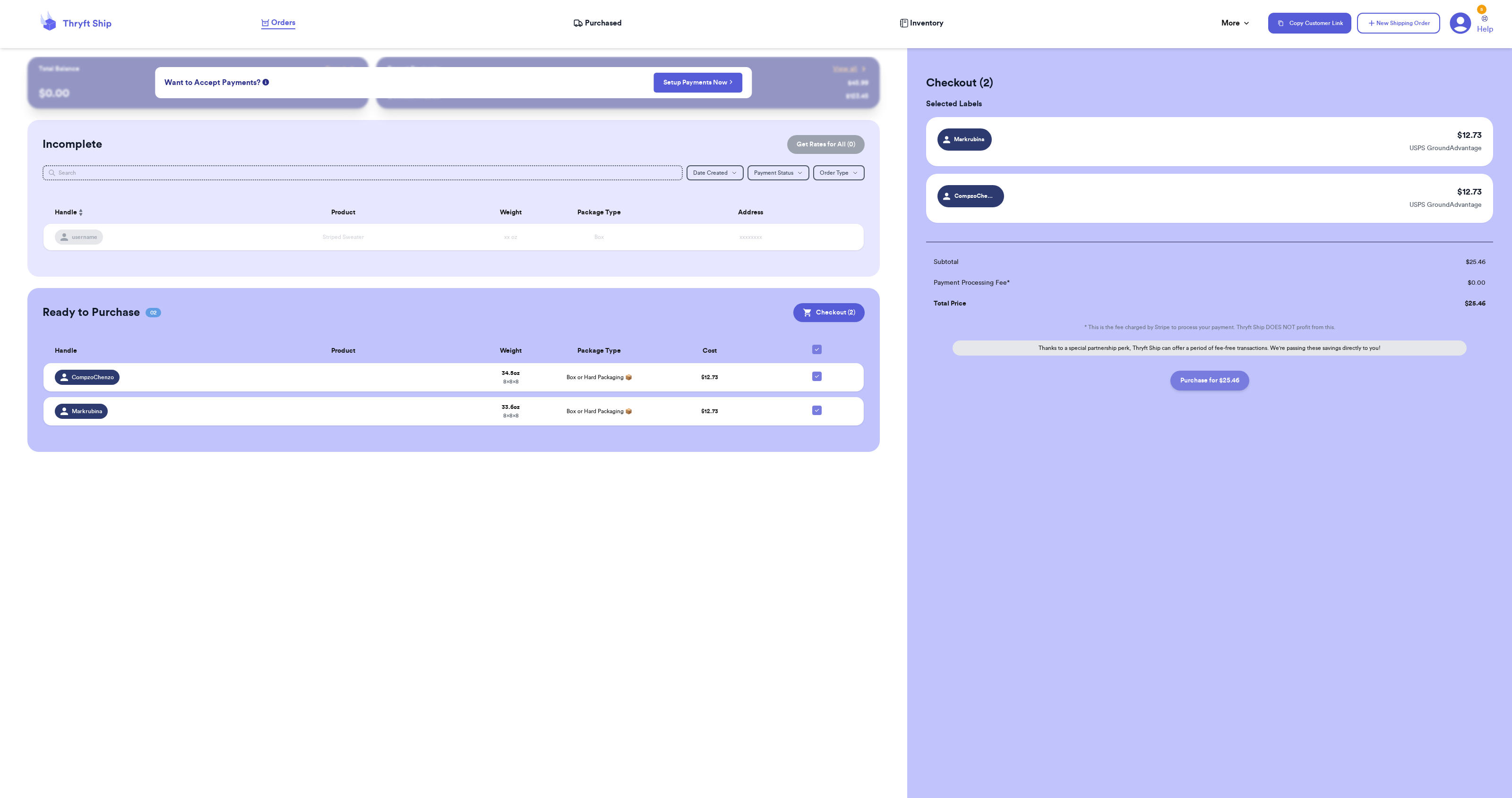
click at [1204, 380] on button "Purchase for $25.46" at bounding box center [1210, 381] width 79 height 20
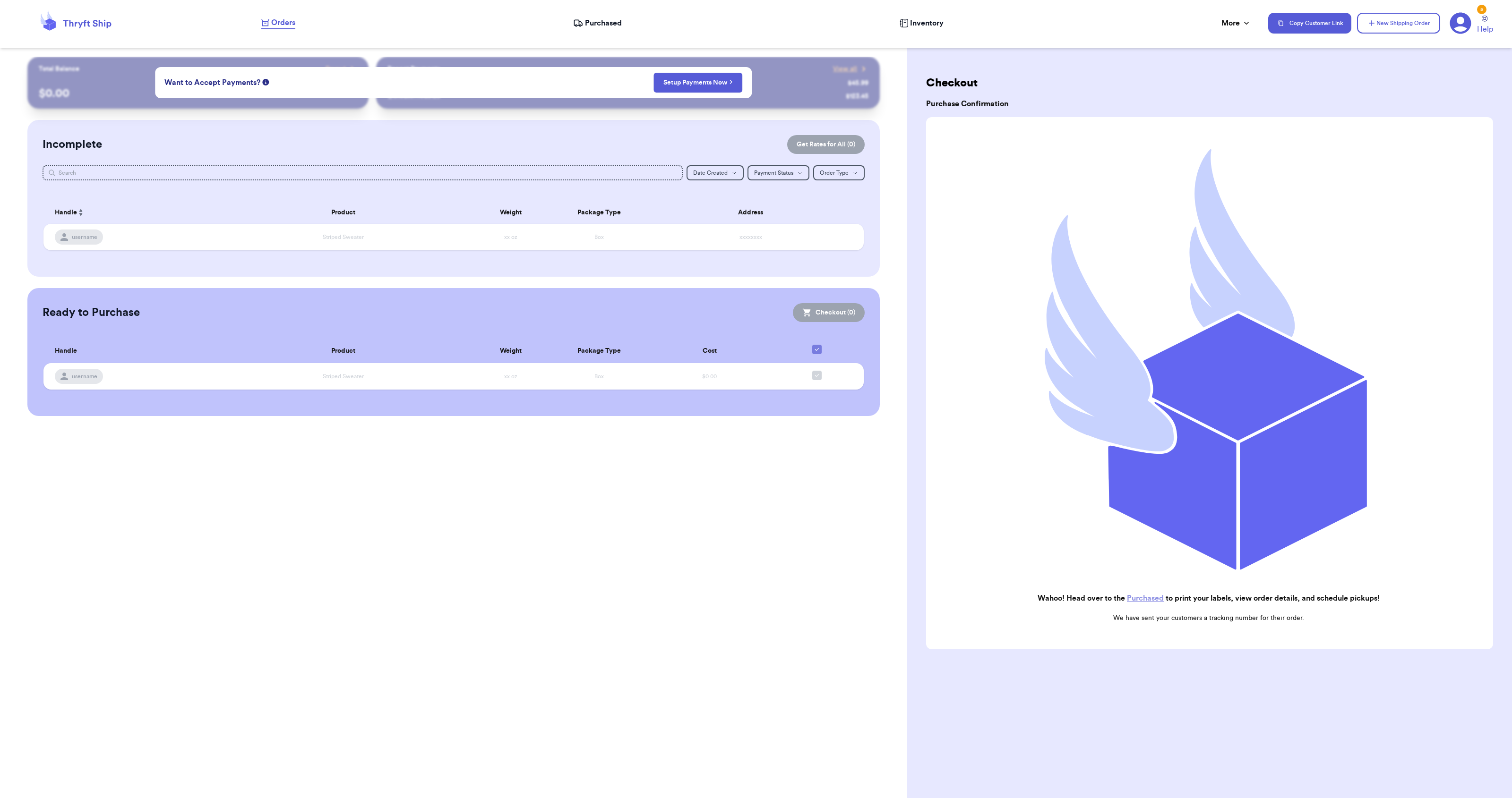
click at [1158, 599] on link "Purchased" at bounding box center [1145, 598] width 37 height 8
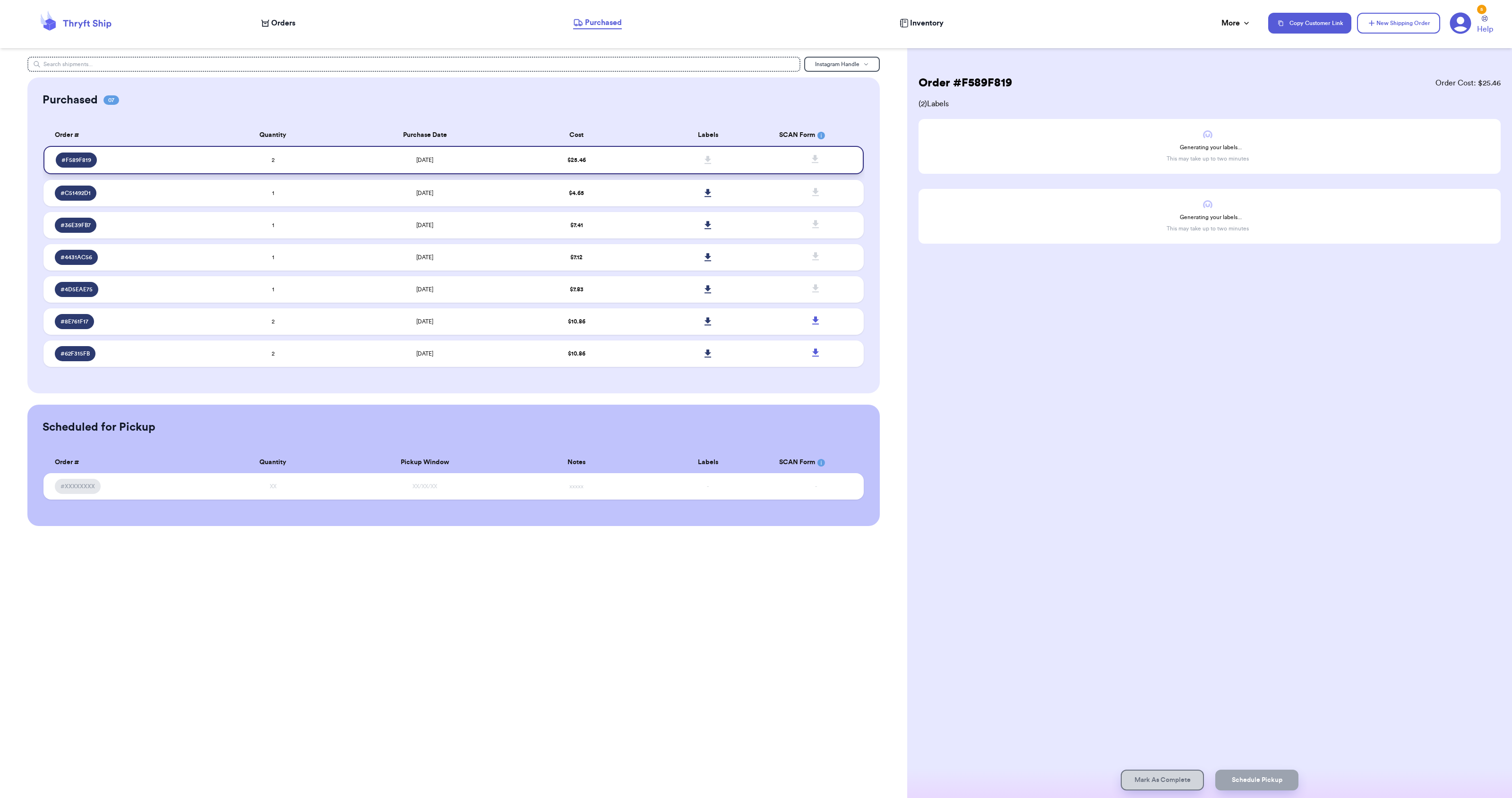
click at [361, 163] on td "[DATE]" at bounding box center [425, 160] width 173 height 28
click at [82, 157] on span "# F589F819" at bounding box center [76, 160] width 30 height 8
click at [214, 192] on td "1" at bounding box center [273, 193] width 131 height 26
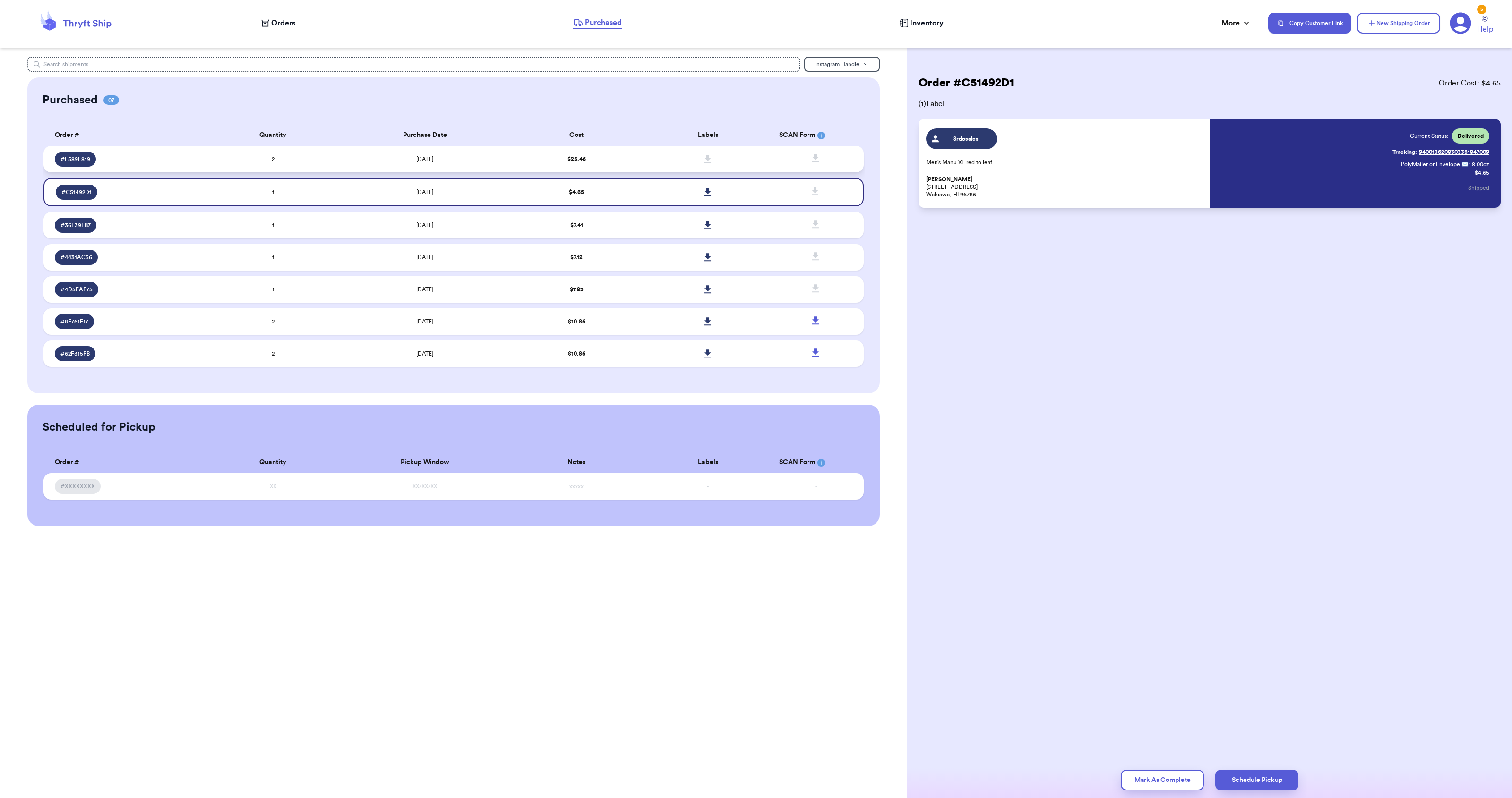
click at [145, 163] on div "# F589F819" at bounding box center [128, 159] width 147 height 15
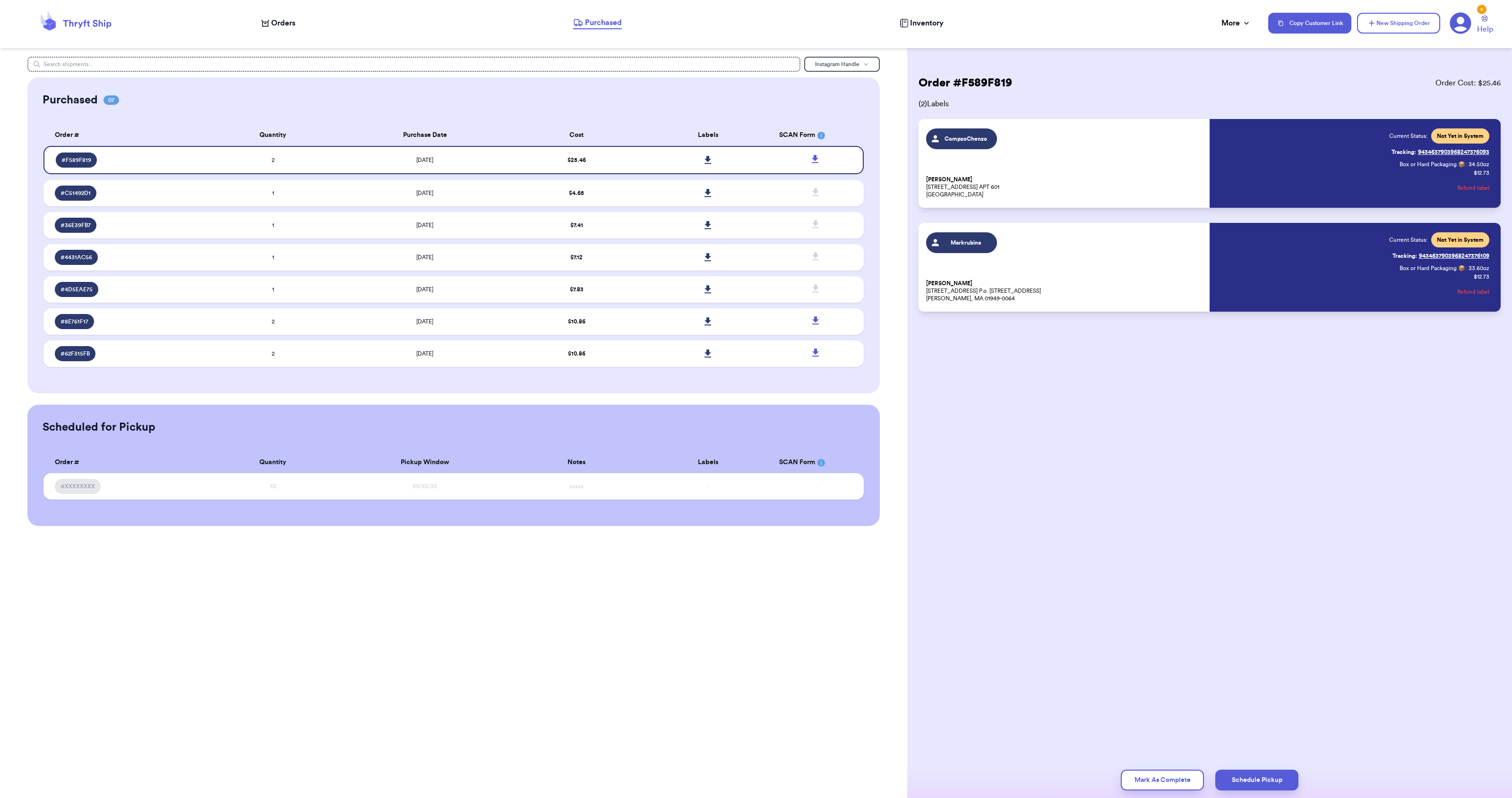
click at [1013, 413] on div "Order # F589F819 Order Cost: $ 25.46 ( 2 ) Labels CompzoChenzo Compzo Chenzo 60…" at bounding box center [1210, 399] width 605 height 798
click at [818, 156] on icon at bounding box center [815, 160] width 12 height 12
click at [707, 158] on icon at bounding box center [707, 160] width 6 height 8
click at [959, 241] on span "Markrubina" at bounding box center [966, 242] width 45 height 8
click at [266, 23] on icon at bounding box center [265, 23] width 8 height 8
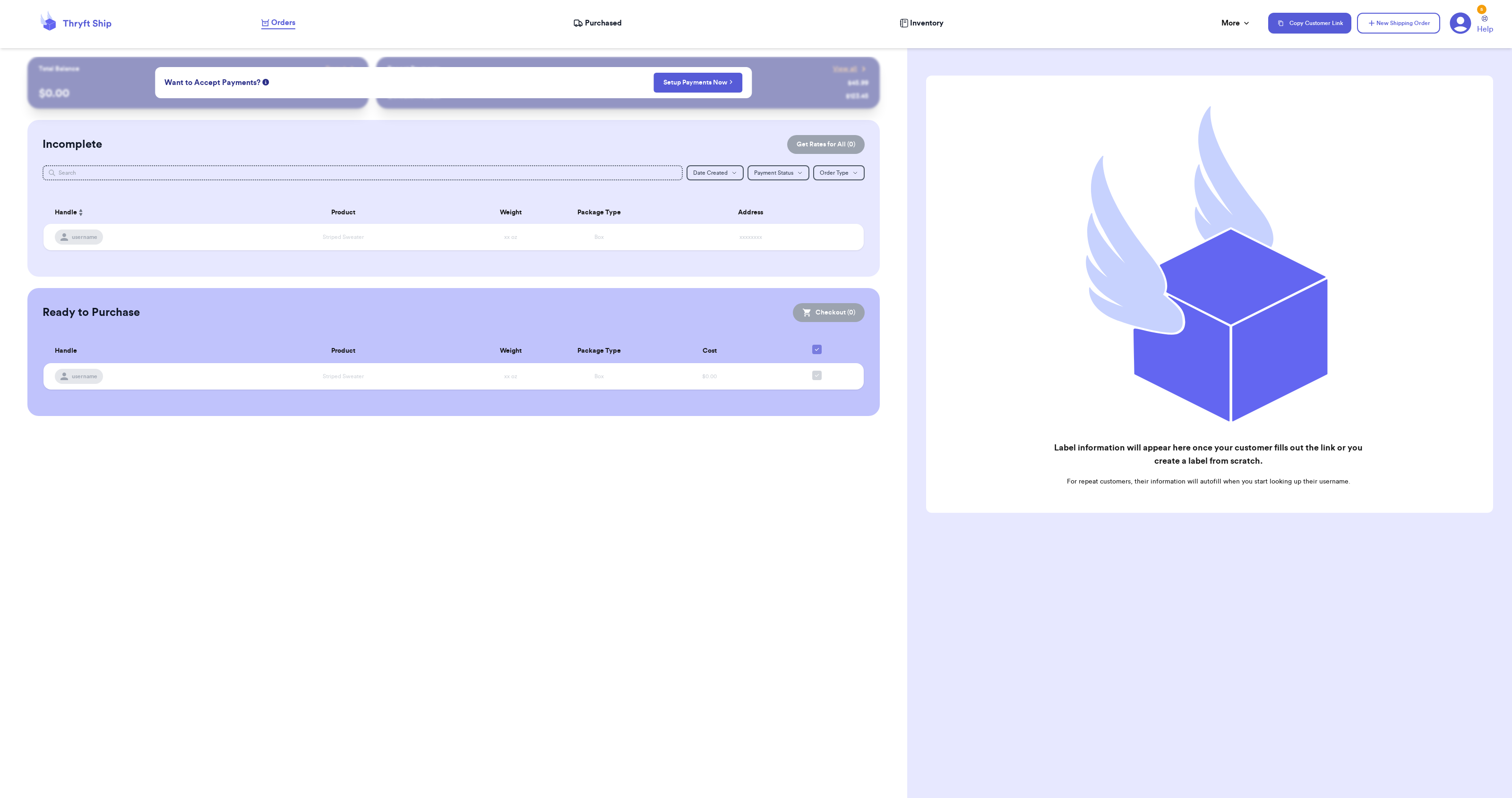
click at [606, 19] on span "Purchased" at bounding box center [603, 23] width 37 height 11
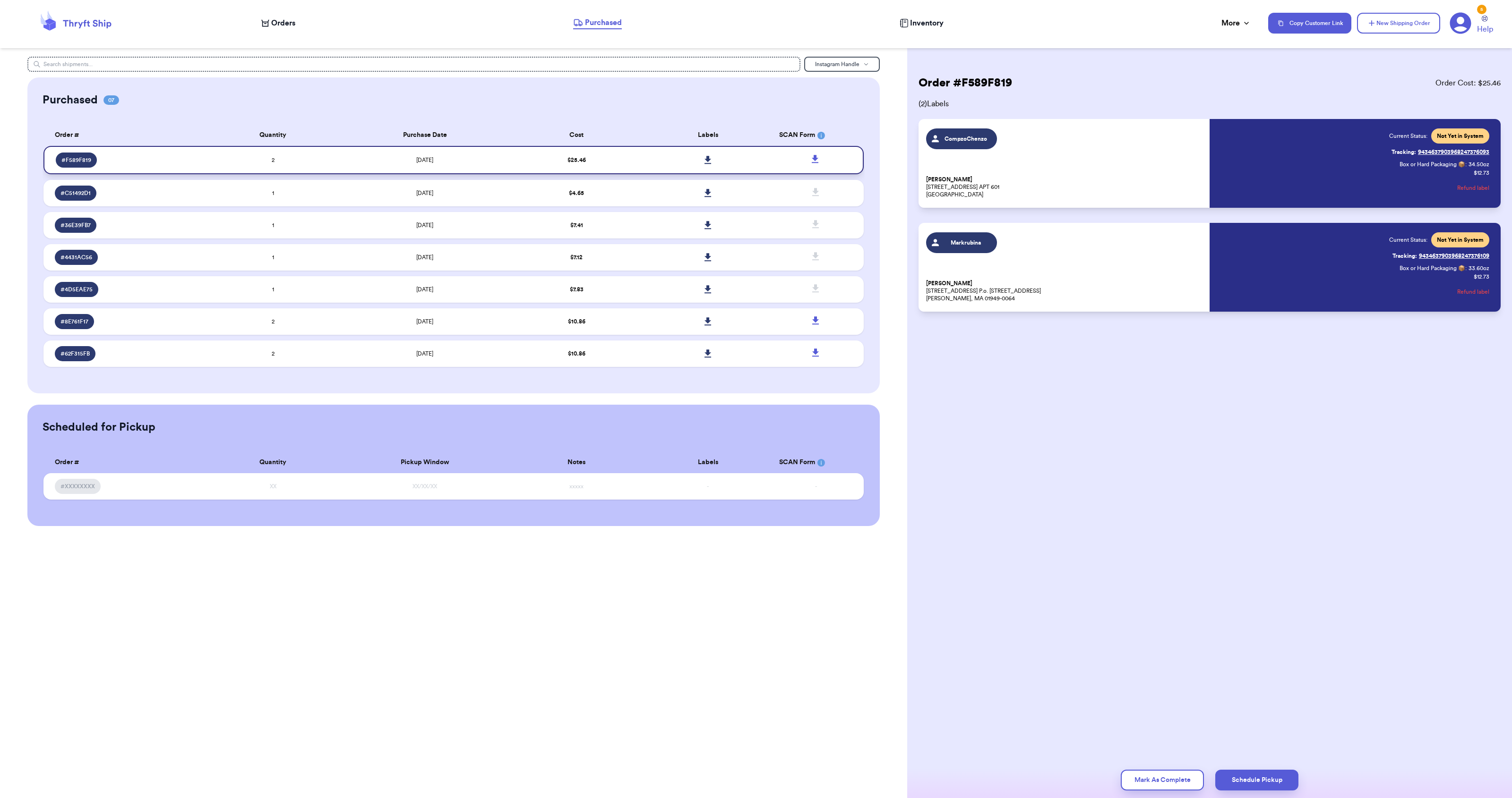
click at [319, 169] on td "2" at bounding box center [273, 160] width 131 height 28
click at [1479, 292] on button "Refund label" at bounding box center [1473, 292] width 32 height 21
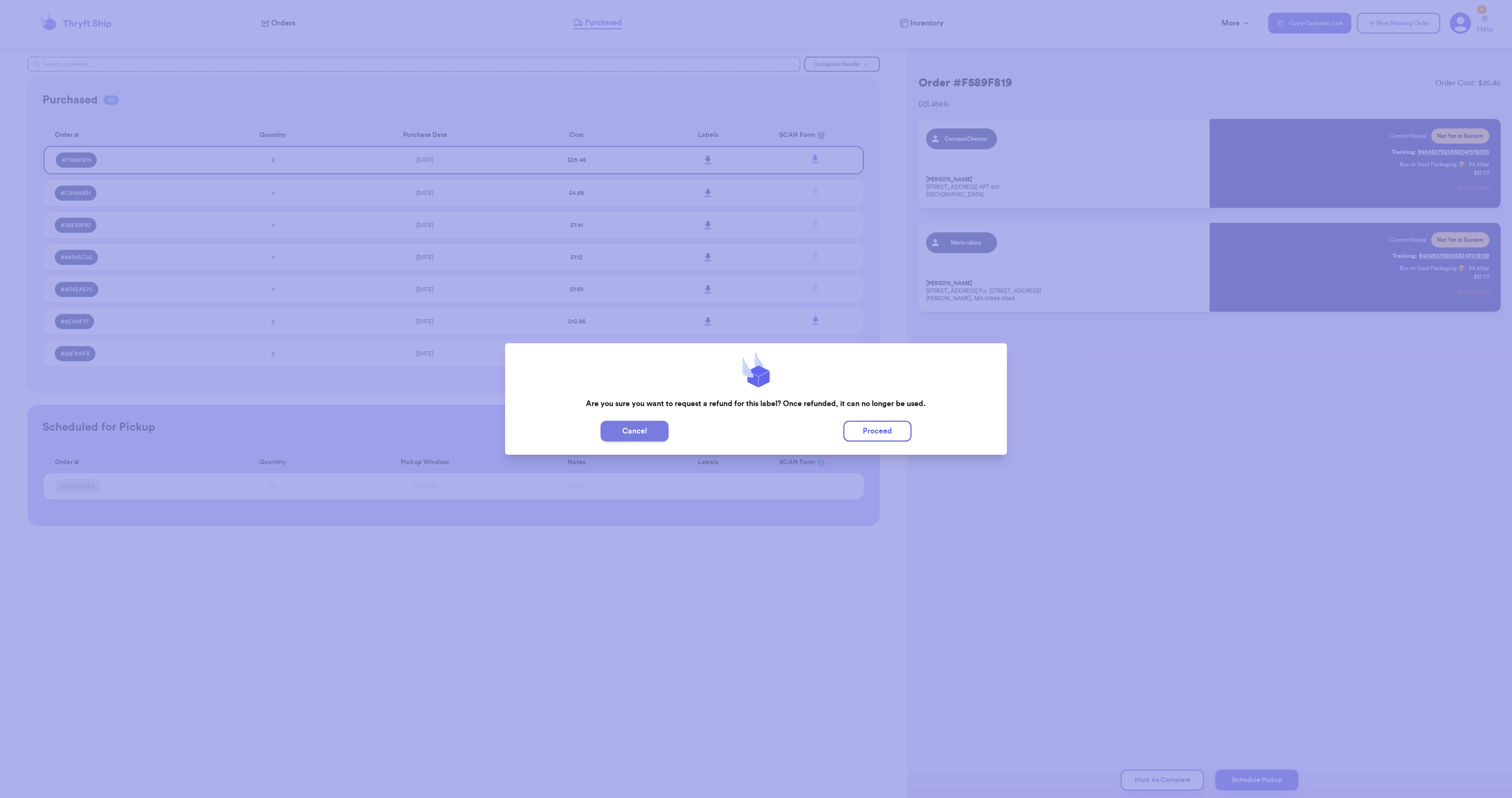
click at [641, 431] on button "Cancel" at bounding box center [635, 431] width 68 height 21
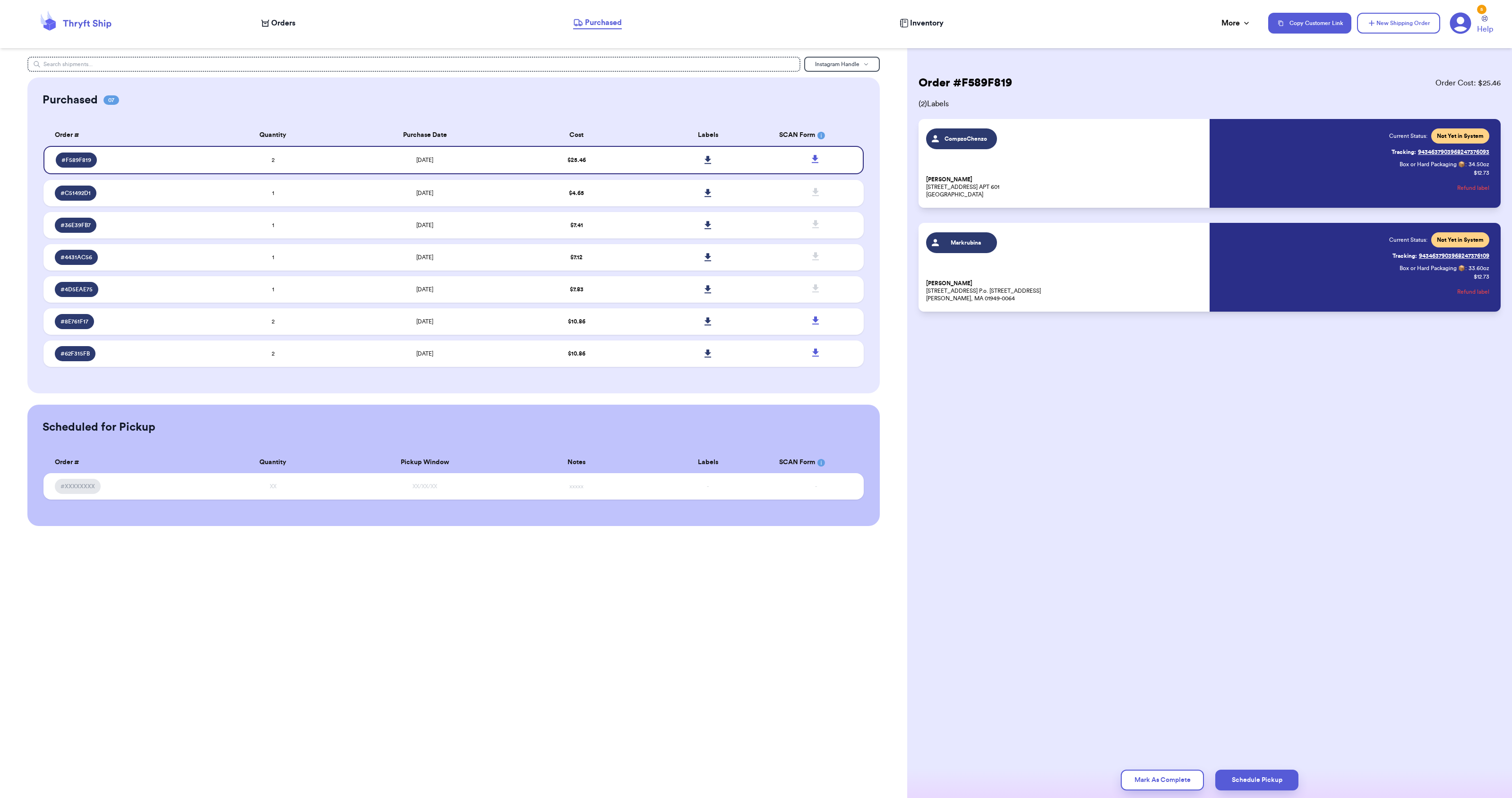
click at [1463, 188] on button "Refund label" at bounding box center [1473, 188] width 32 height 21
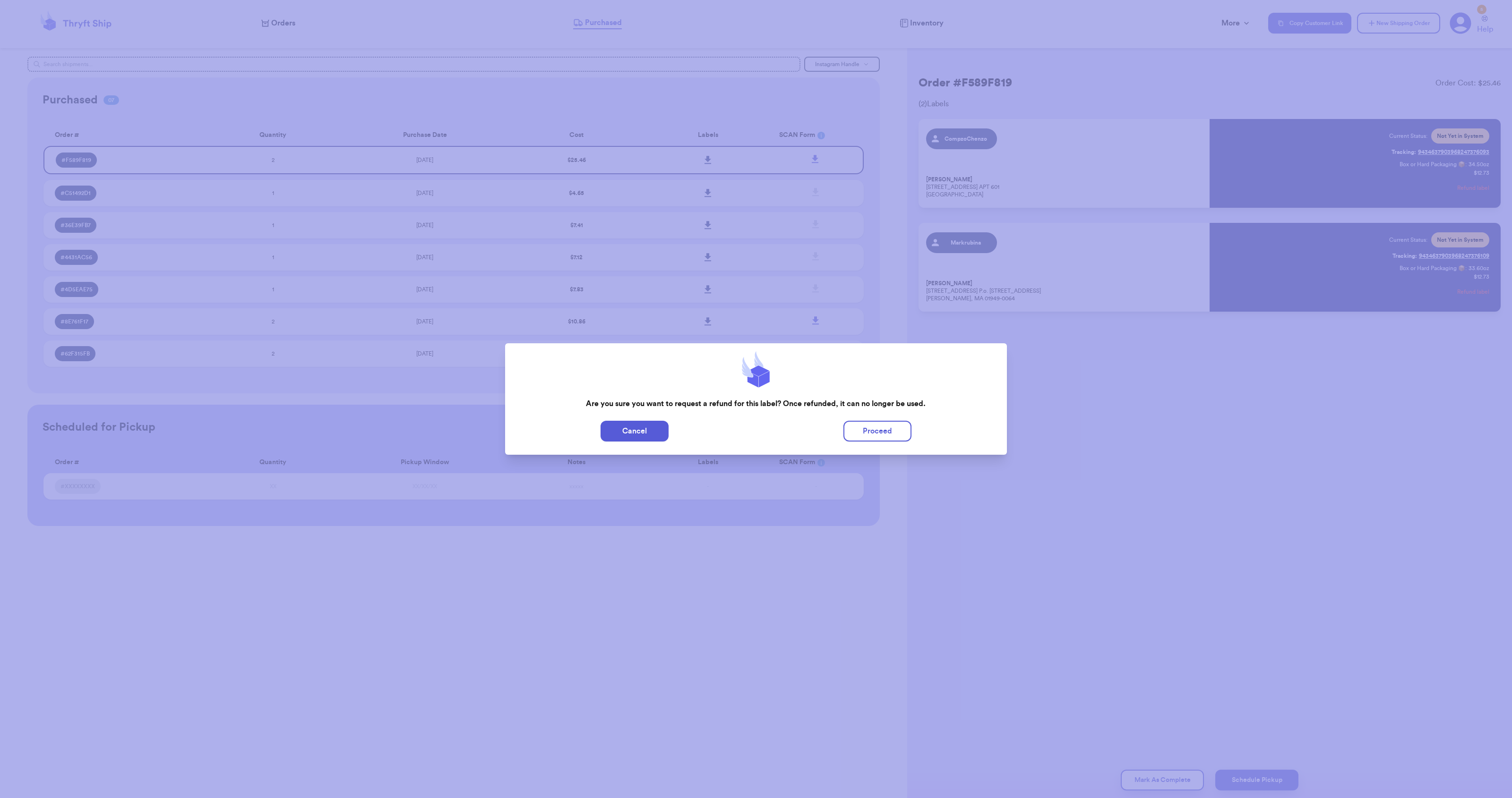
drag, startPoint x: 867, startPoint y: 430, endPoint x: 1333, endPoint y: 306, distance: 482.2
click at [867, 430] on button "Proceed" at bounding box center [878, 431] width 68 height 21
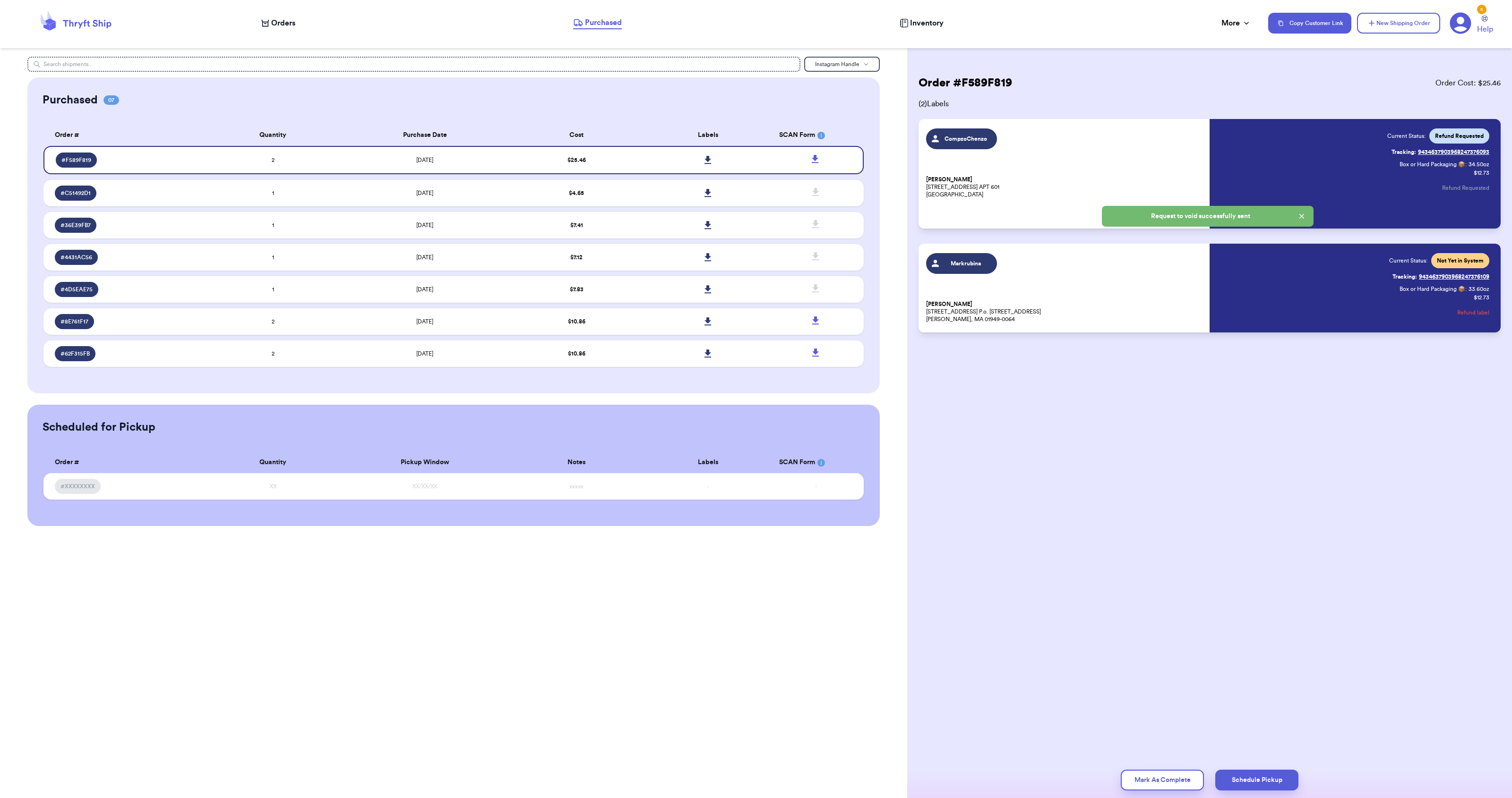
click at [1471, 314] on button "Refund label" at bounding box center [1473, 312] width 32 height 21
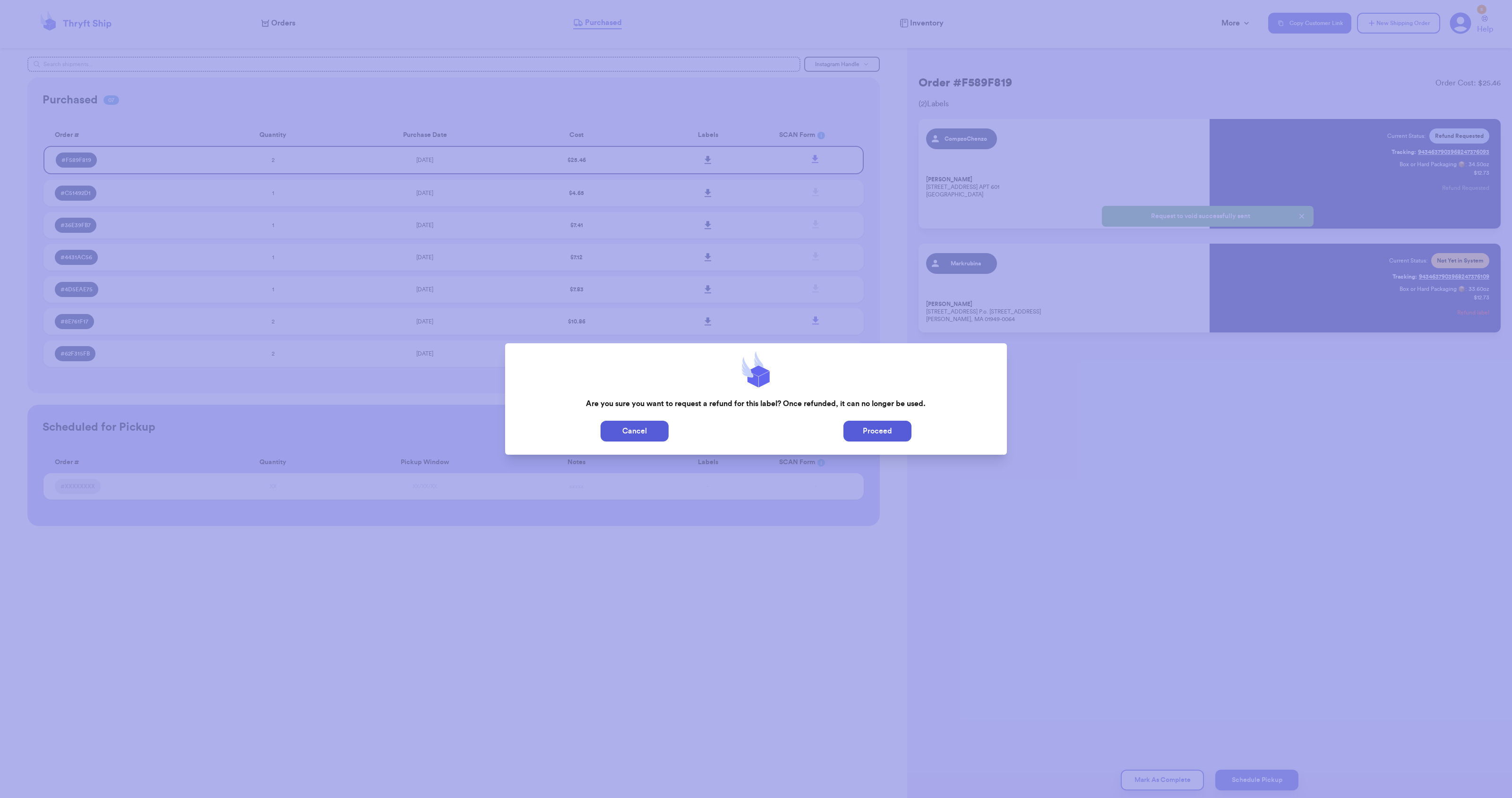
click at [898, 430] on button "Proceed" at bounding box center [878, 431] width 68 height 21
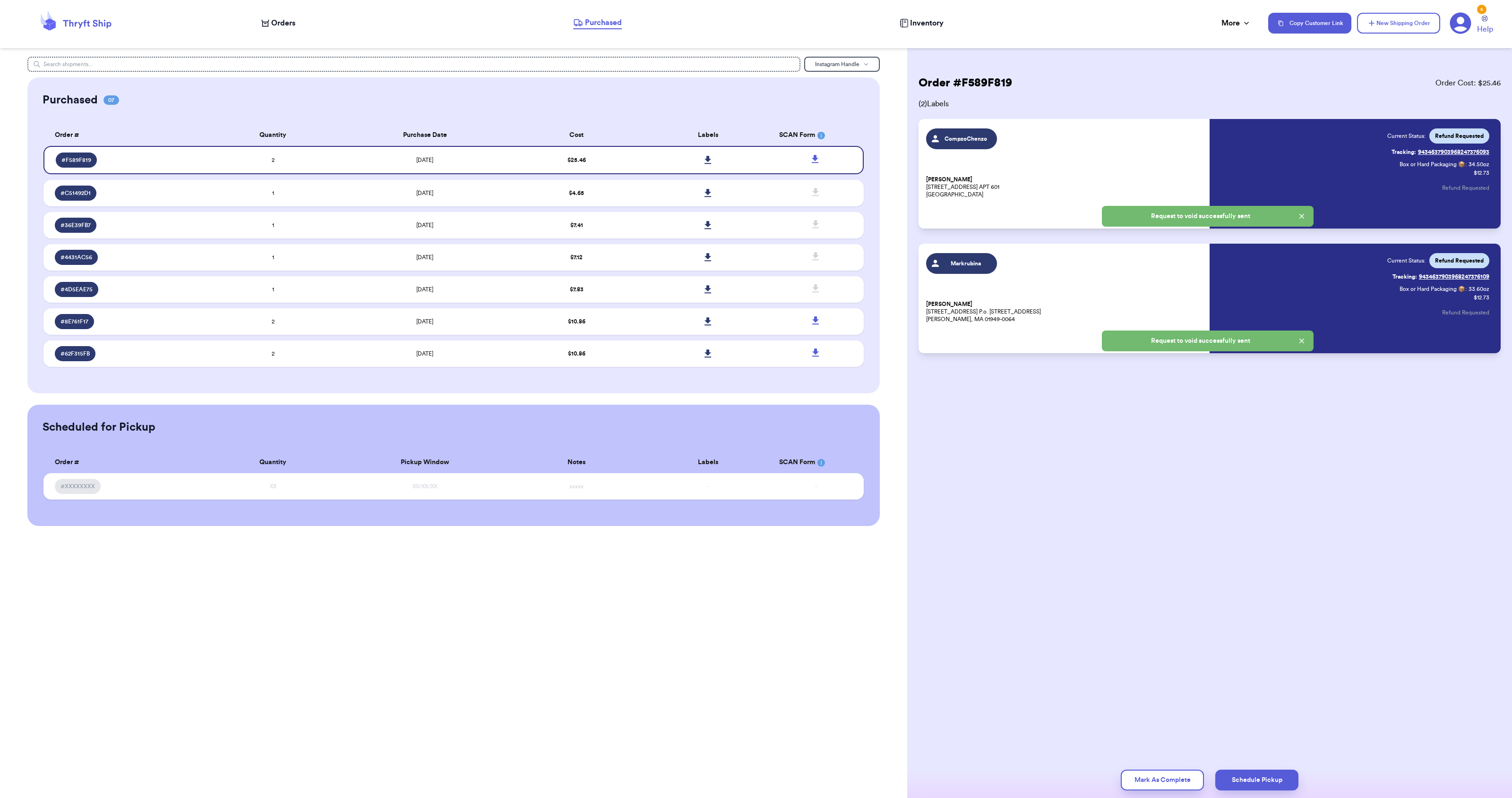
click at [1037, 452] on div "Order # F589F819 Order Cost: $ 25.46 ( 2 ) Labels CompzoChenzo Compzo Chenzo [S…" at bounding box center [1210, 399] width 605 height 798
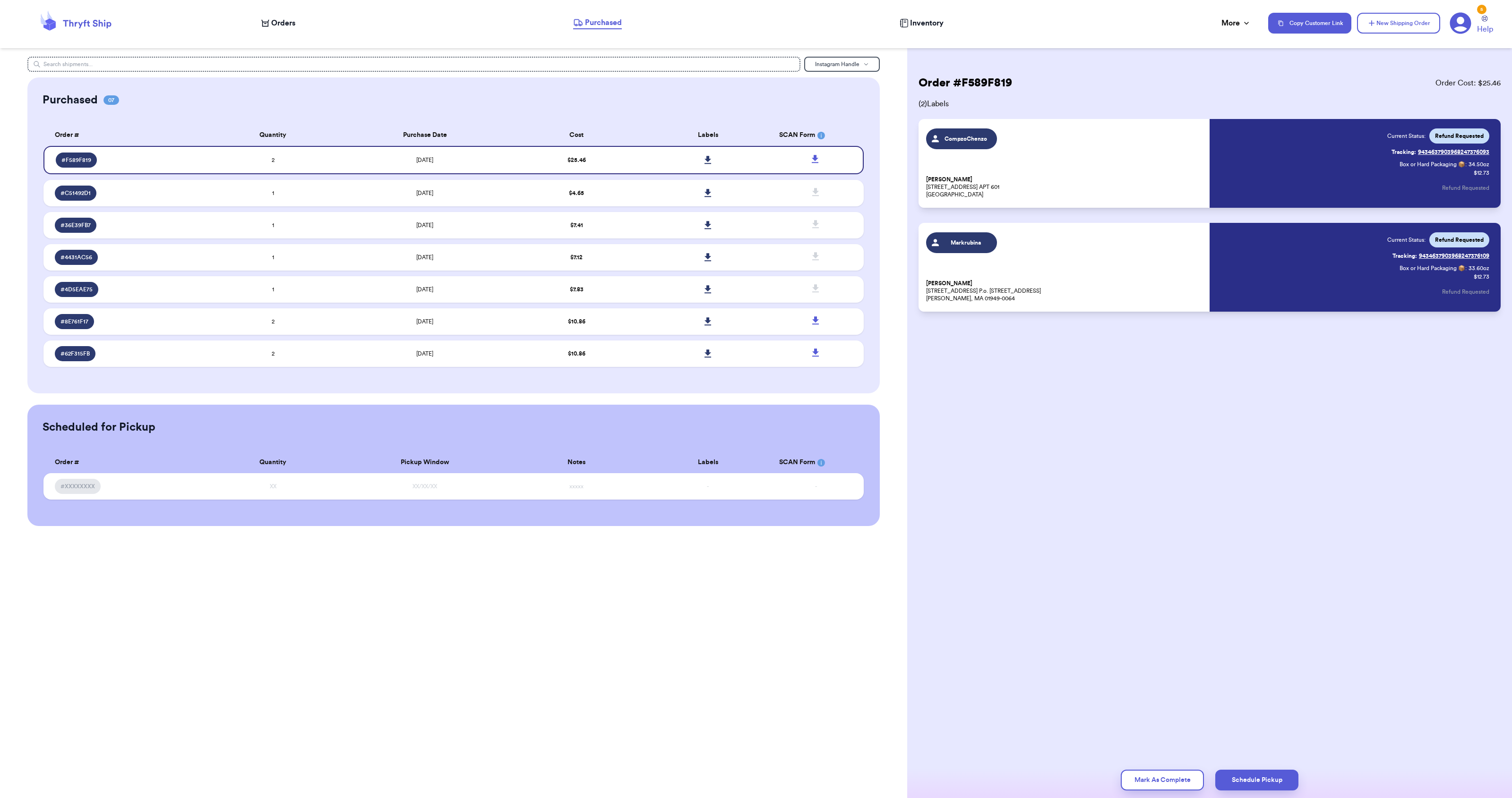
click at [316, 635] on div "Instagram Handle Purchased 07 Order # Qty Labels SCAN # F589F819 2 # C51492D1 1…" at bounding box center [454, 399] width 907 height 798
